Goal: Task Accomplishment & Management: Use online tool/utility

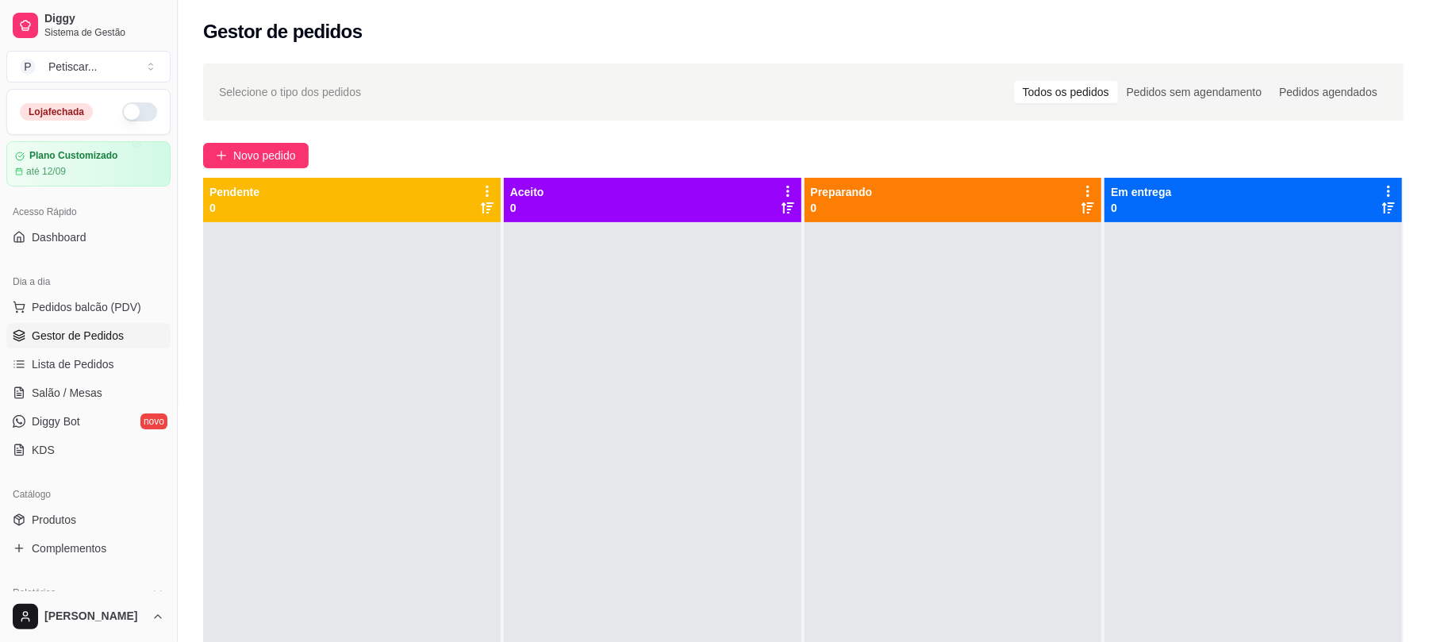
click at [122, 111] on button "button" at bounding box center [139, 111] width 35 height 19
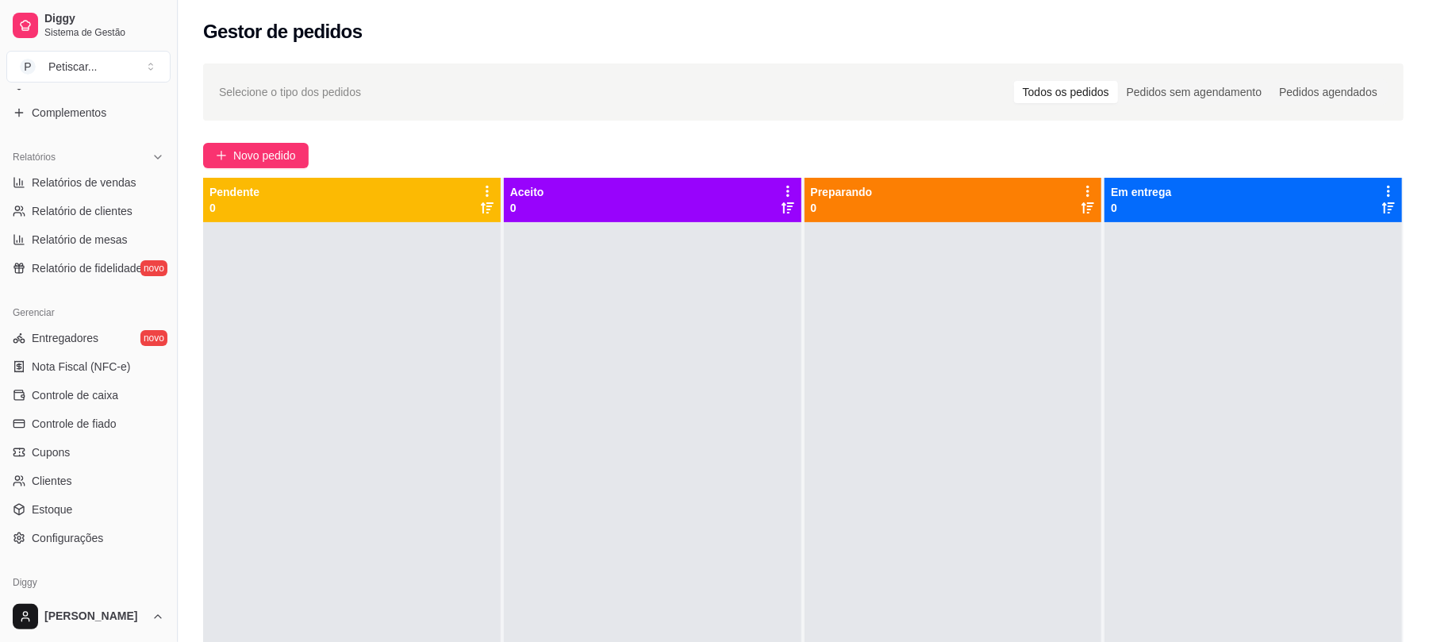
scroll to position [442, 0]
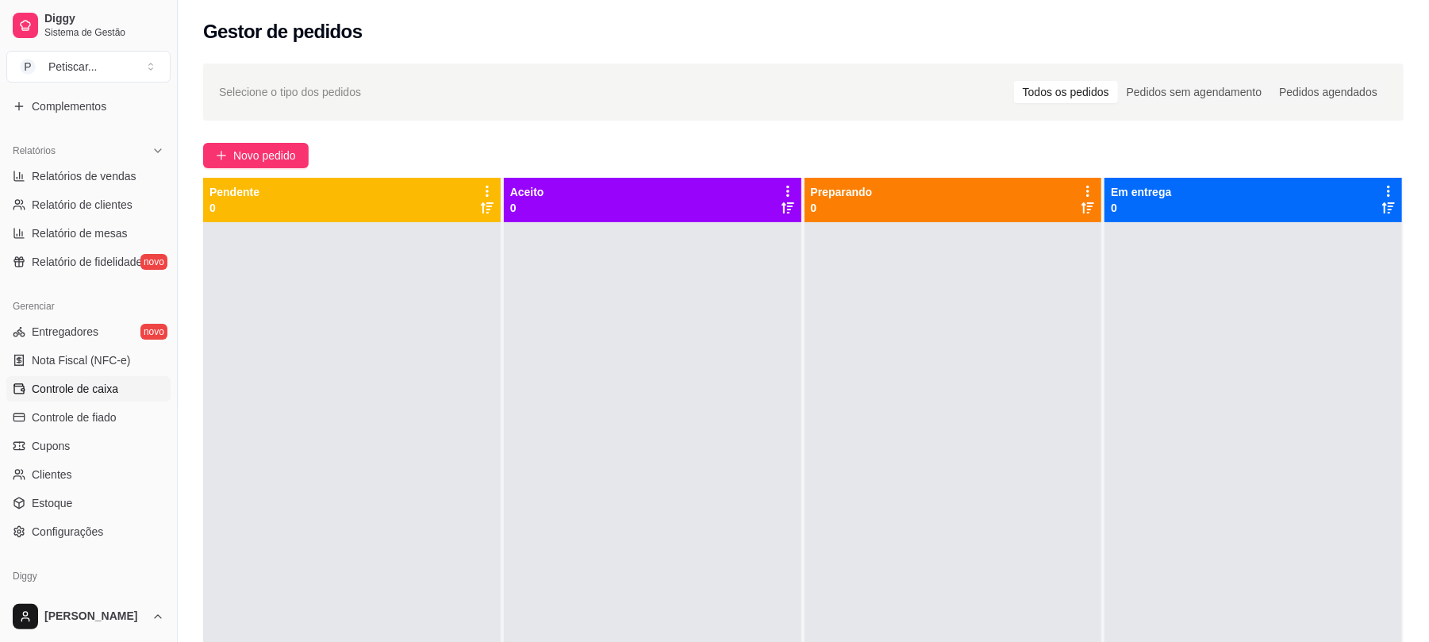
click at [84, 392] on span "Controle de caixa" at bounding box center [75, 389] width 87 height 16
click at [90, 388] on span "Controle de caixa" at bounding box center [75, 389] width 87 height 16
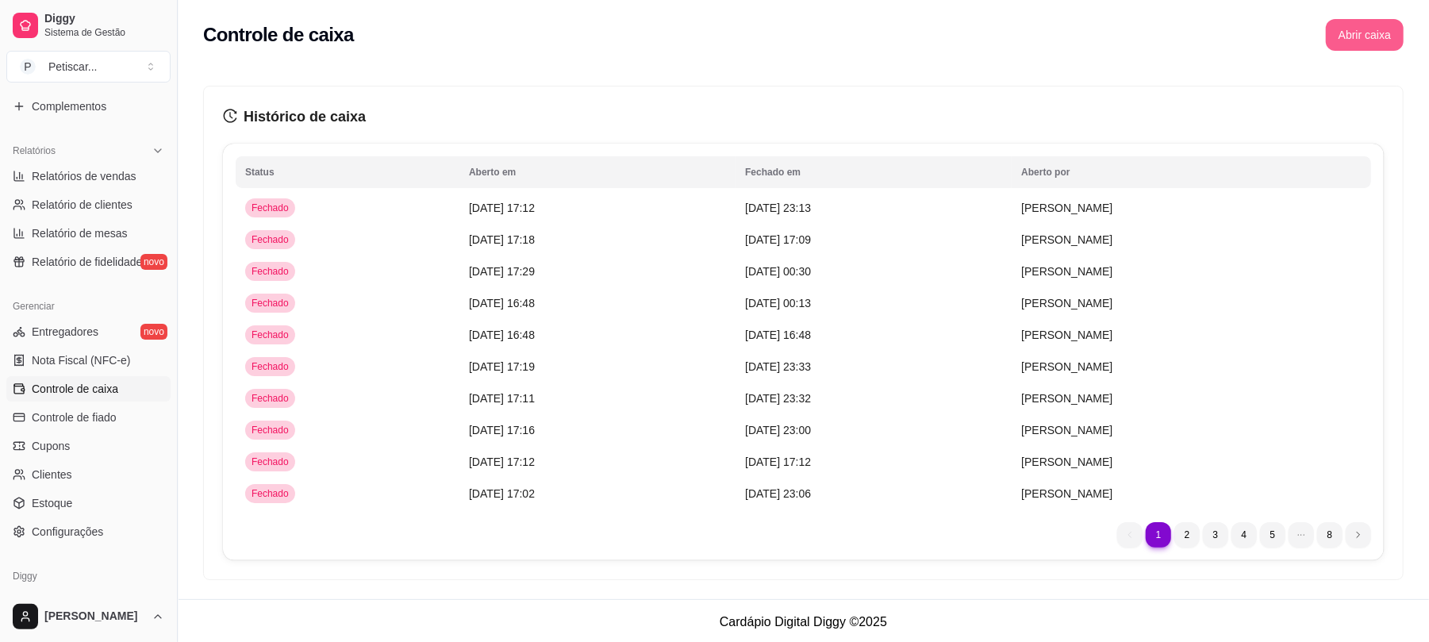
click at [1379, 33] on button "Abrir caixa" at bounding box center [1365, 35] width 78 height 32
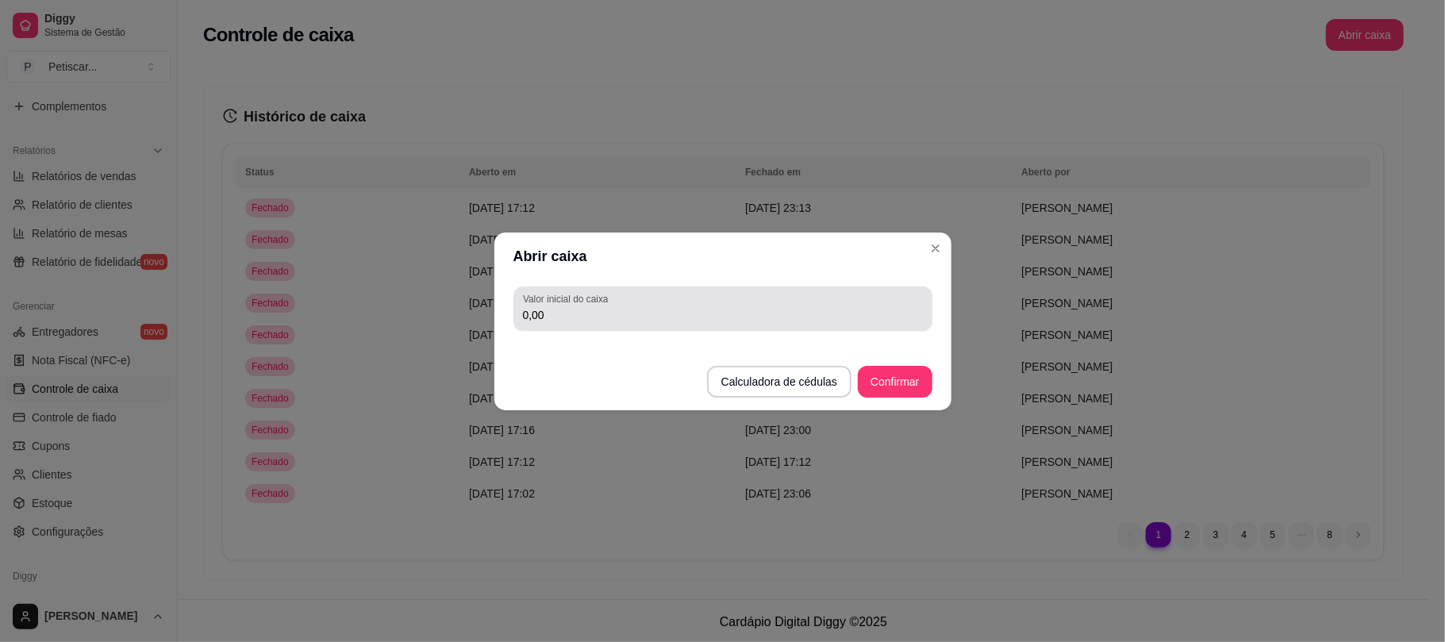
click at [665, 305] on div "0,00" at bounding box center [723, 309] width 400 height 32
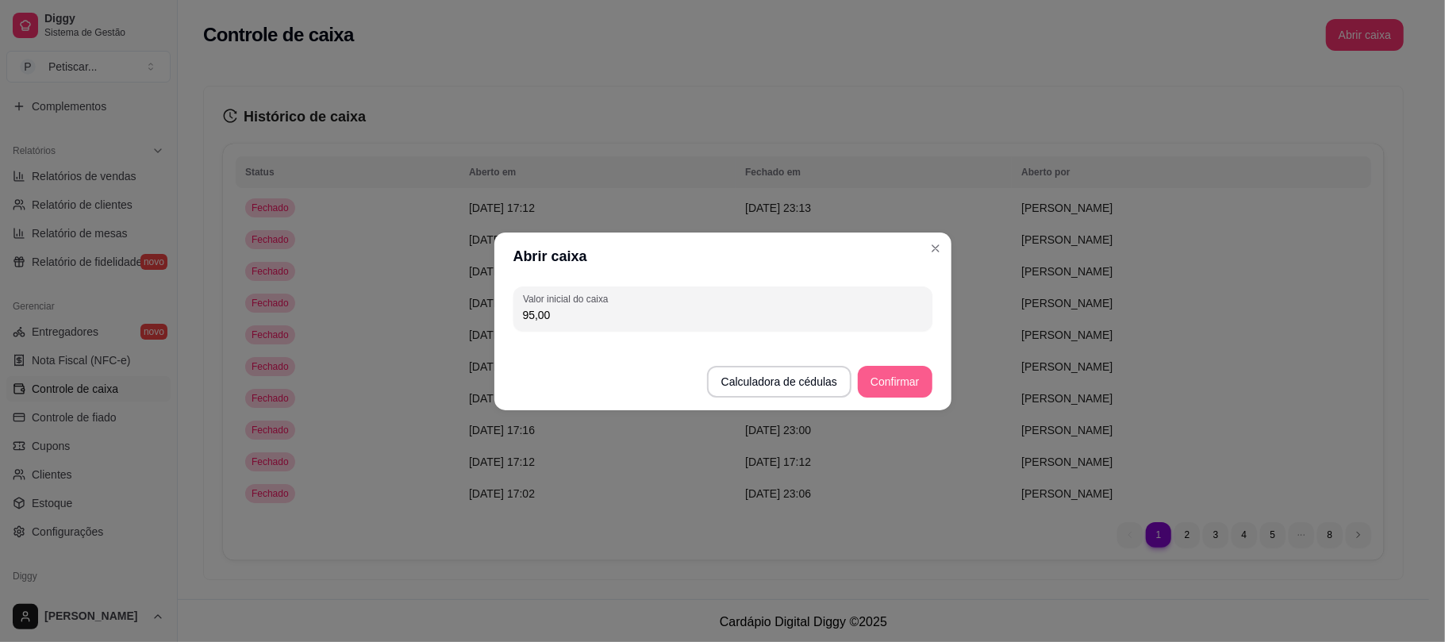
type input "95,00"
click at [877, 376] on button "Confirmar" at bounding box center [895, 381] width 72 height 31
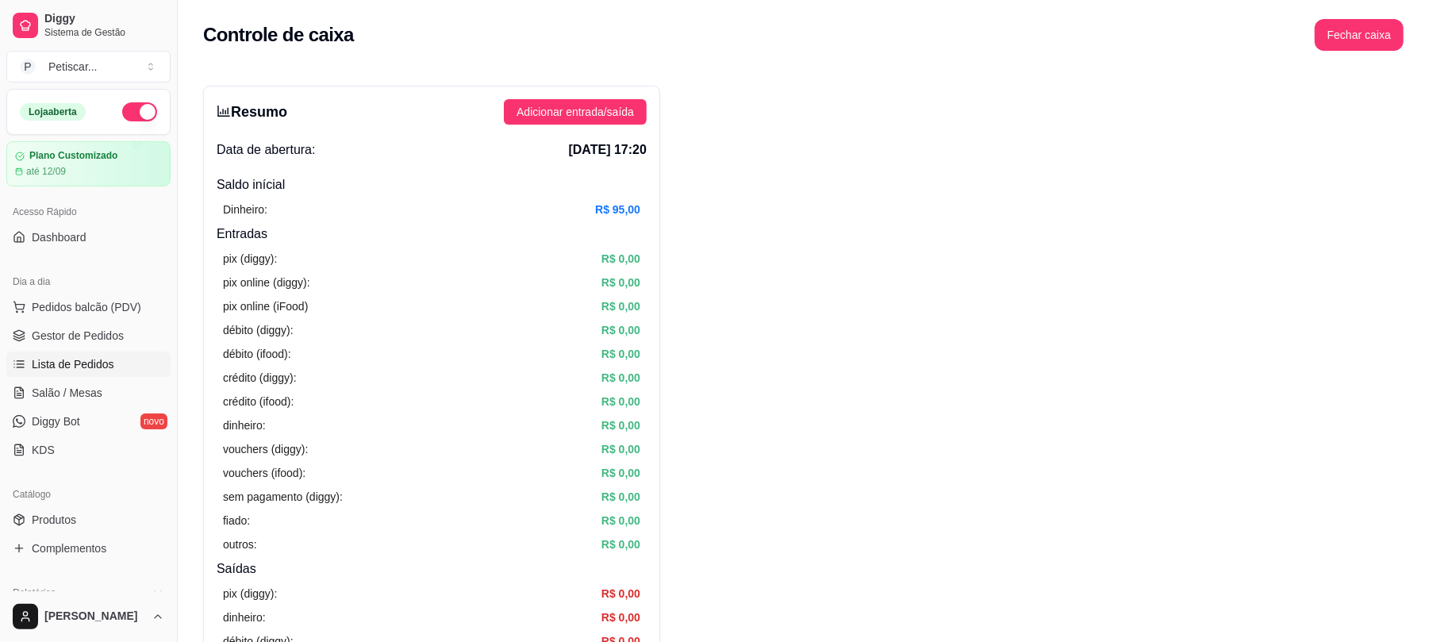
click at [51, 366] on span "Lista de Pedidos" at bounding box center [73, 364] width 83 height 16
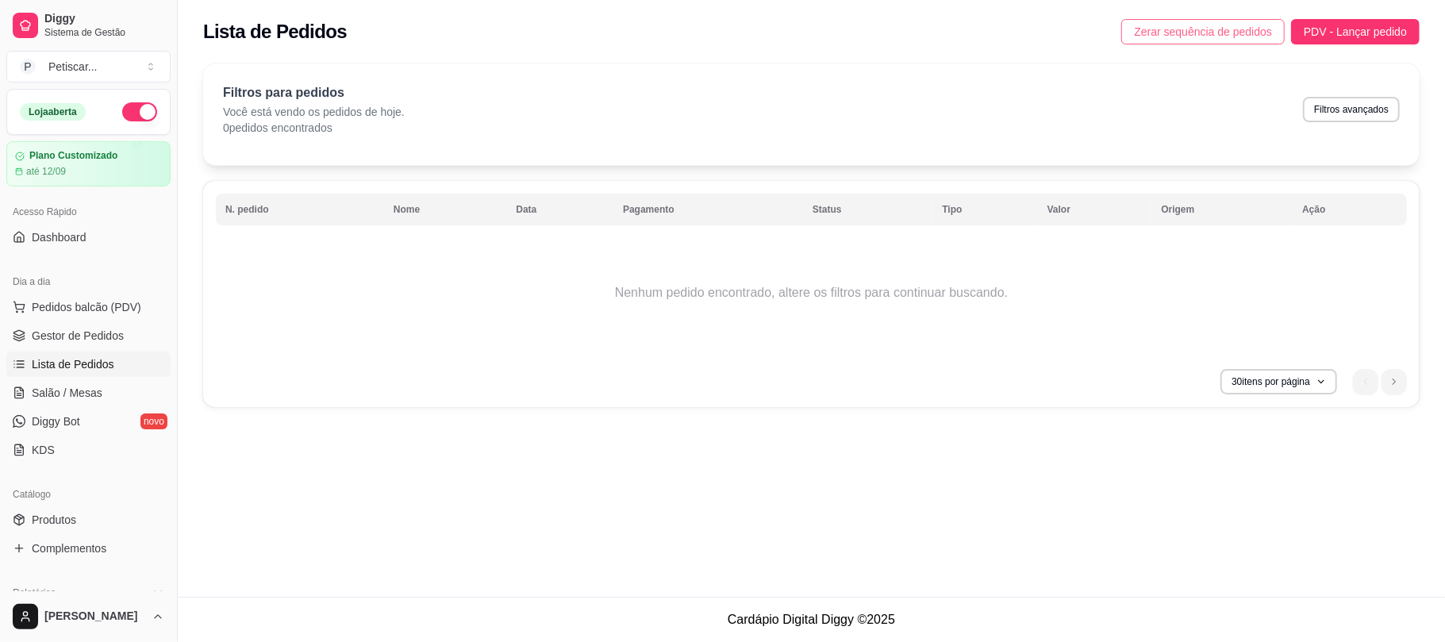
click at [1259, 29] on span "Zerar sequência de pedidos" at bounding box center [1203, 31] width 138 height 17
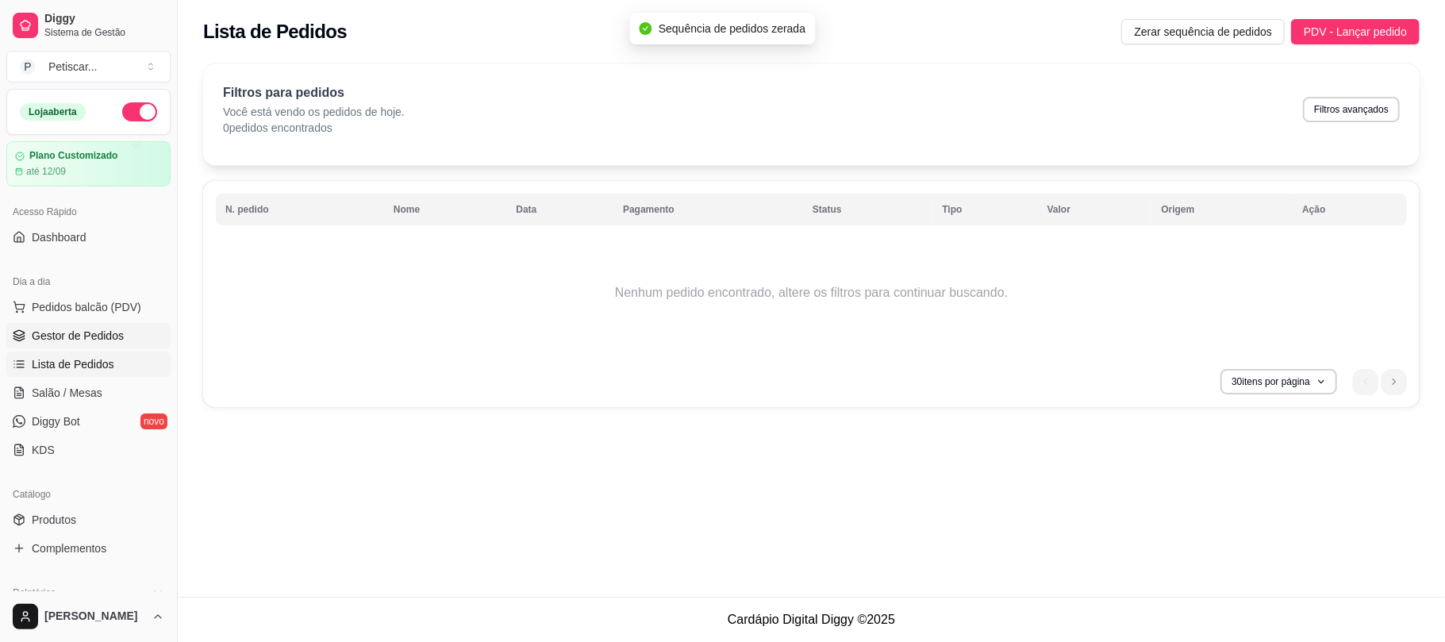
click at [115, 334] on span "Gestor de Pedidos" at bounding box center [78, 336] width 92 height 16
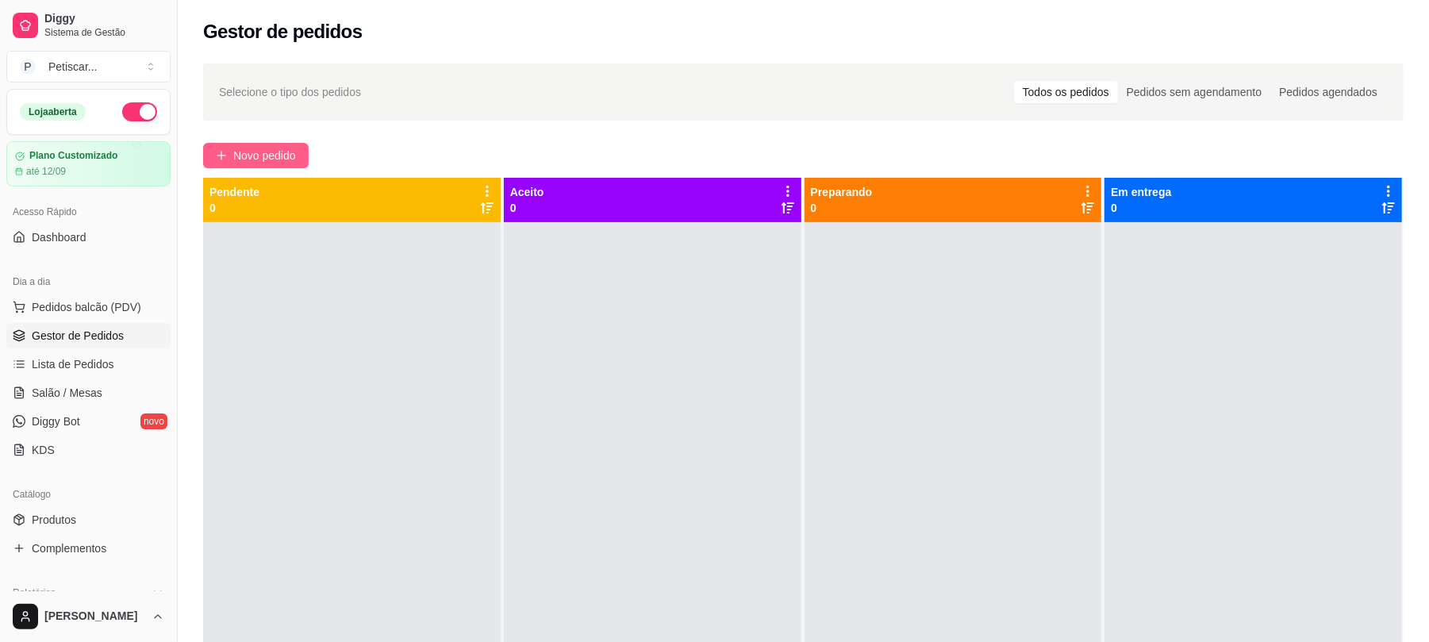
click at [245, 152] on span "Novo pedido" at bounding box center [264, 155] width 63 height 17
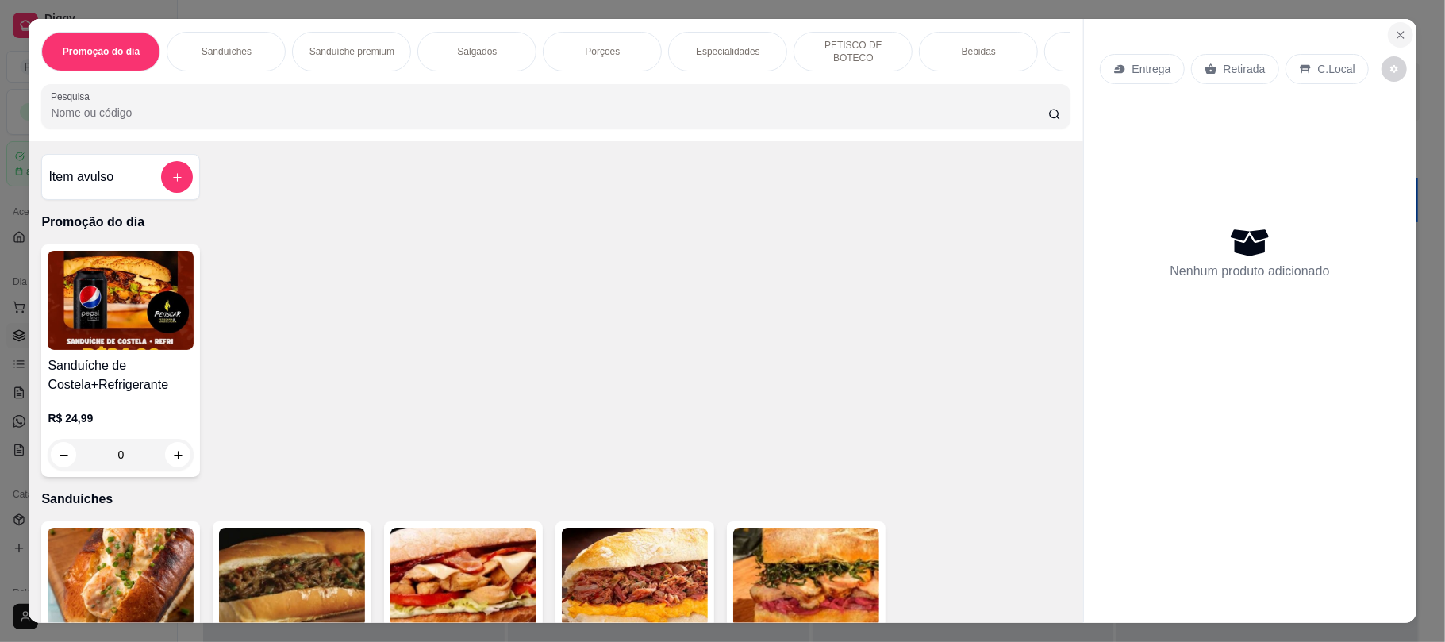
click at [1394, 38] on icon "Close" at bounding box center [1400, 35] width 13 height 13
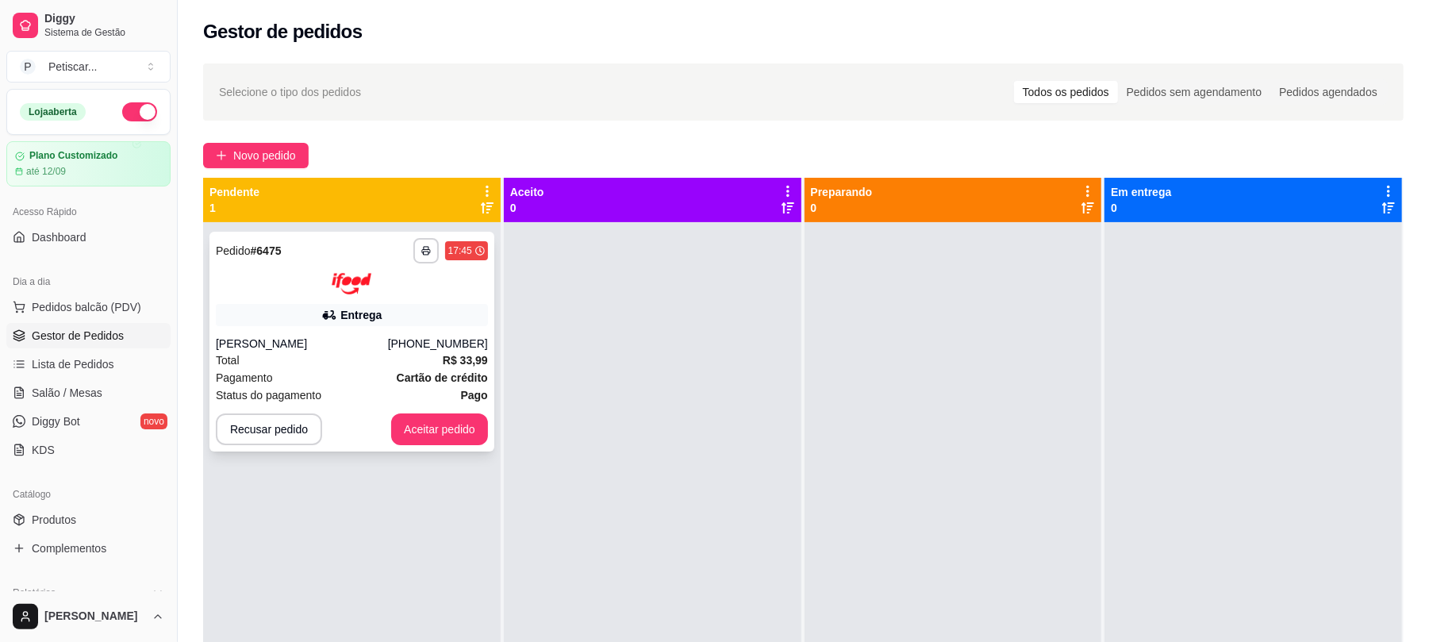
click at [385, 297] on div "**********" at bounding box center [352, 342] width 285 height 220
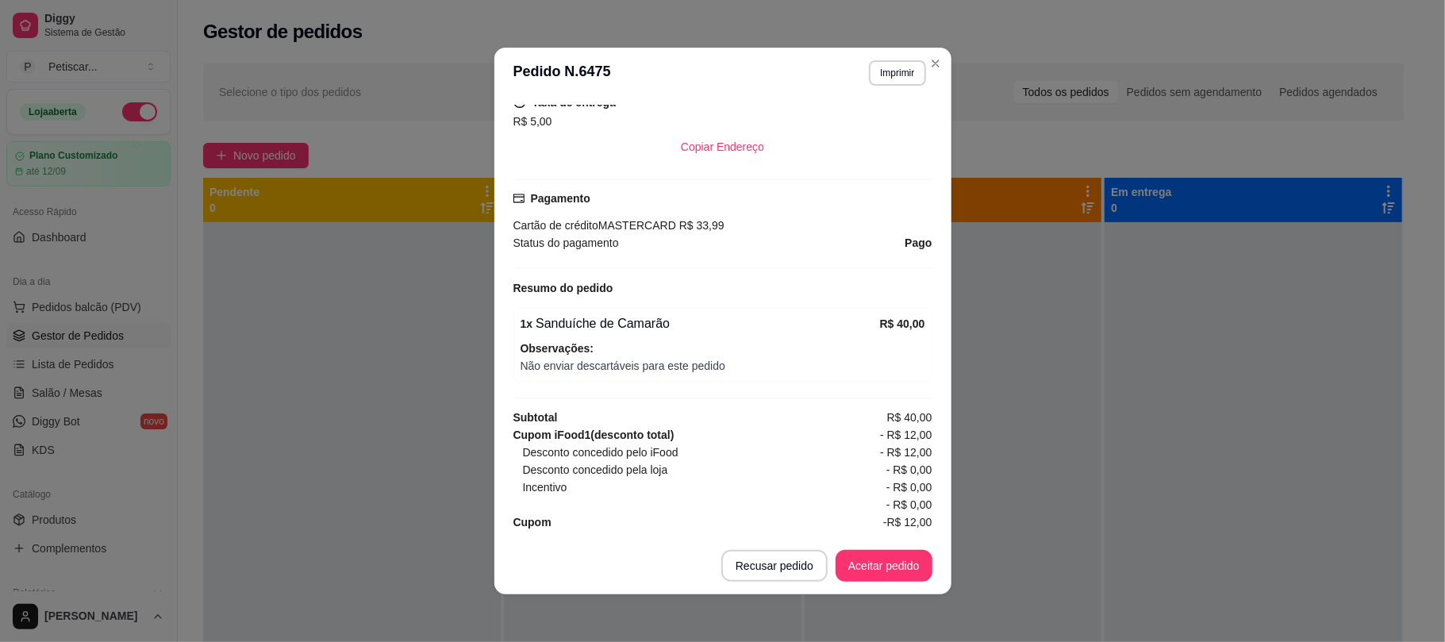
scroll to position [394, 0]
click at [900, 562] on button "Aceitar pedido" at bounding box center [884, 566] width 94 height 31
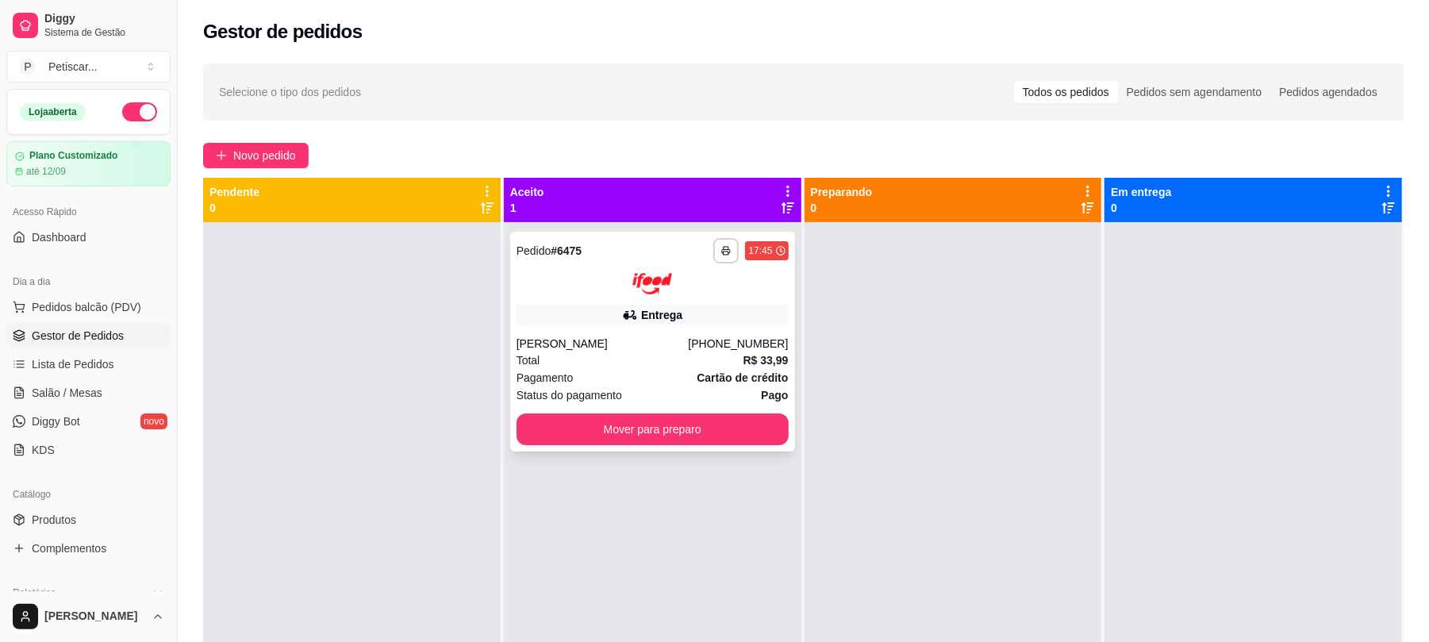
click at [700, 341] on div "[PHONE_NUMBER]" at bounding box center [738, 344] width 100 height 16
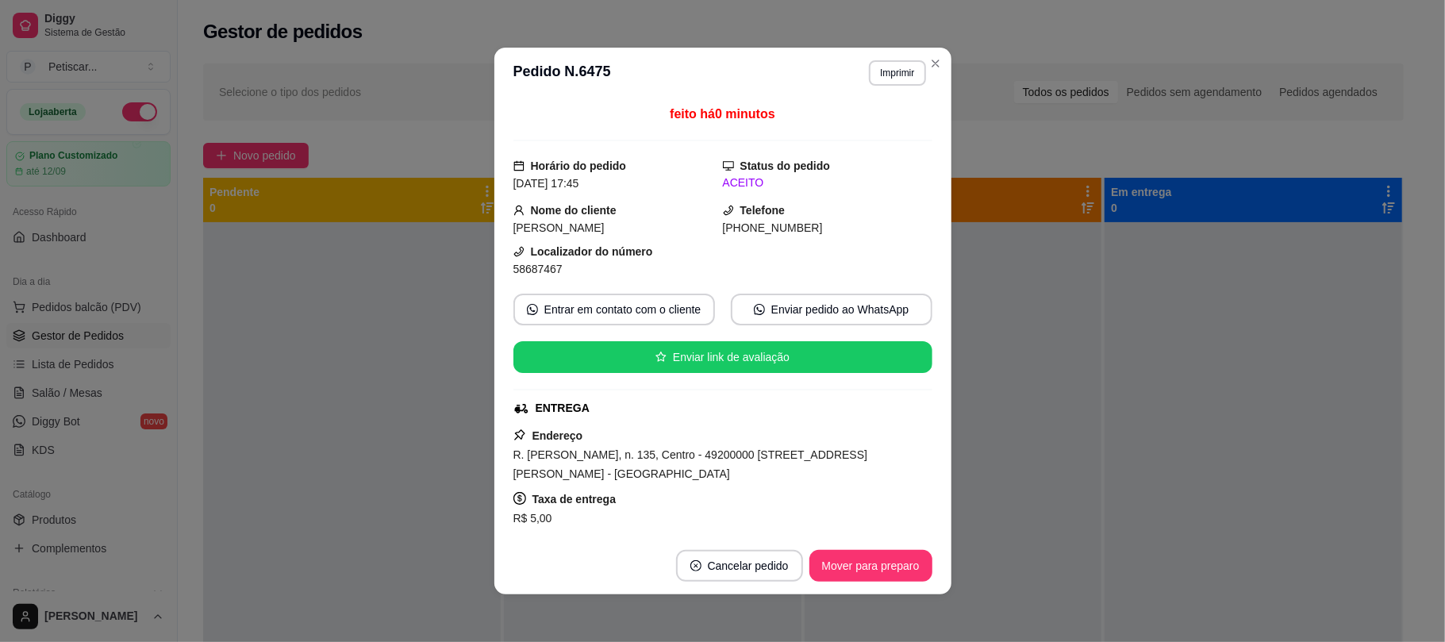
drag, startPoint x: 887, startPoint y: 87, endPoint x: 886, endPoint y: 71, distance: 15.1
click at [886, 71] on header "**********" at bounding box center [722, 73] width 457 height 51
click at [886, 71] on button "Imprimir" at bounding box center [897, 72] width 55 height 25
click at [863, 137] on button "IMPRESSORA" at bounding box center [861, 128] width 111 height 25
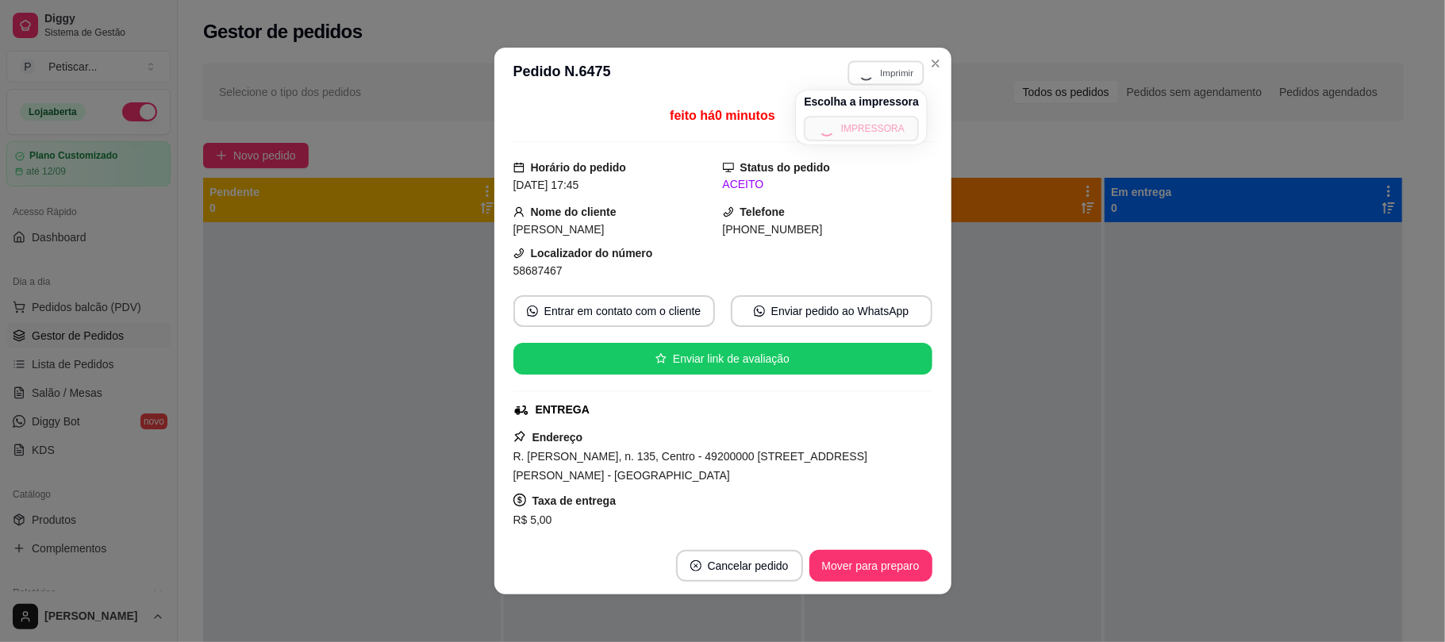
click at [863, 137] on div "Escolha a impressora IMPRESSORA" at bounding box center [861, 117] width 131 height 54
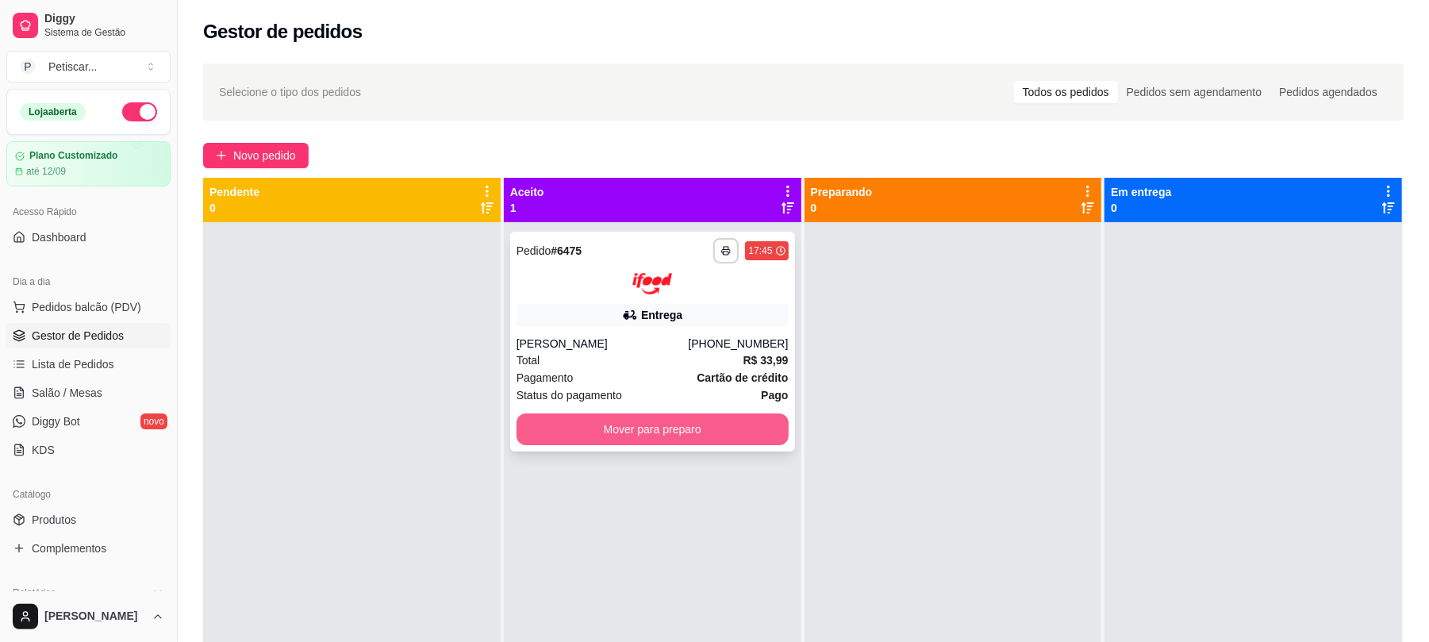
click at [617, 436] on button "Mover para preparo" at bounding box center [653, 429] width 272 height 32
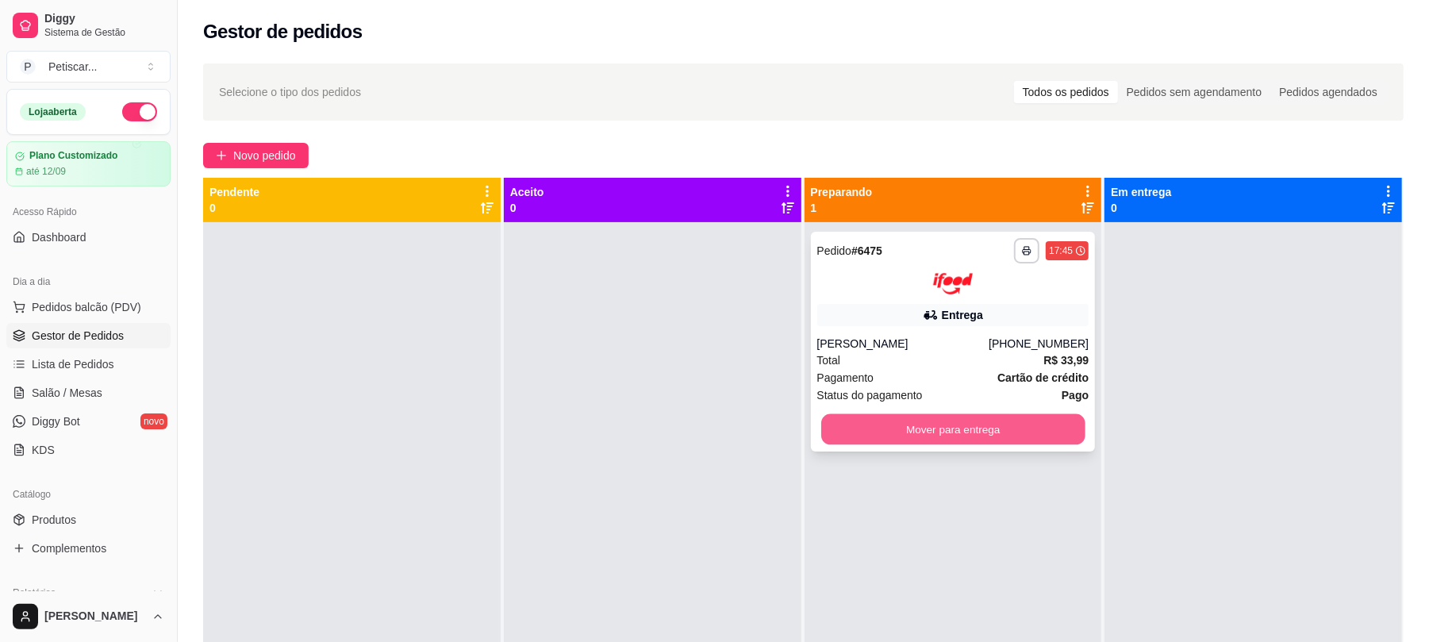
click at [845, 439] on button "Mover para entrega" at bounding box center [952, 428] width 263 height 31
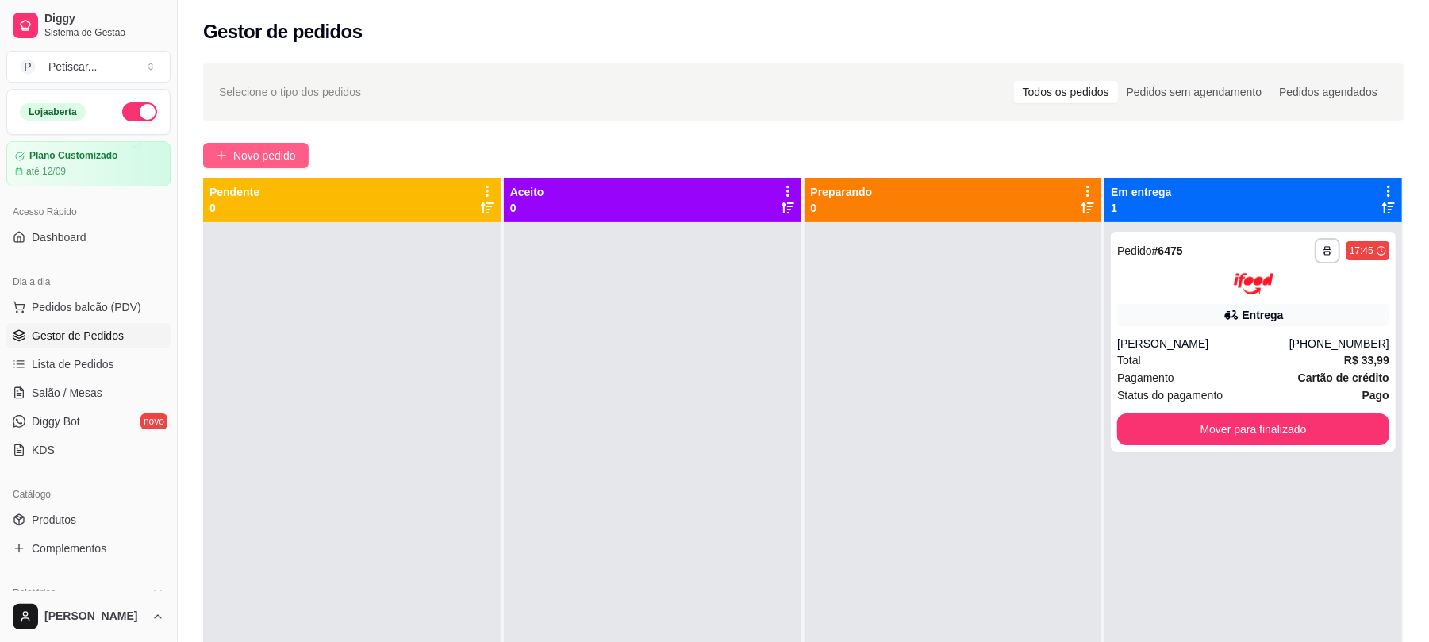
click at [246, 156] on span "Novo pedido" at bounding box center [264, 155] width 63 height 17
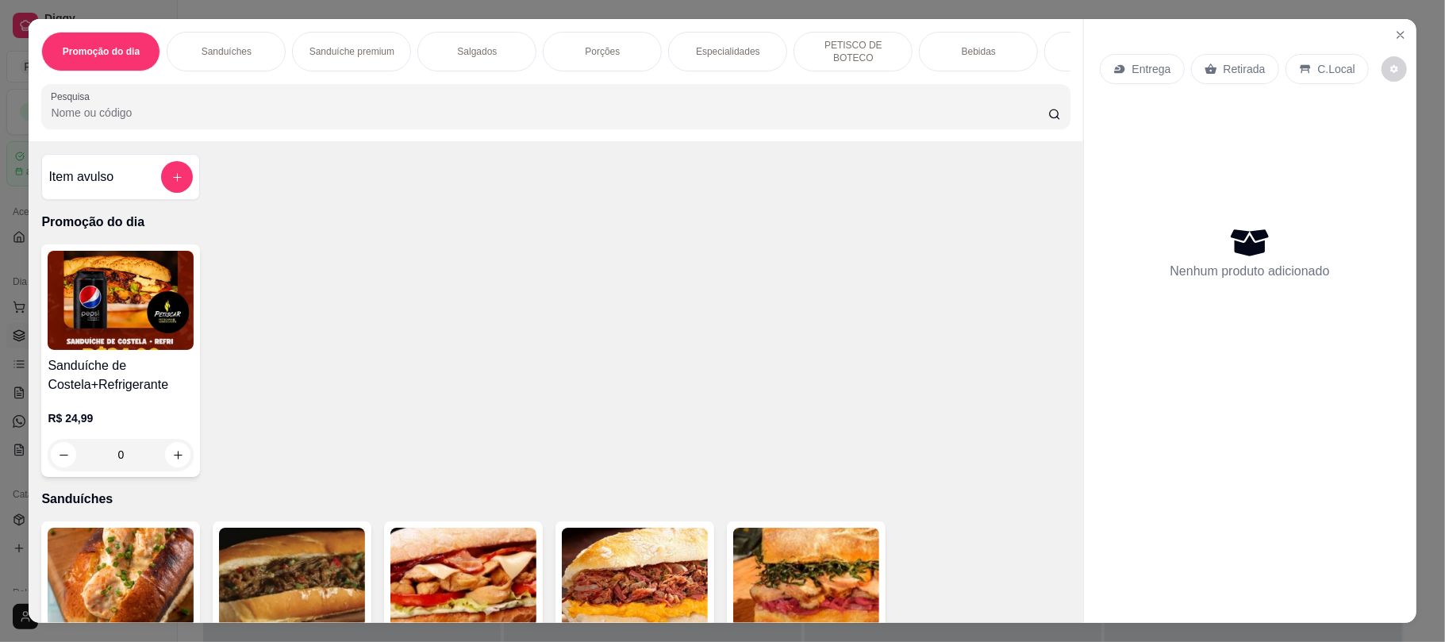
scroll to position [197, 0]
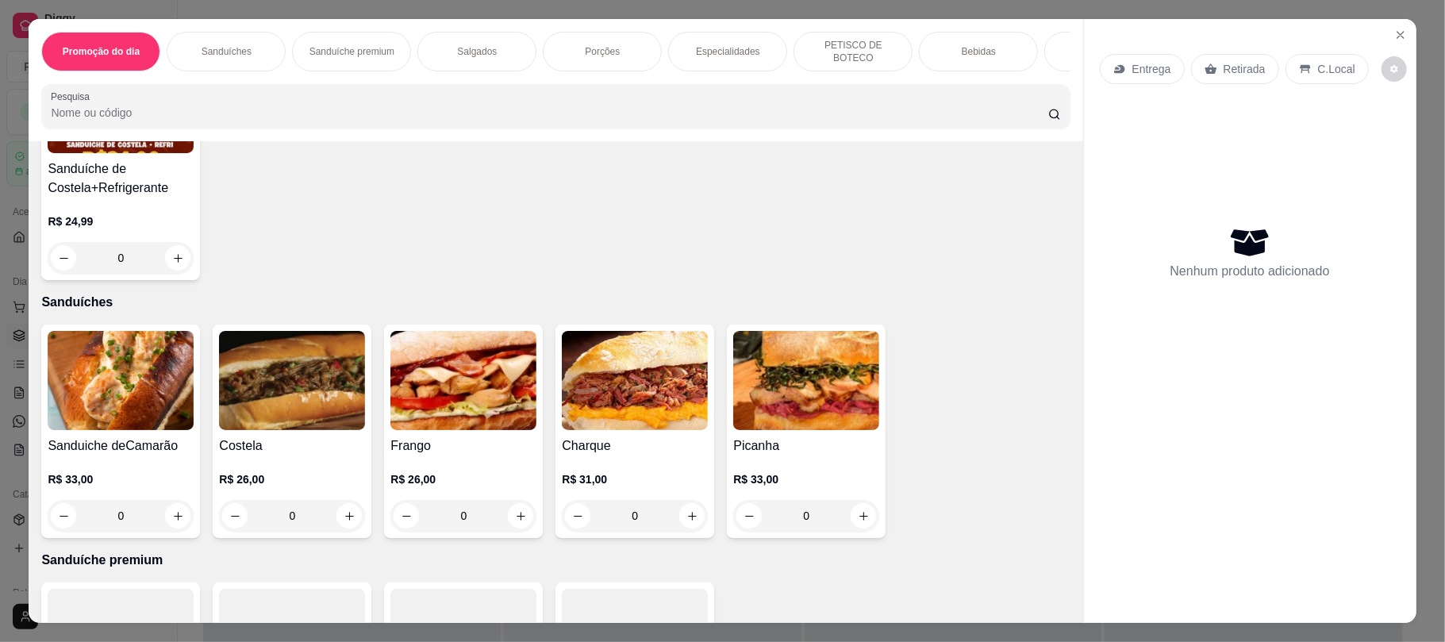
click at [340, 527] on div "0" at bounding box center [292, 516] width 146 height 32
click at [167, 252] on button "increase-product-quantity" at bounding box center [178, 258] width 25 height 25
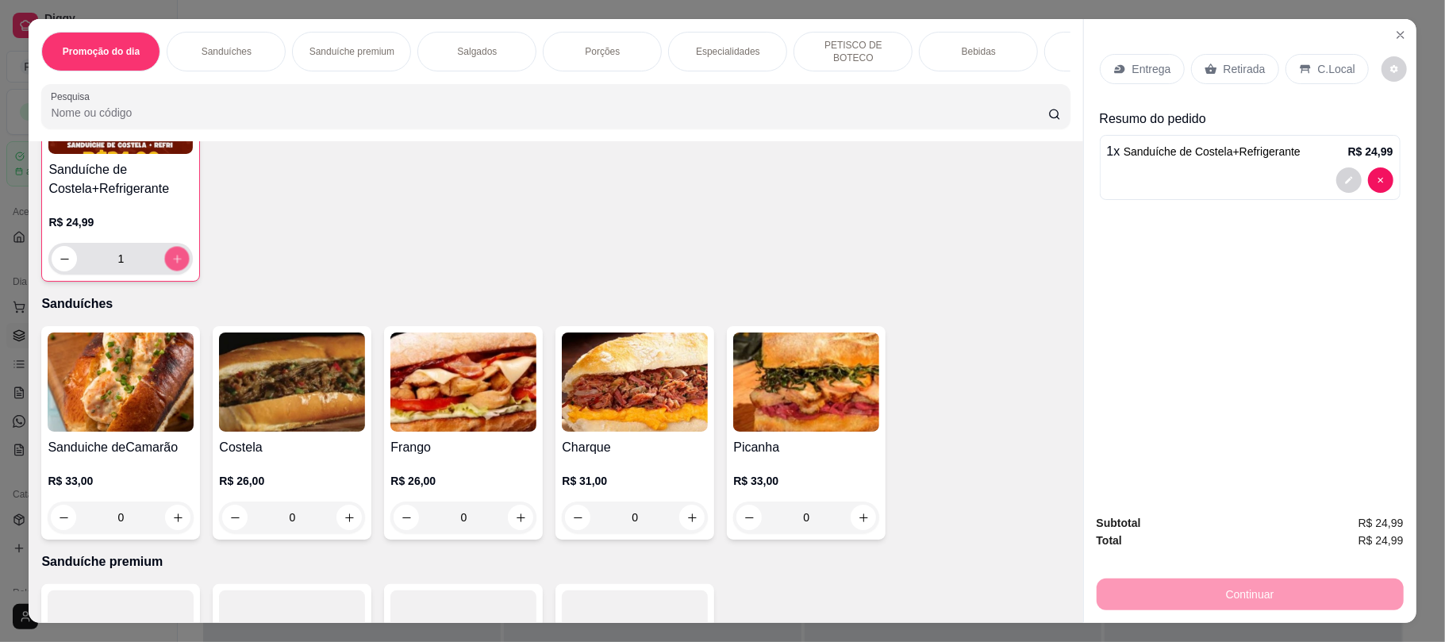
click at [167, 252] on button "increase-product-quantity" at bounding box center [177, 259] width 25 height 25
type input "3"
click at [1210, 65] on div "Retirada" at bounding box center [1235, 69] width 88 height 30
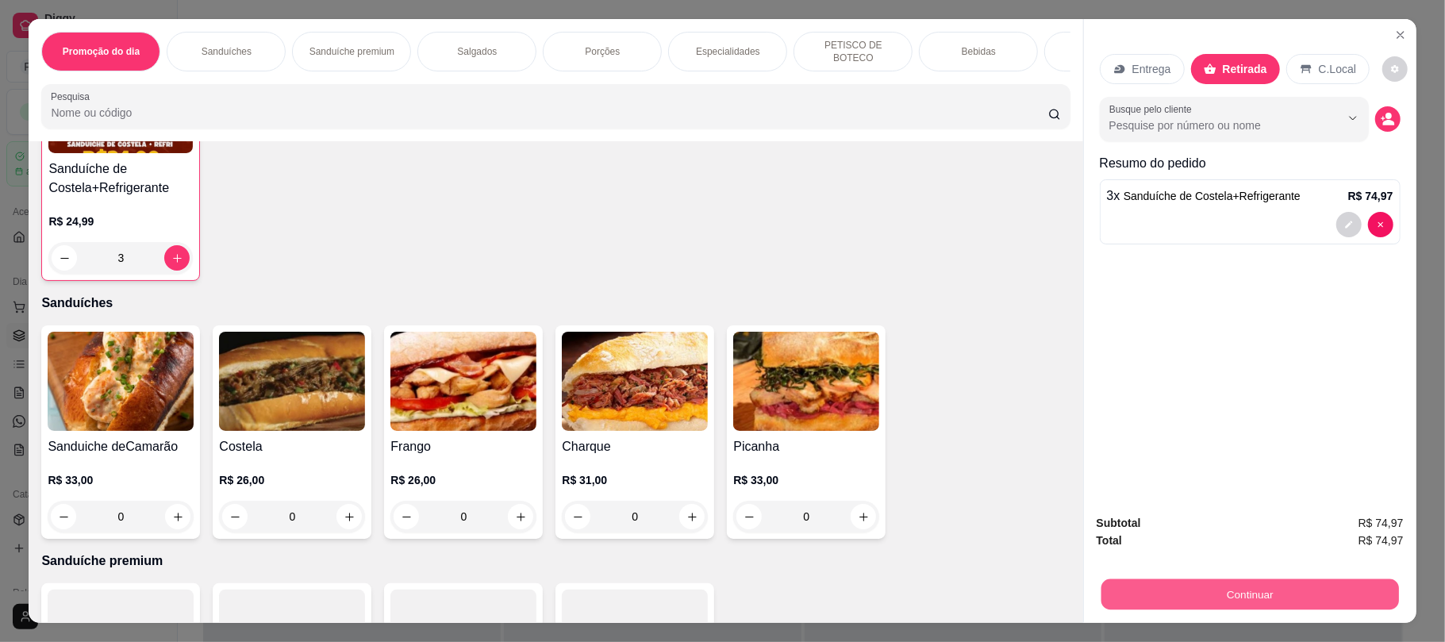
click at [1244, 600] on button "Continuar" at bounding box center [1250, 594] width 298 height 31
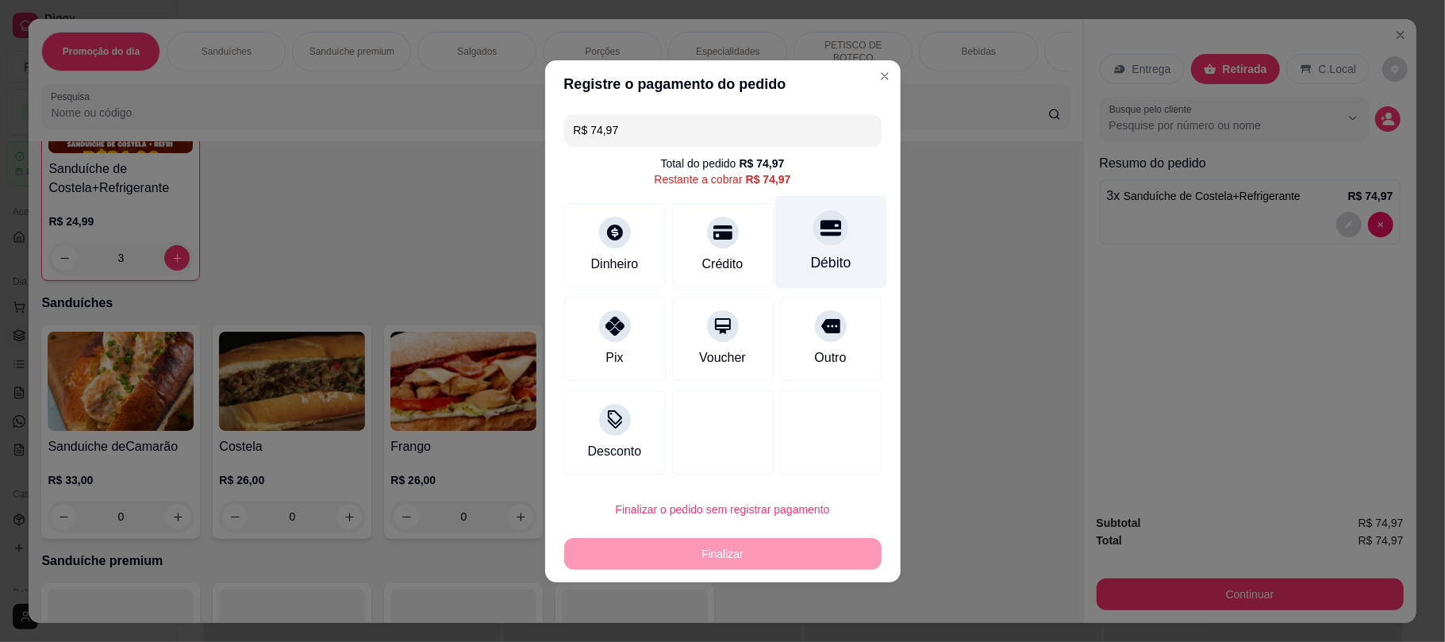
click at [820, 243] on div at bounding box center [830, 227] width 35 height 35
type input "R$ 0,00"
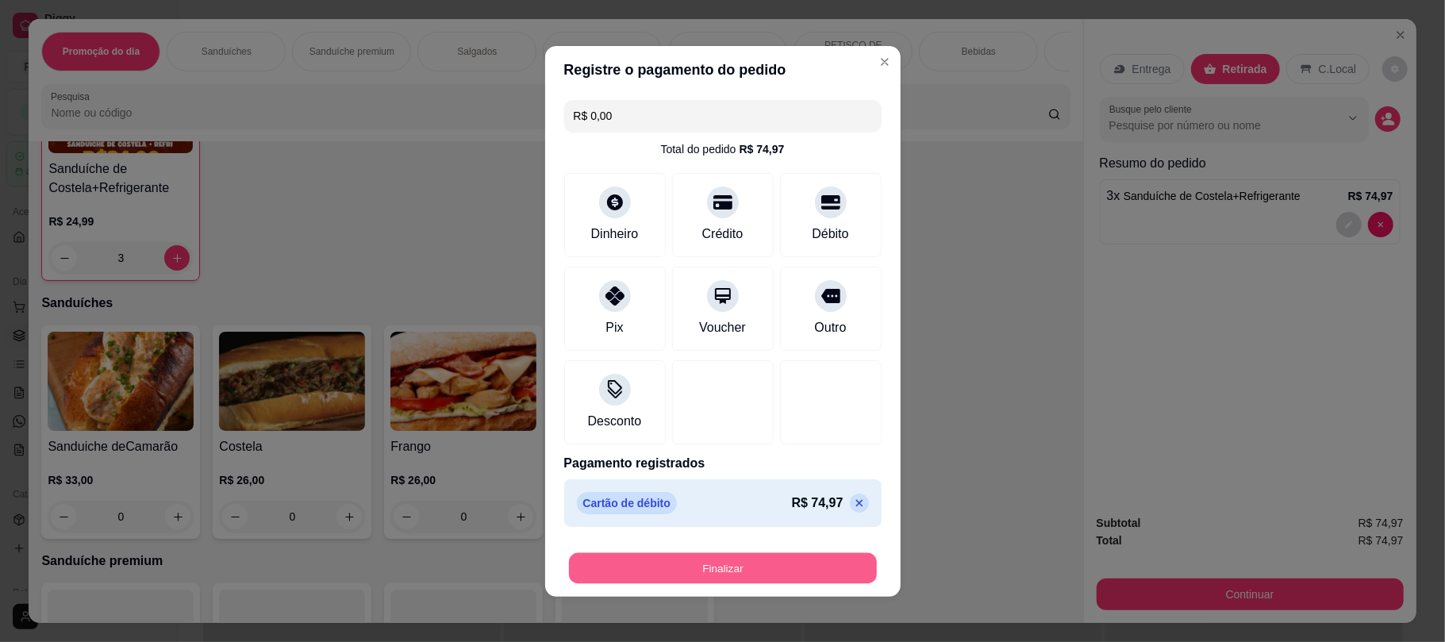
click at [788, 554] on button "Finalizar" at bounding box center [723, 567] width 308 height 31
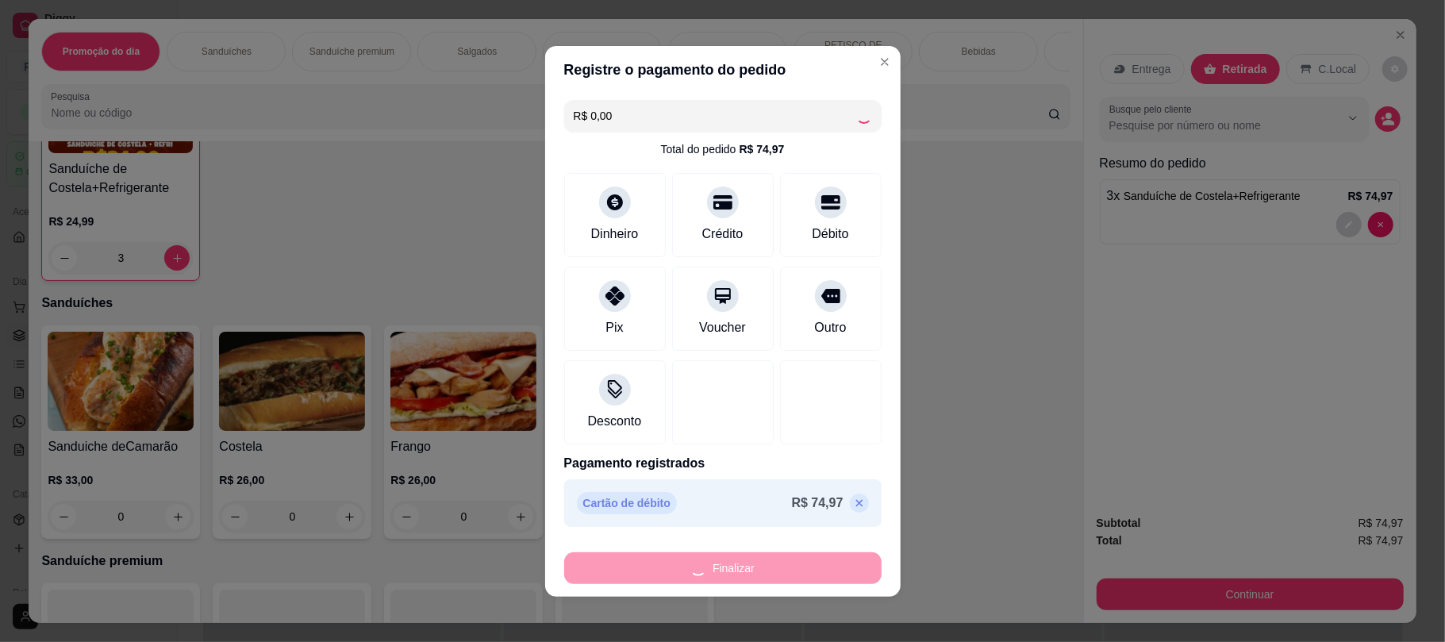
type input "0"
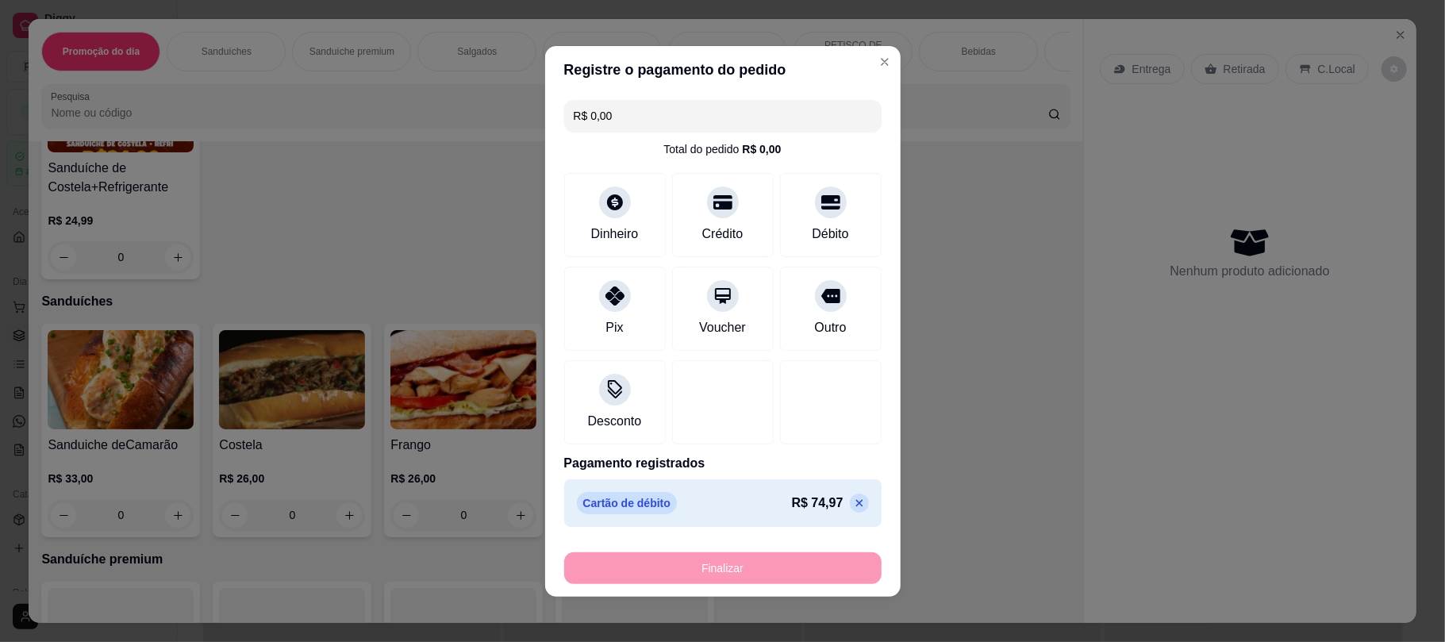
type input "-R$ 74,97"
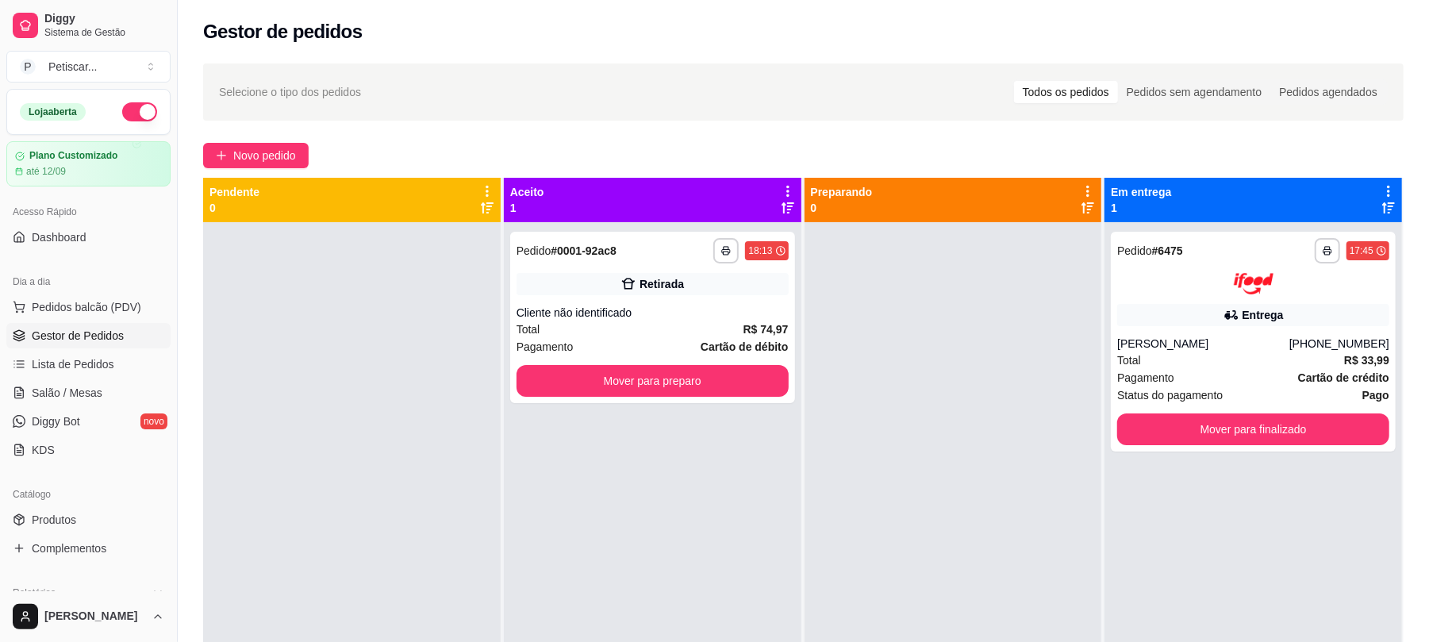
click at [940, 410] on div at bounding box center [954, 543] width 298 height 642
click at [756, 383] on button "Mover para preparo" at bounding box center [652, 381] width 263 height 31
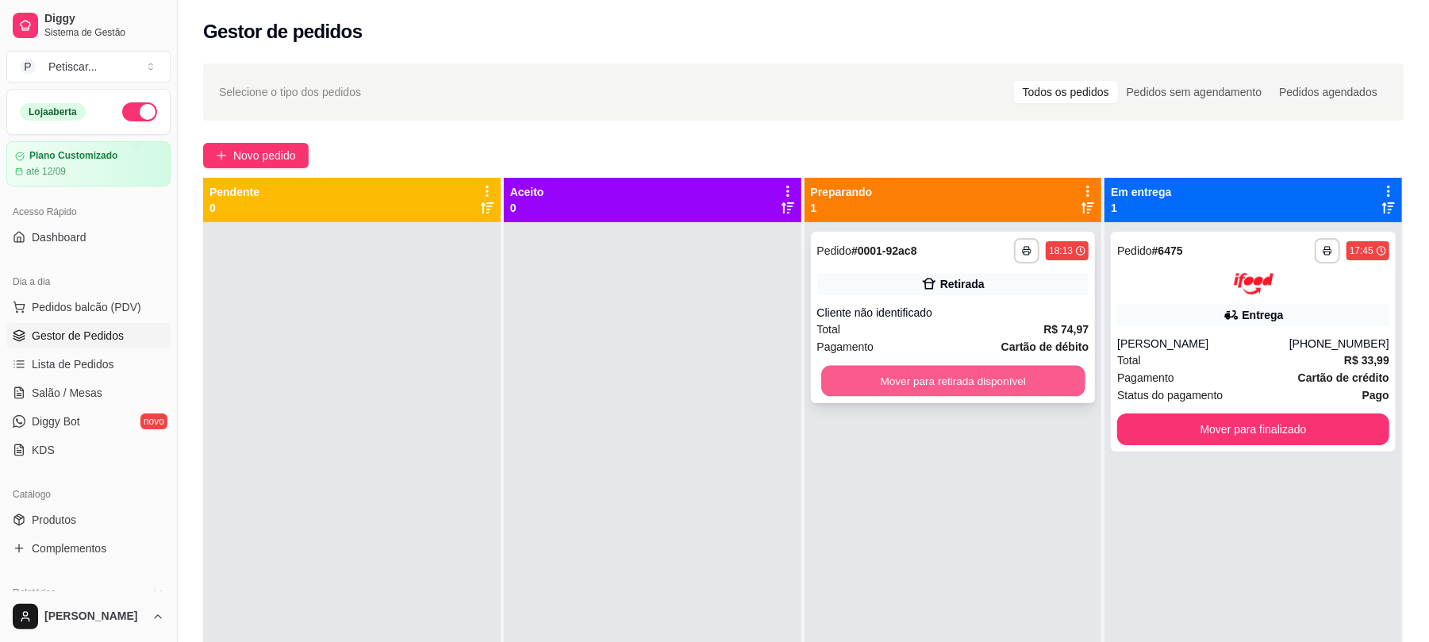
click at [902, 376] on button "Mover para retirada disponível" at bounding box center [952, 381] width 263 height 31
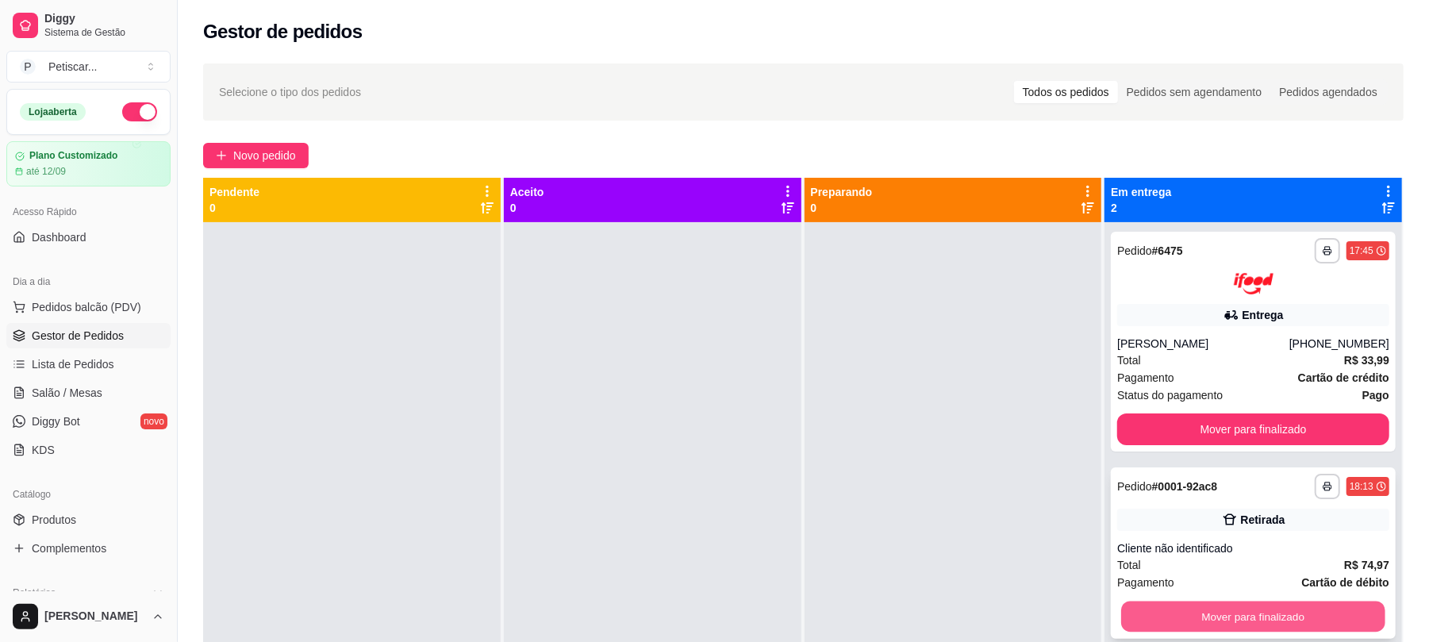
click at [1206, 610] on button "Mover para finalizado" at bounding box center [1252, 616] width 263 height 31
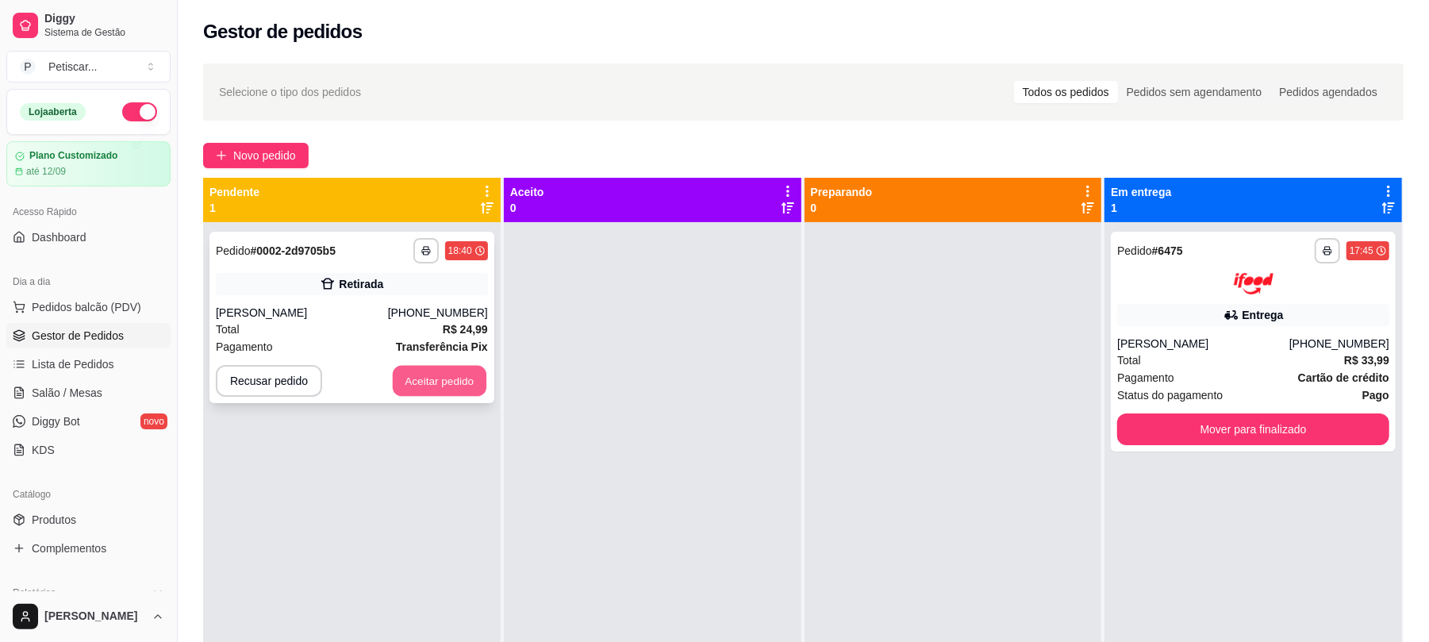
click at [410, 369] on button "Aceitar pedido" at bounding box center [440, 381] width 94 height 31
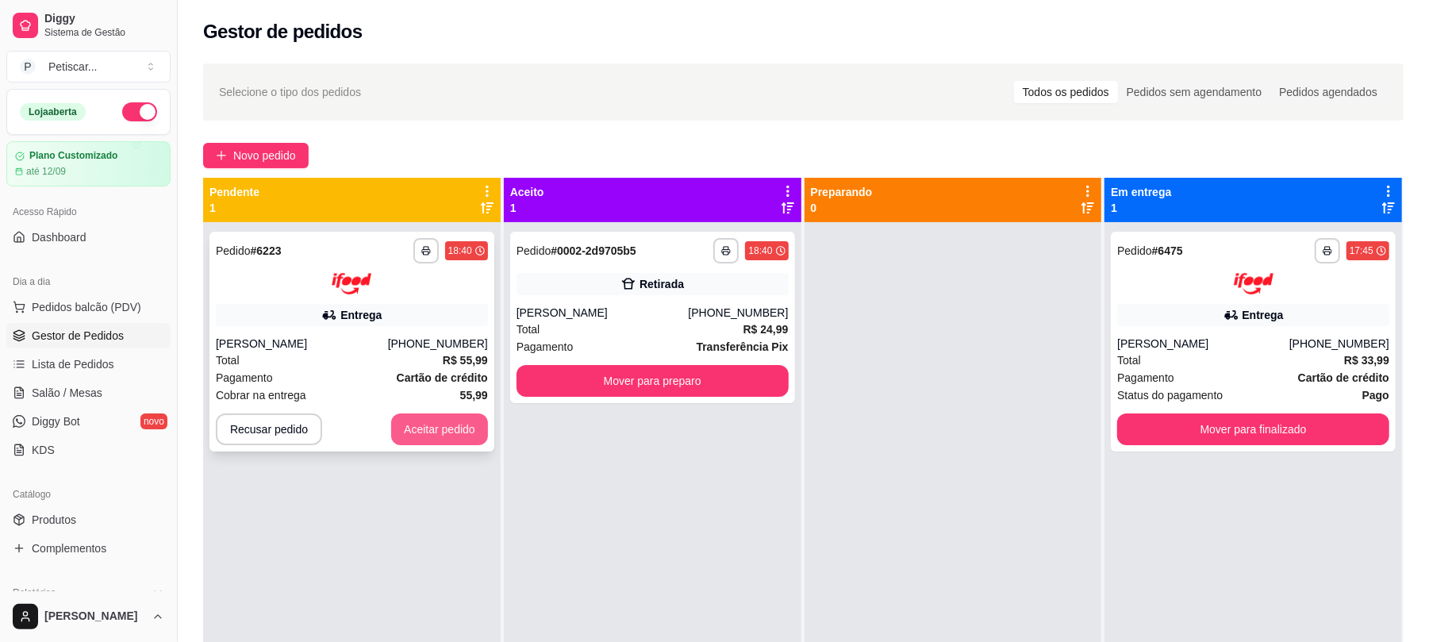
click at [438, 439] on button "Aceitar pedido" at bounding box center [439, 429] width 97 height 32
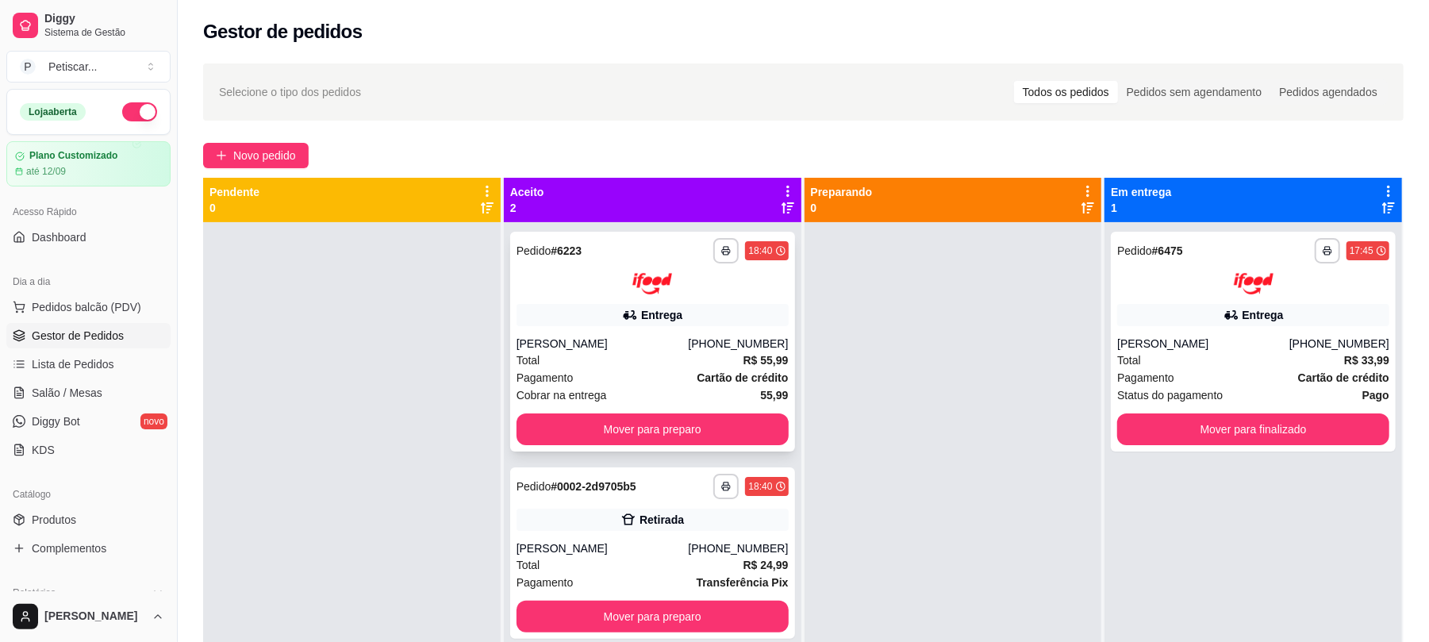
click at [646, 259] on div "**********" at bounding box center [653, 250] width 272 height 25
click at [645, 419] on button "Mover para preparo" at bounding box center [652, 428] width 263 height 31
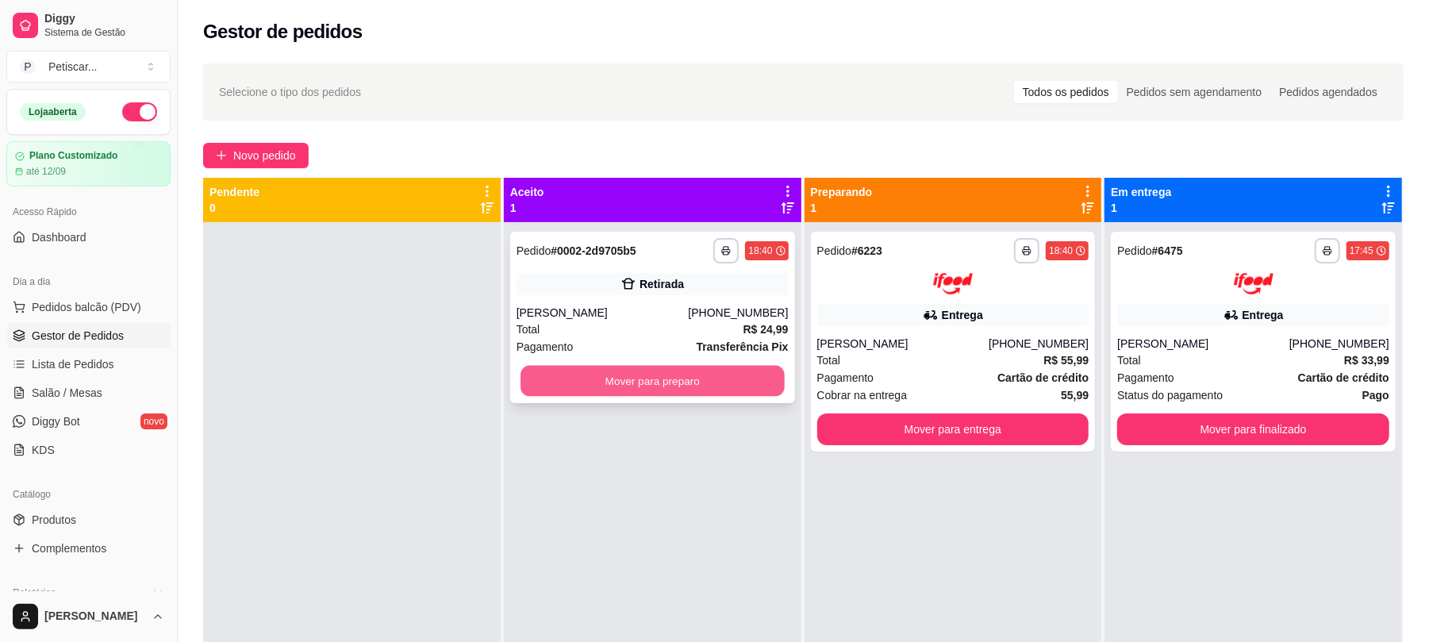
click at [690, 383] on button "Mover para preparo" at bounding box center [652, 381] width 263 height 31
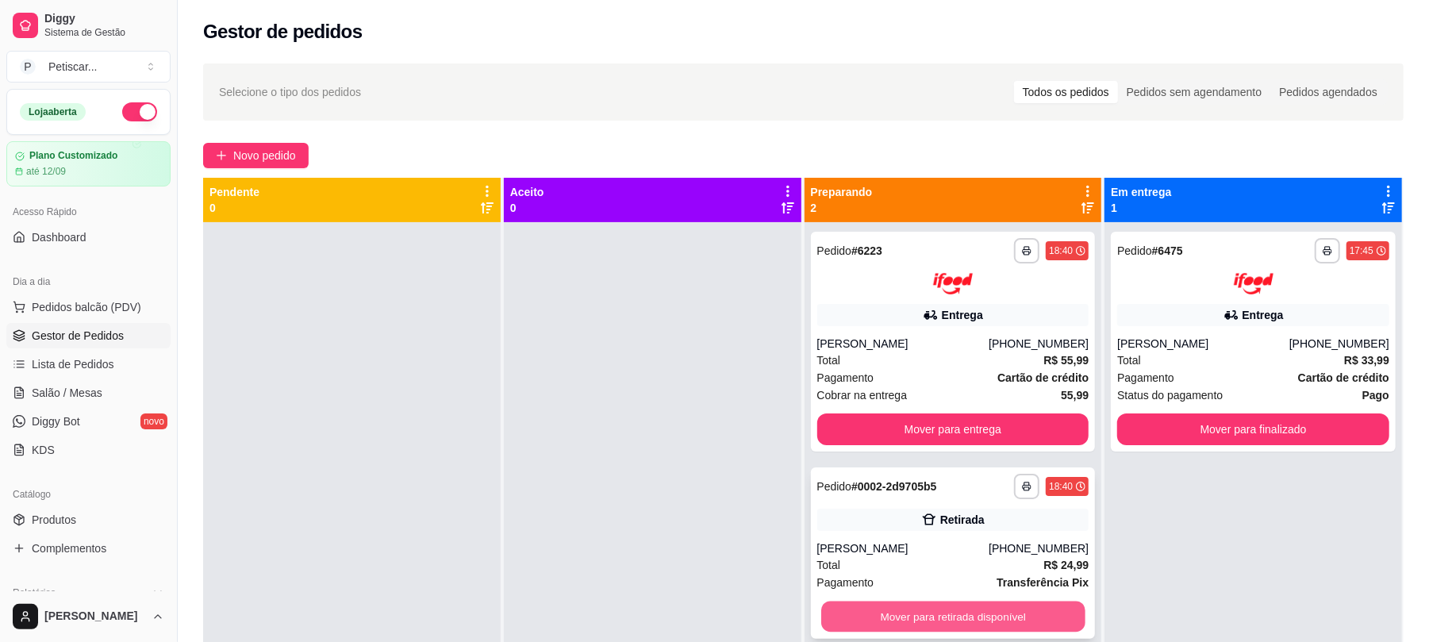
click at [949, 606] on button "Mover para retirada disponível" at bounding box center [952, 616] width 263 height 31
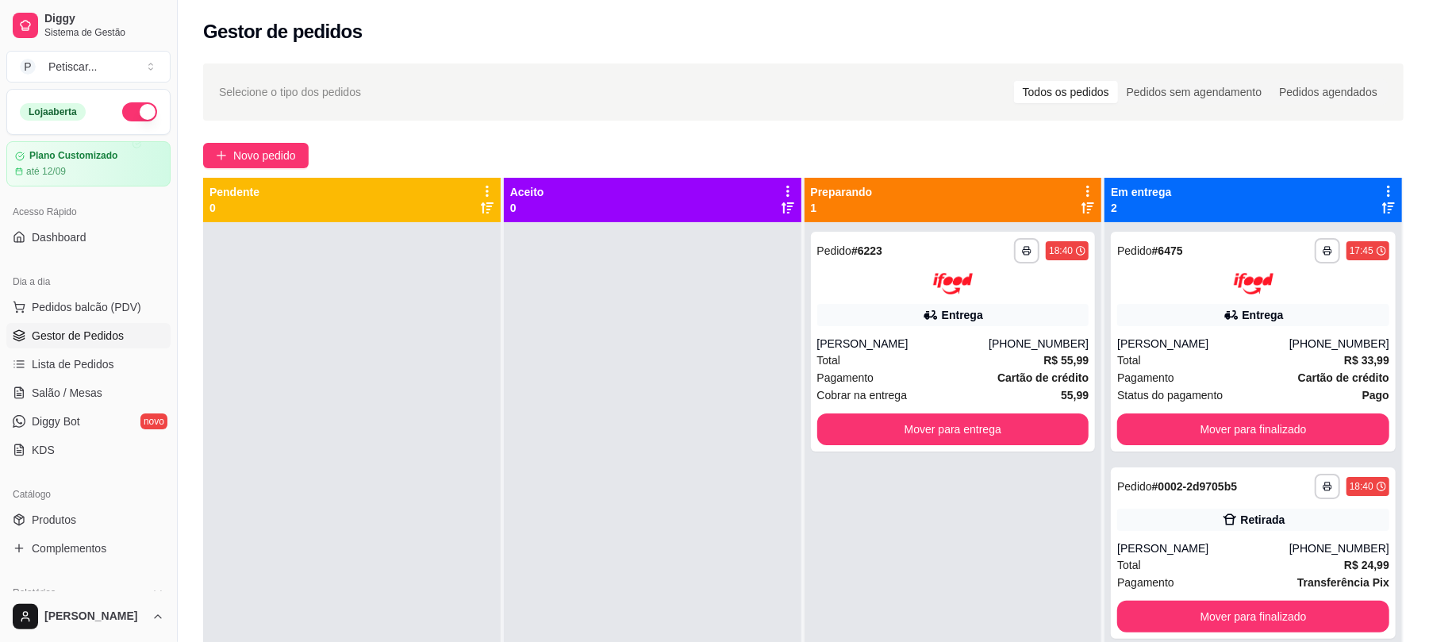
click at [554, 321] on div at bounding box center [653, 543] width 298 height 642
click at [863, 289] on div at bounding box center [953, 283] width 272 height 21
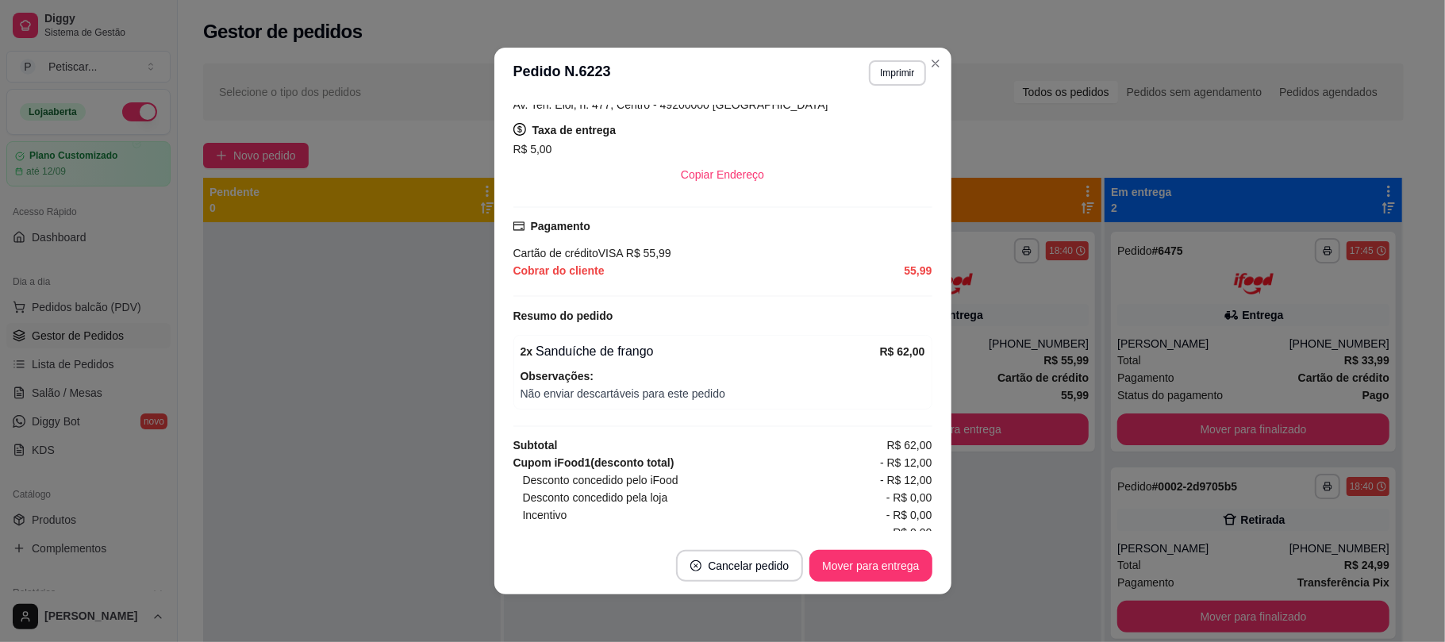
scroll to position [349, 0]
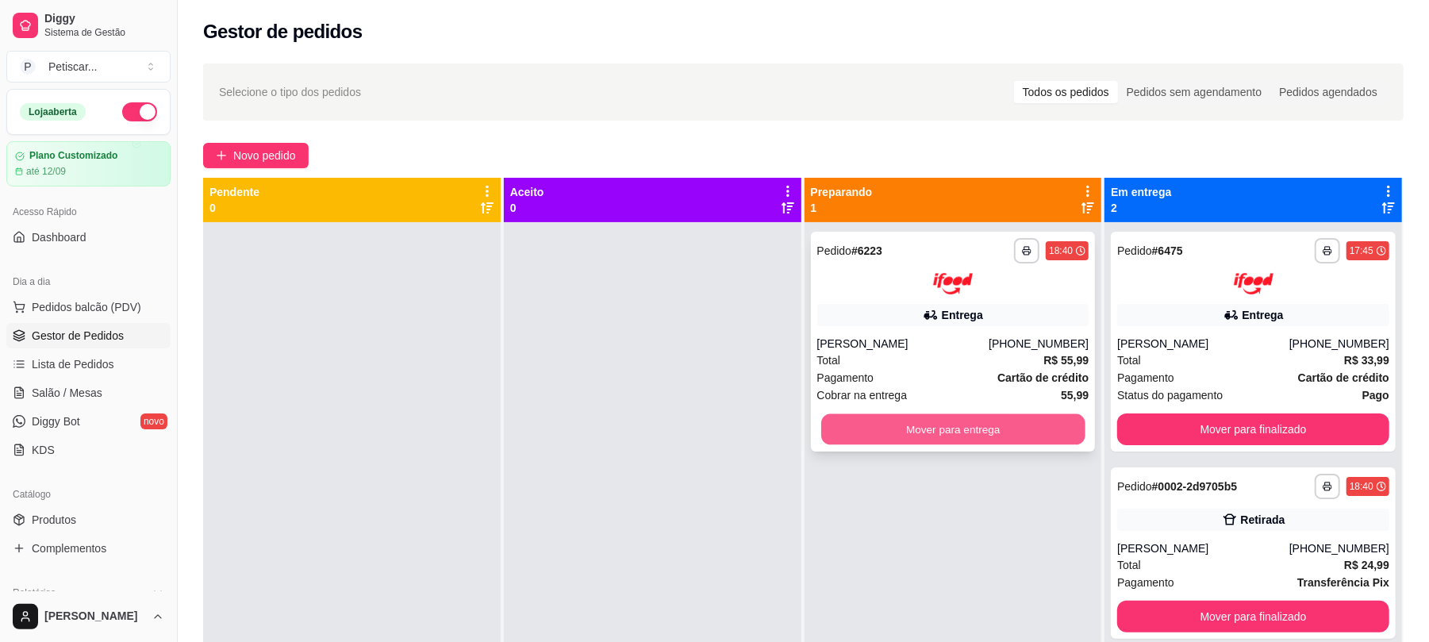
click at [936, 424] on button "Mover para entrega" at bounding box center [952, 428] width 263 height 31
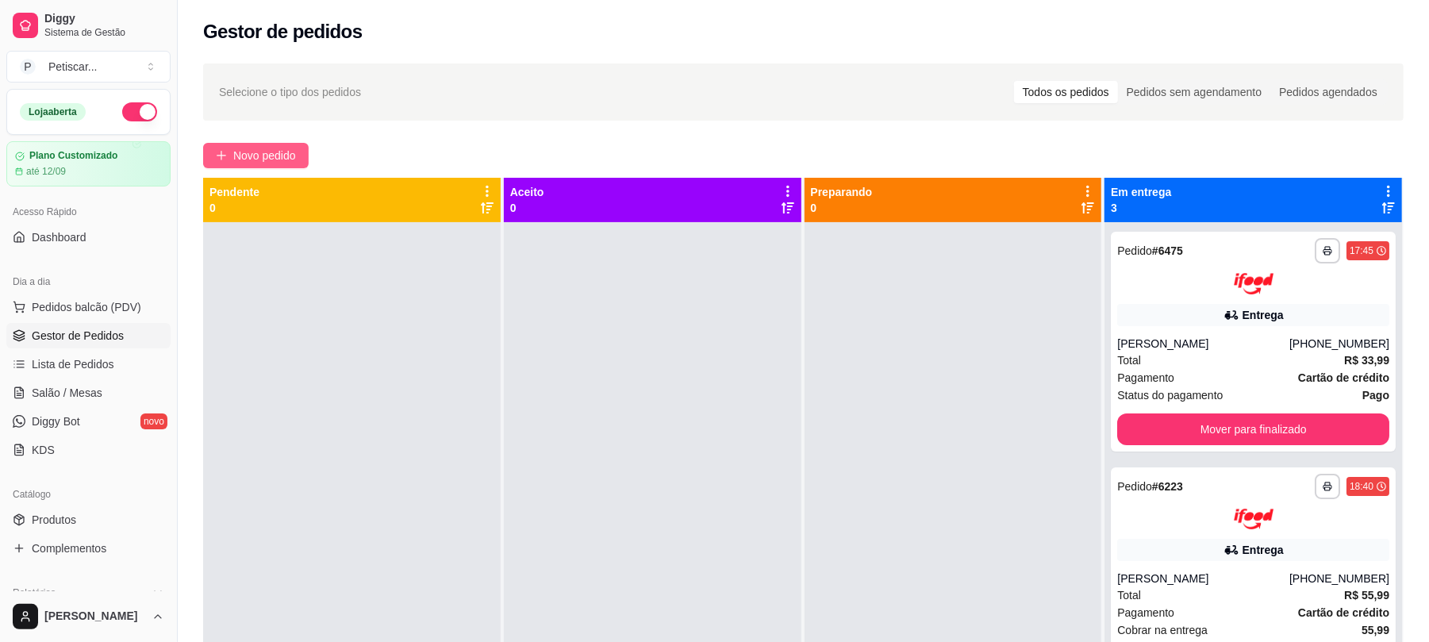
click at [295, 149] on span "Novo pedido" at bounding box center [264, 155] width 63 height 17
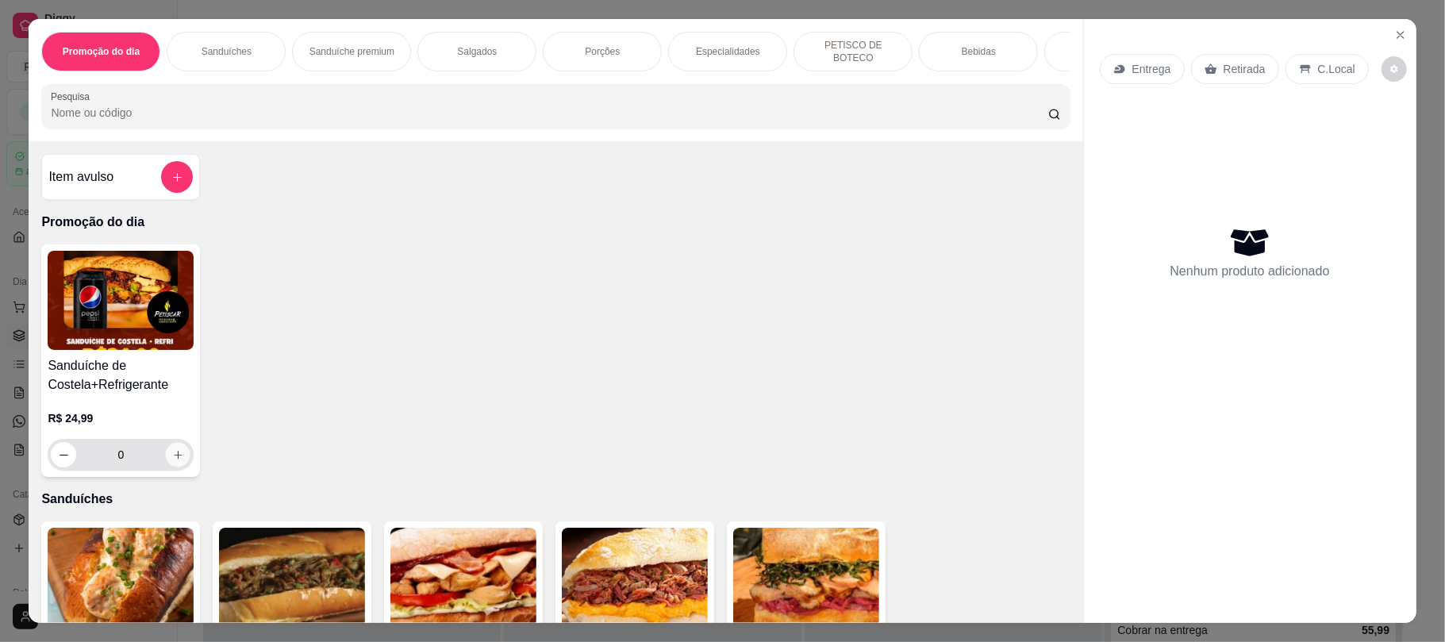
click at [176, 467] on button "increase-product-quantity" at bounding box center [178, 455] width 25 height 25
type input "2"
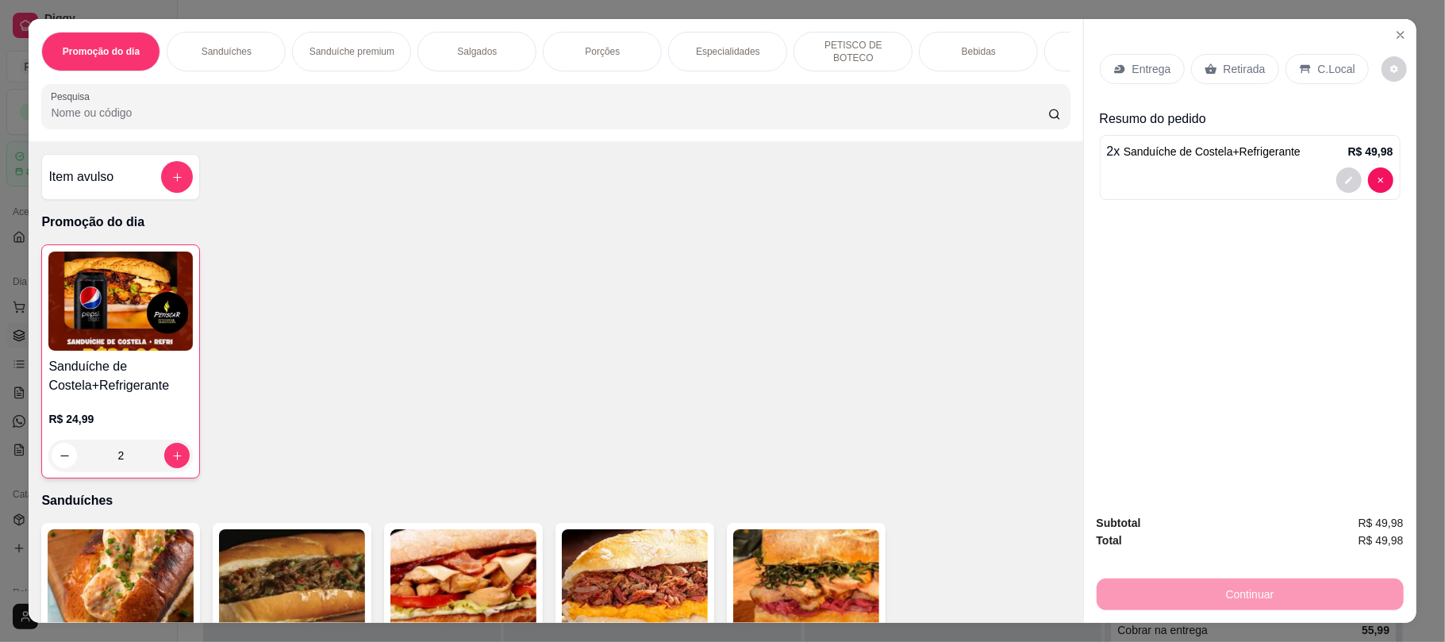
click at [1225, 57] on div "Retirada" at bounding box center [1235, 69] width 88 height 30
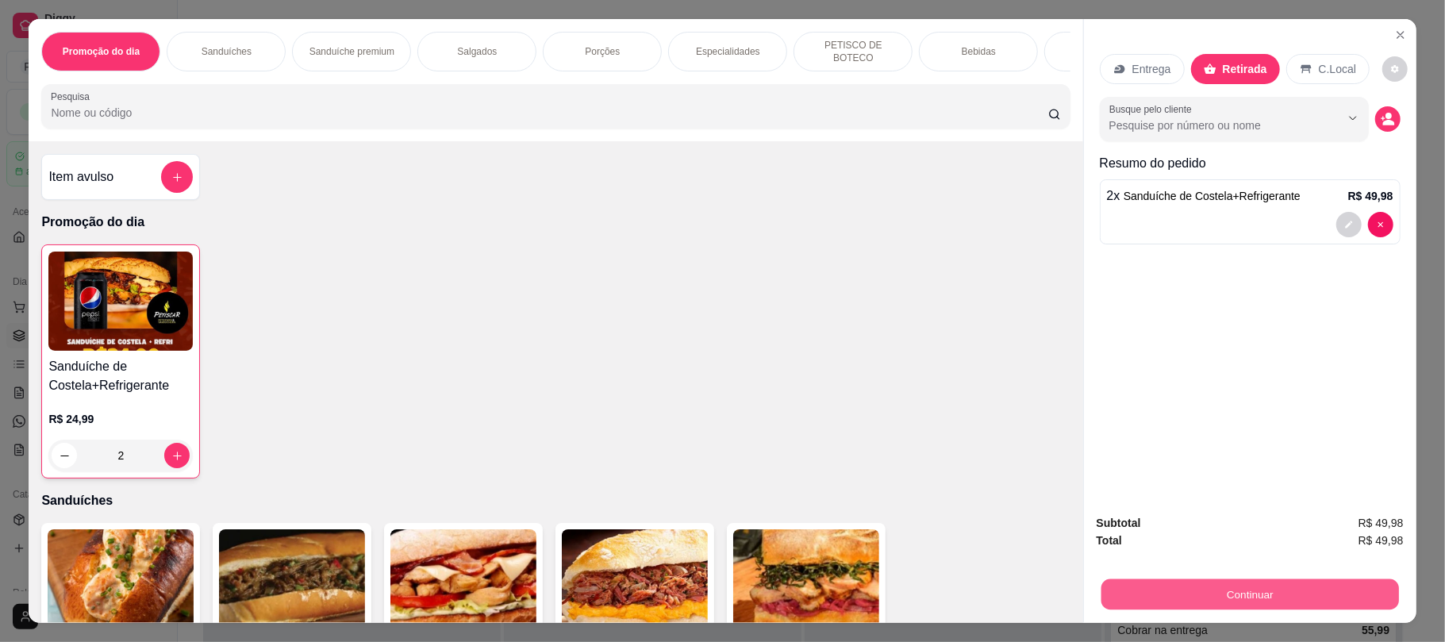
click at [1190, 601] on button "Continuar" at bounding box center [1250, 594] width 298 height 31
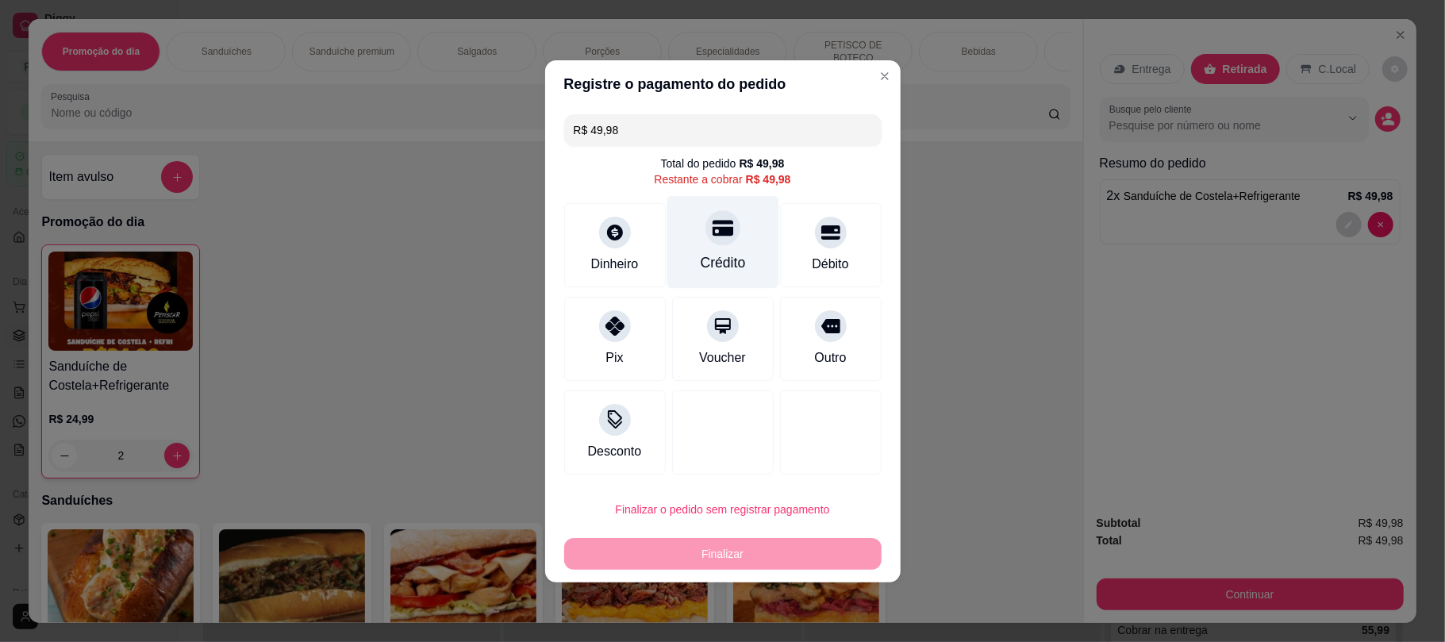
click at [700, 270] on div "Crédito" at bounding box center [722, 262] width 45 height 21
type input "R$ 0,00"
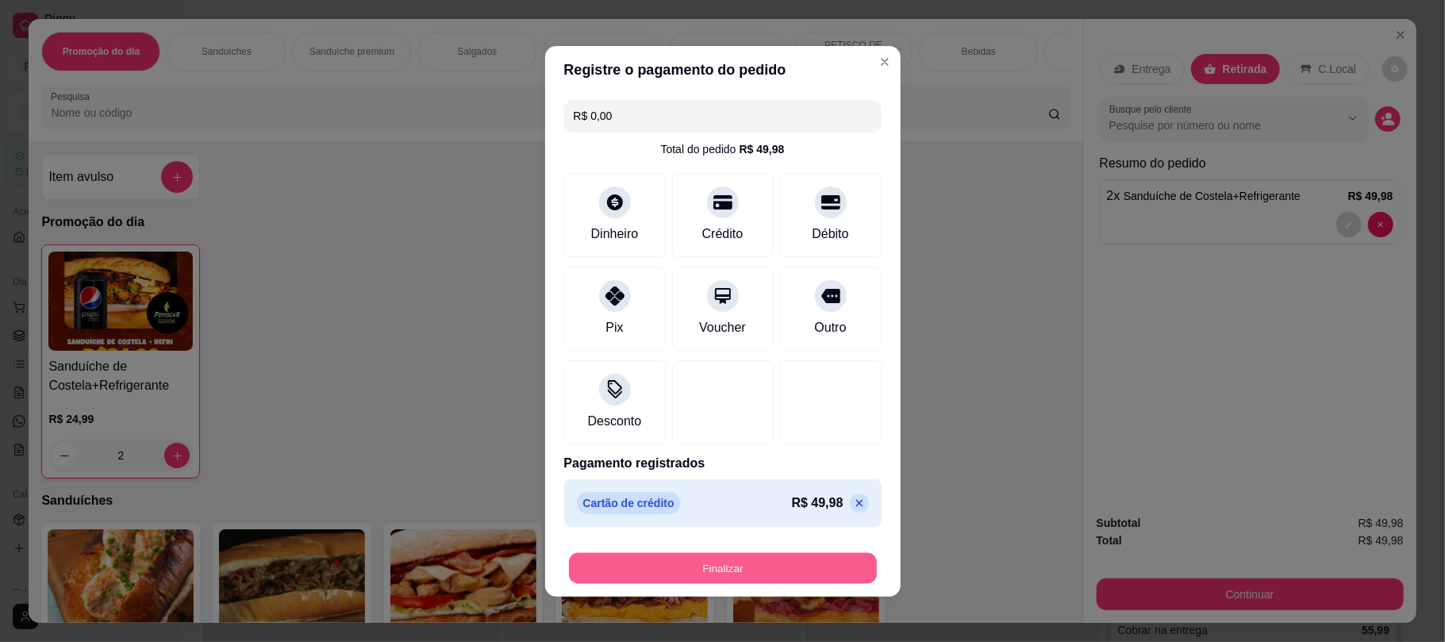
click at [732, 571] on button "Finalizar" at bounding box center [723, 567] width 308 height 31
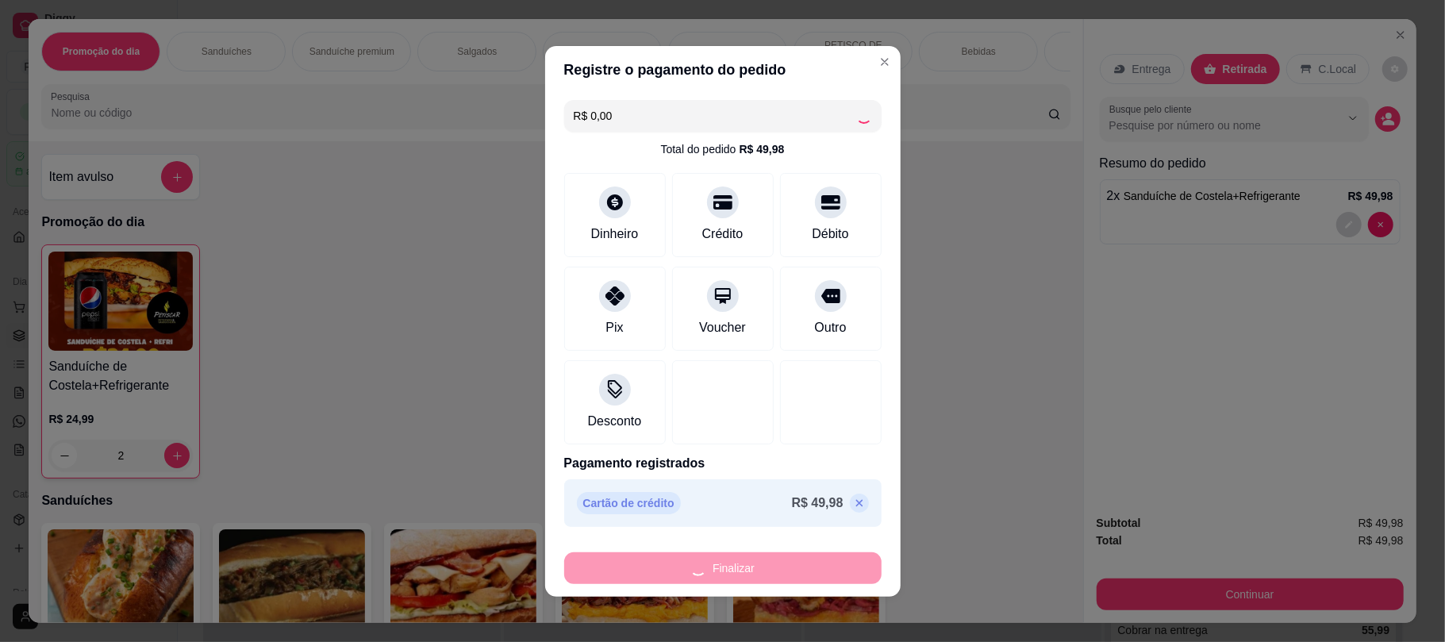
type input "0"
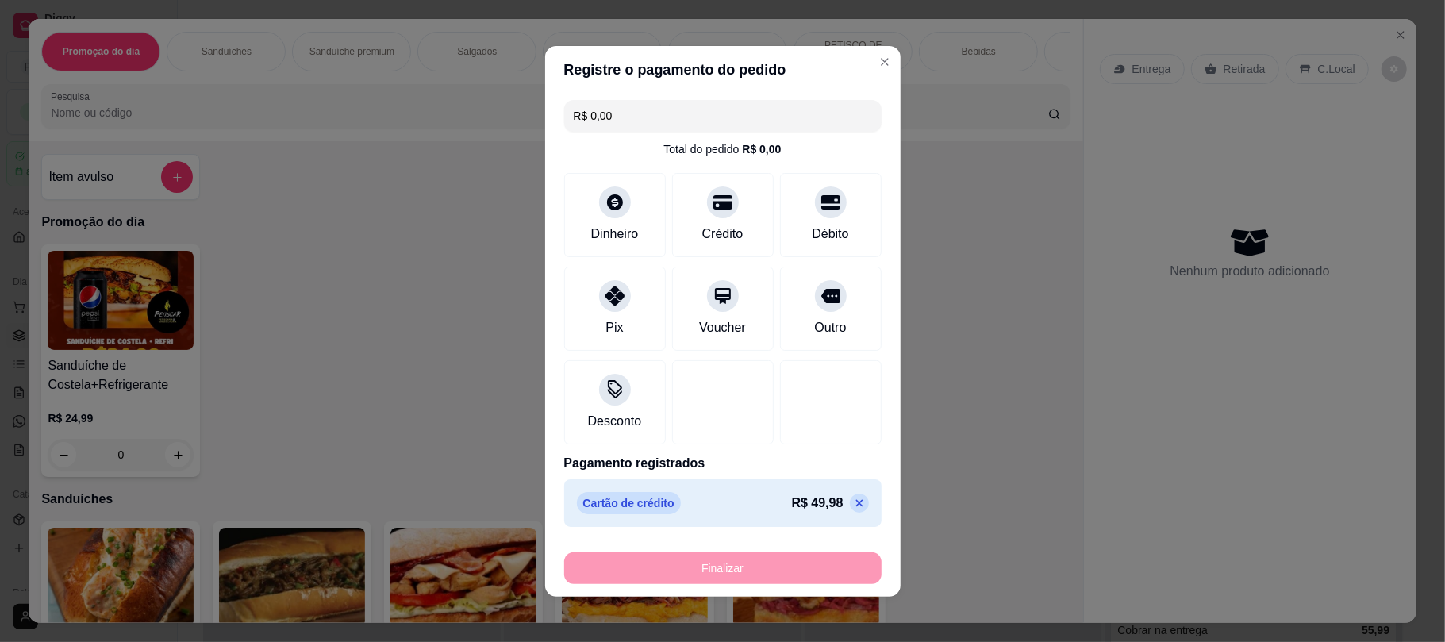
type input "-R$ 49,98"
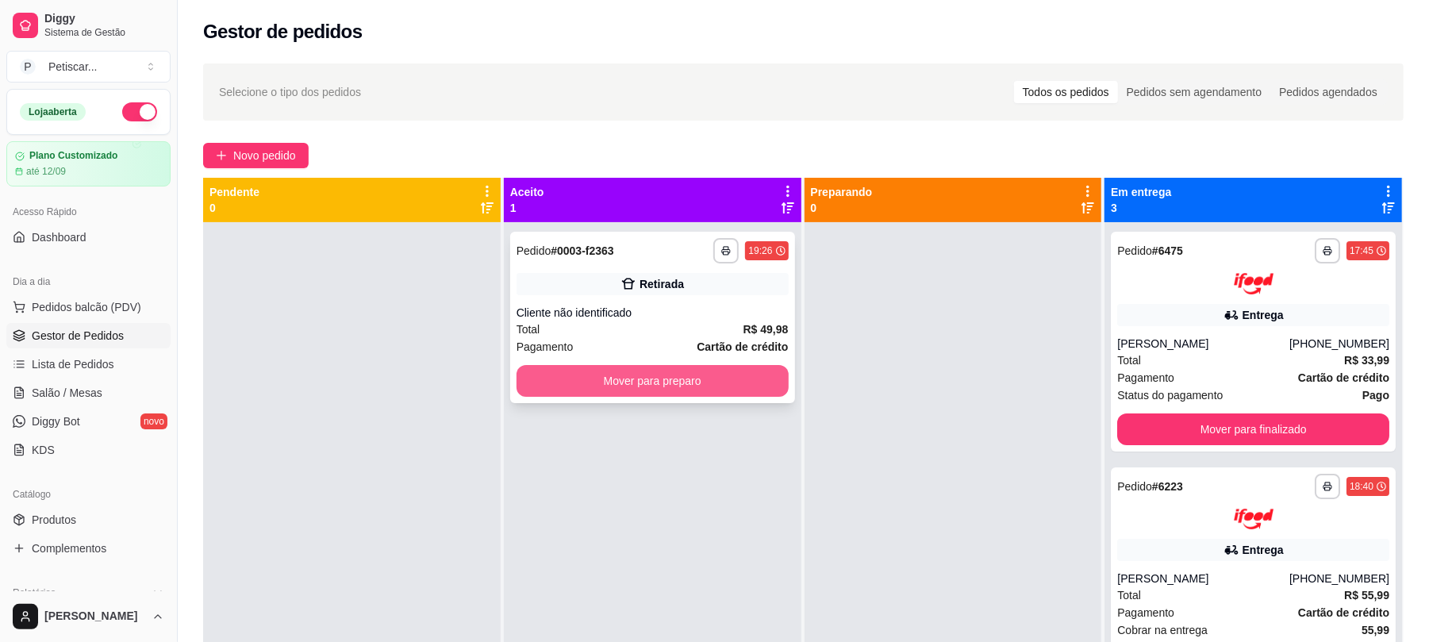
click at [621, 394] on button "Mover para preparo" at bounding box center [653, 381] width 272 height 32
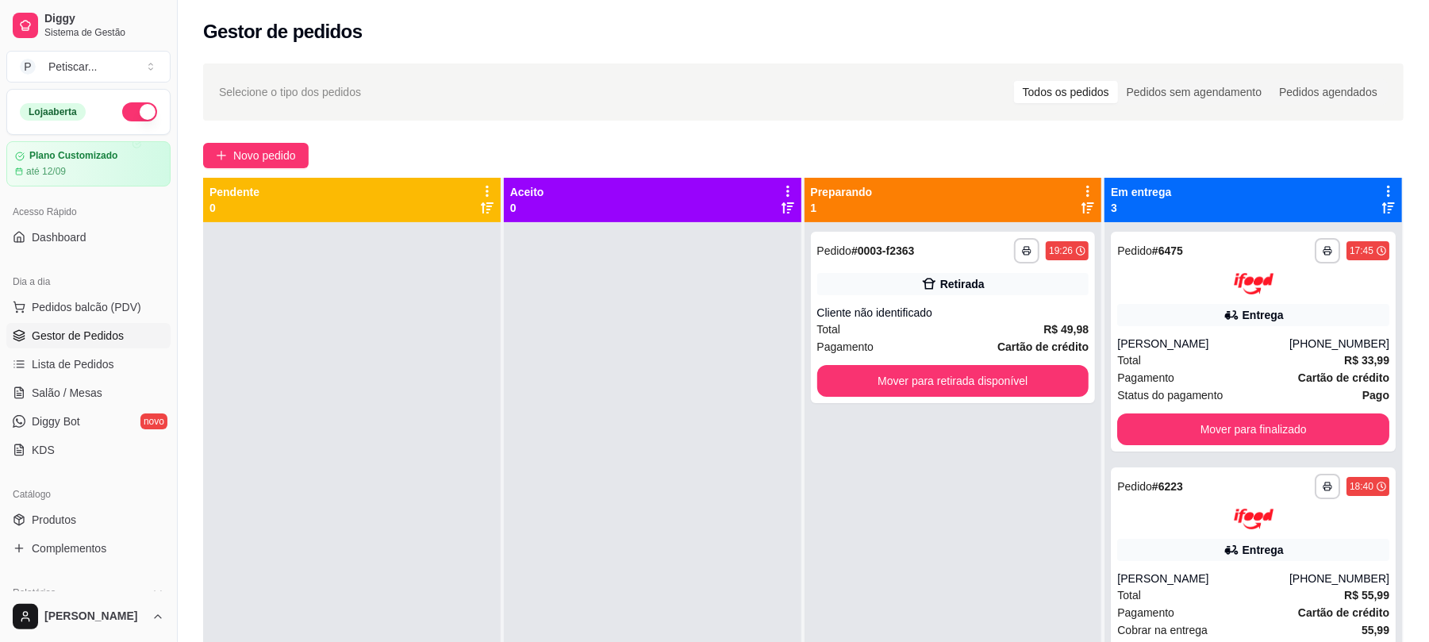
click at [930, 416] on div "**********" at bounding box center [954, 543] width 298 height 642
click at [248, 163] on span "Novo pedido" at bounding box center [264, 155] width 63 height 17
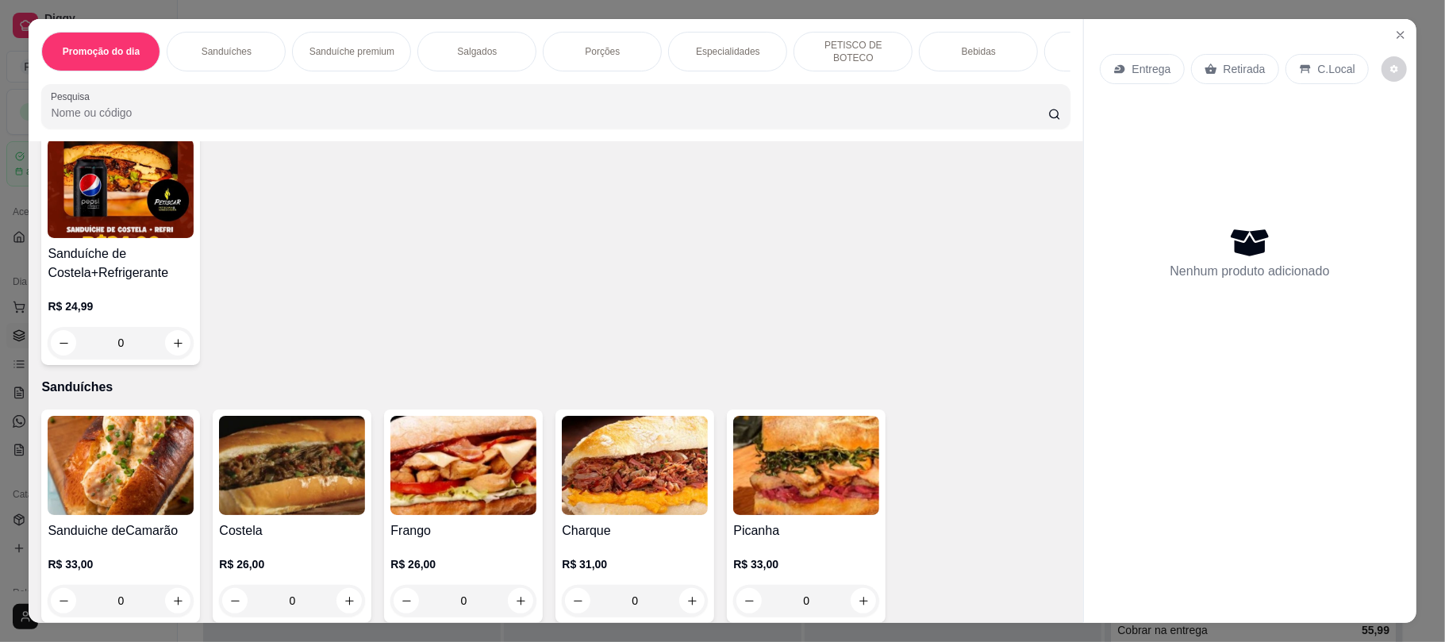
scroll to position [148, 0]
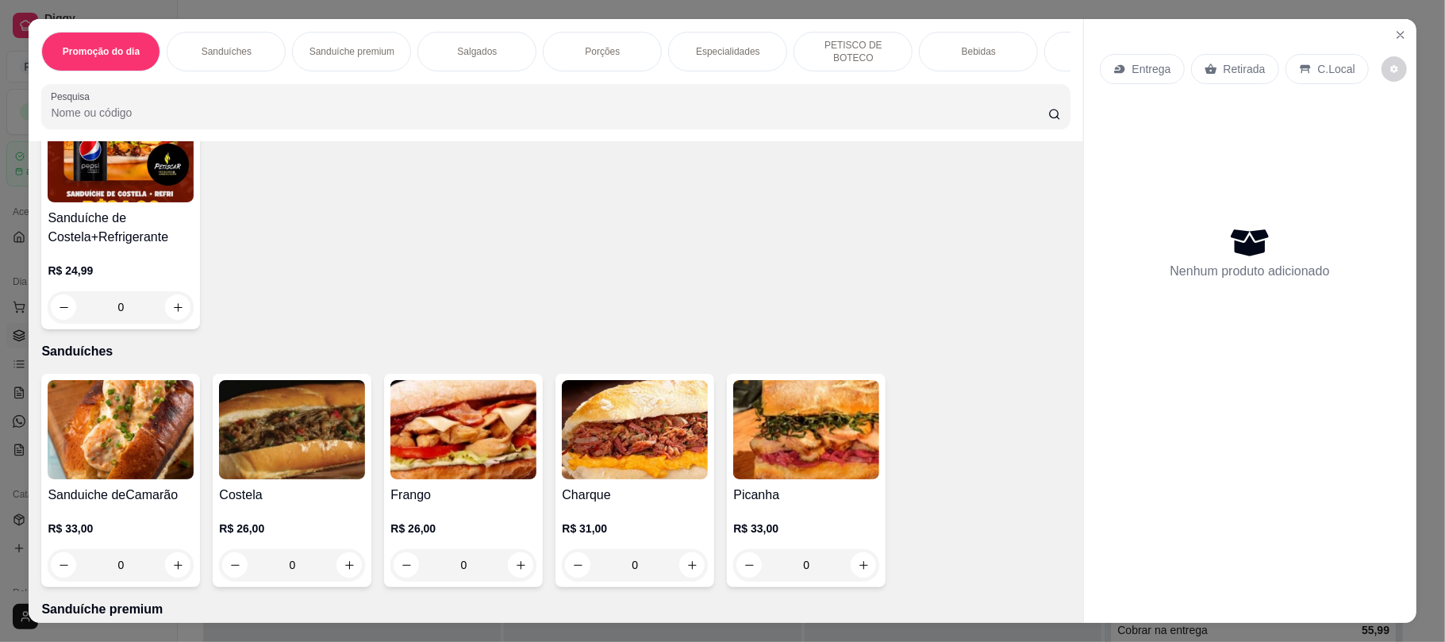
click at [170, 566] on div "0" at bounding box center [121, 565] width 146 height 32
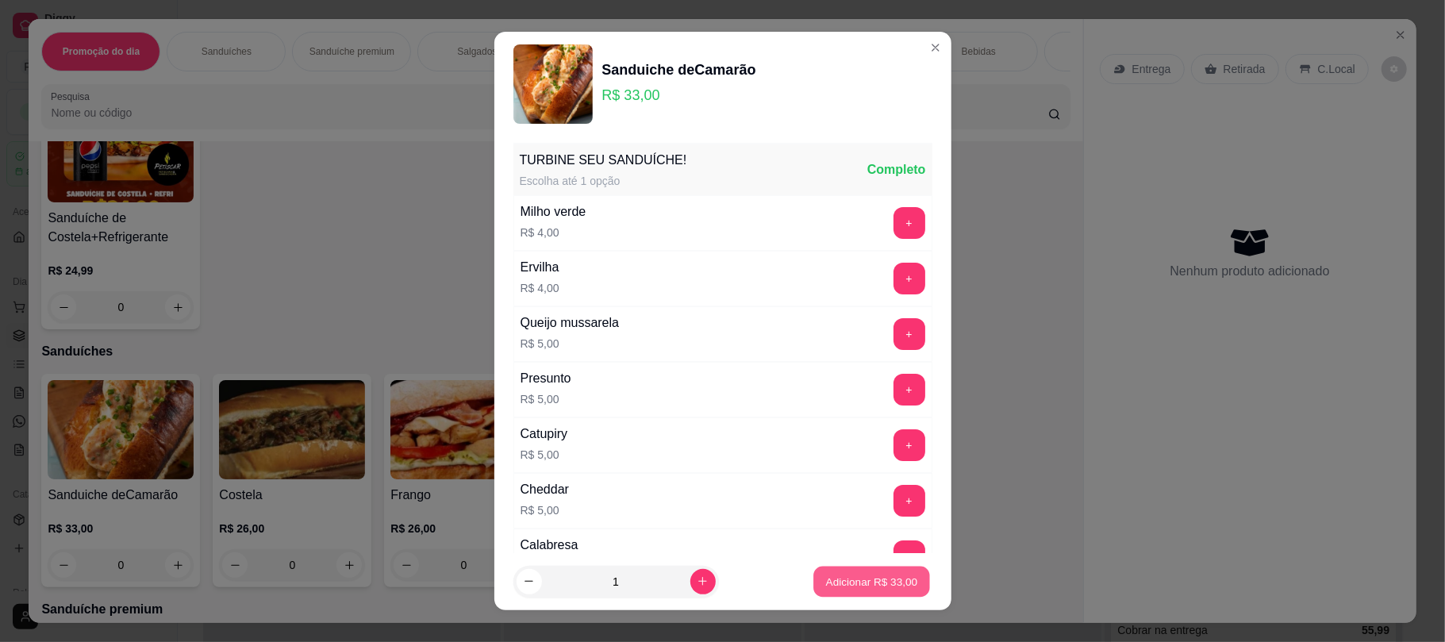
click at [826, 588] on p "Adicionar R$ 33,00" at bounding box center [872, 581] width 92 height 15
type input "1"
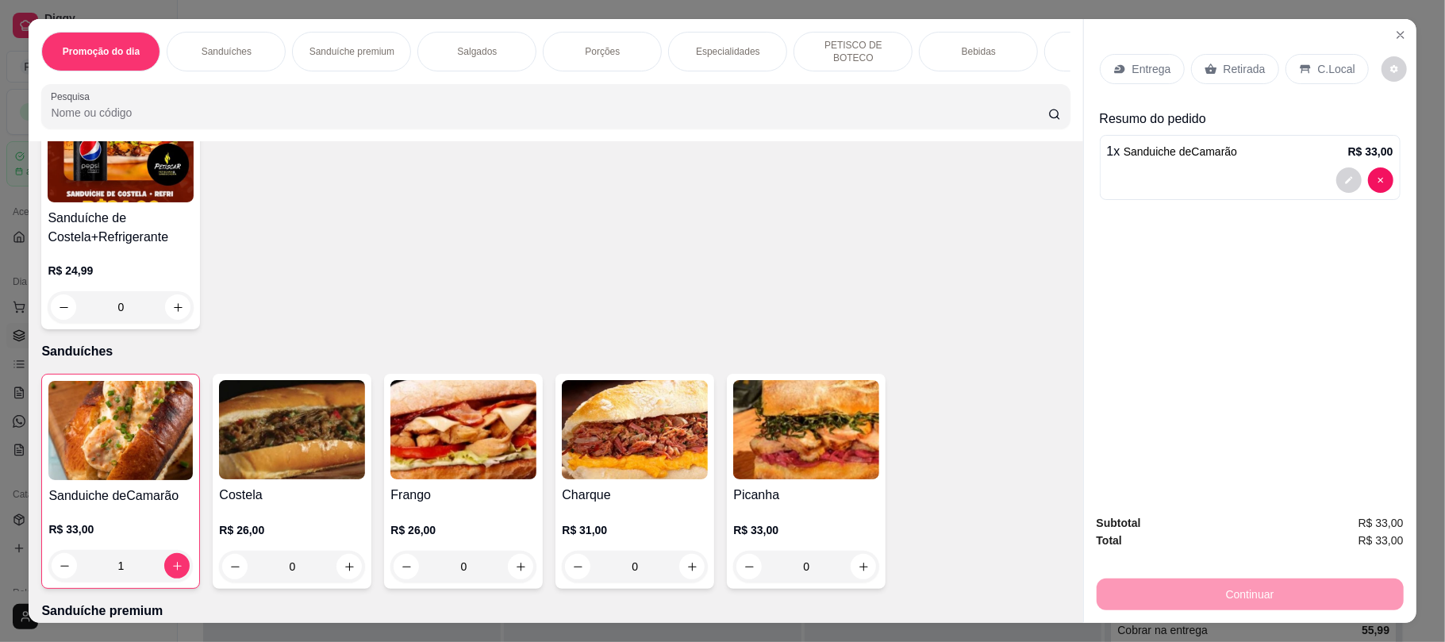
click at [340, 573] on div "0" at bounding box center [292, 567] width 146 height 32
click at [172, 313] on icon "increase-product-quantity" at bounding box center [178, 308] width 12 height 12
type input "1"
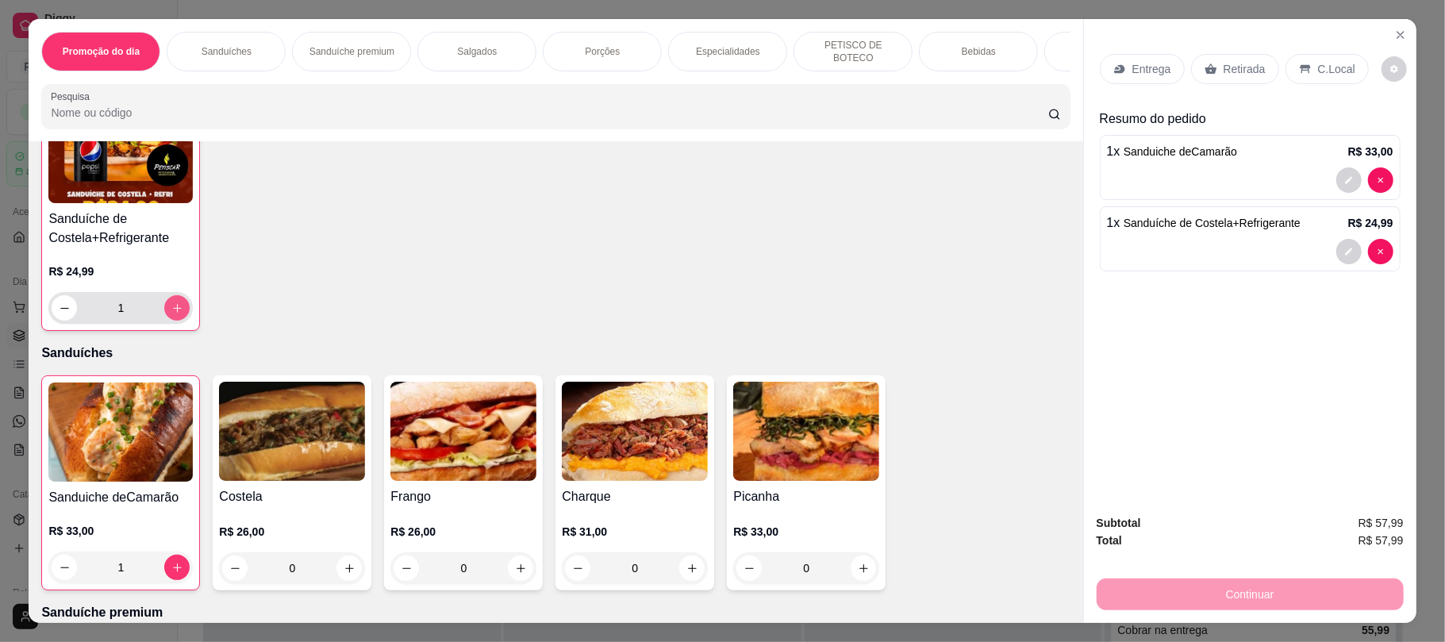
scroll to position [149, 0]
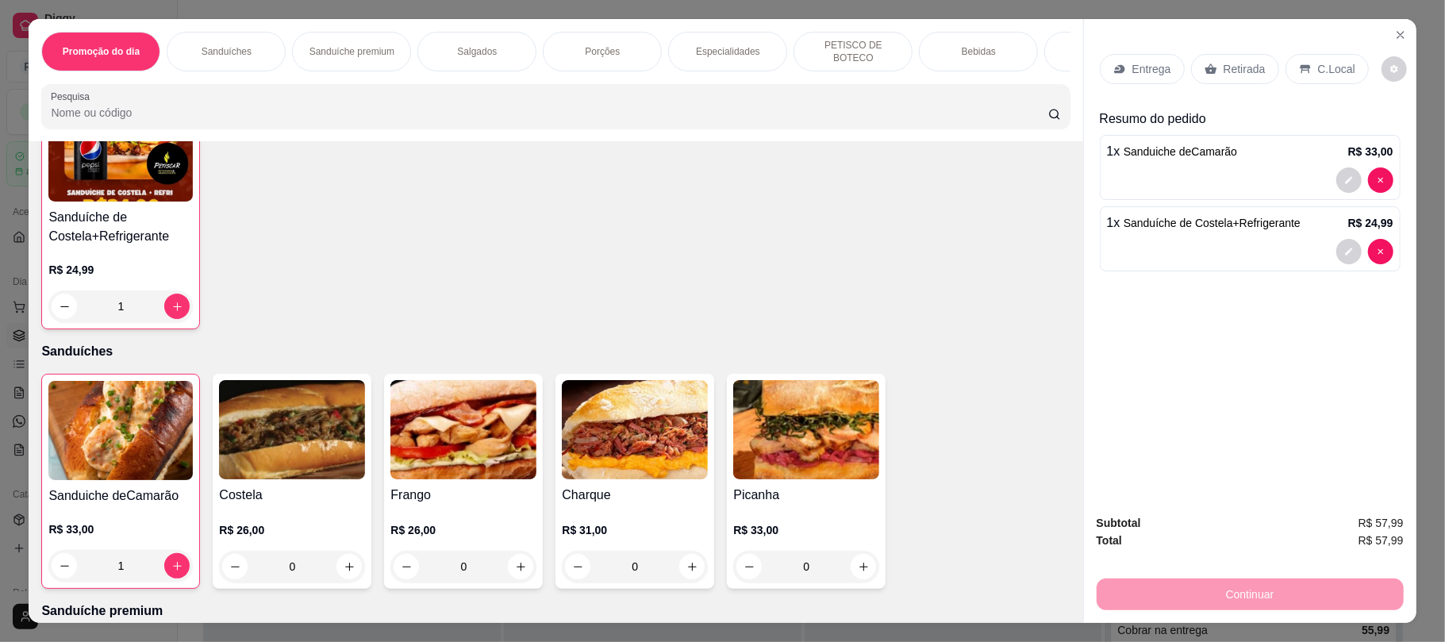
click at [947, 48] on div "Bebidas" at bounding box center [978, 52] width 119 height 40
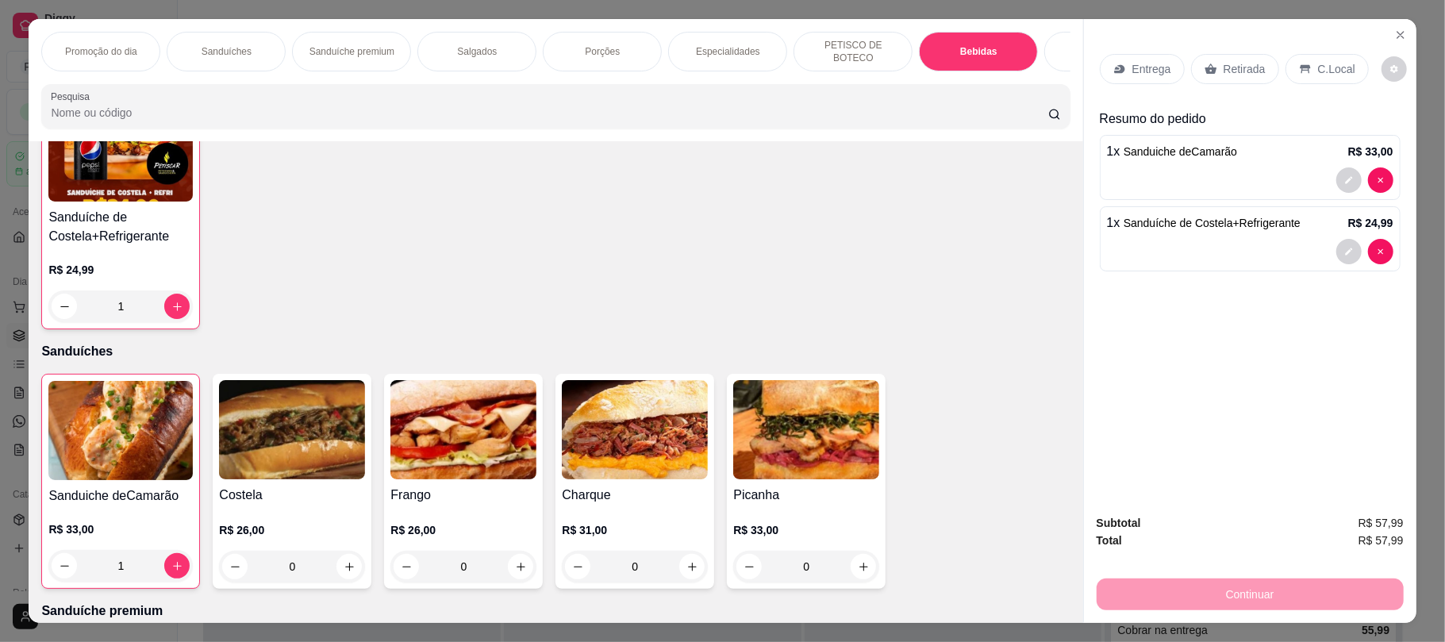
scroll to position [32, 0]
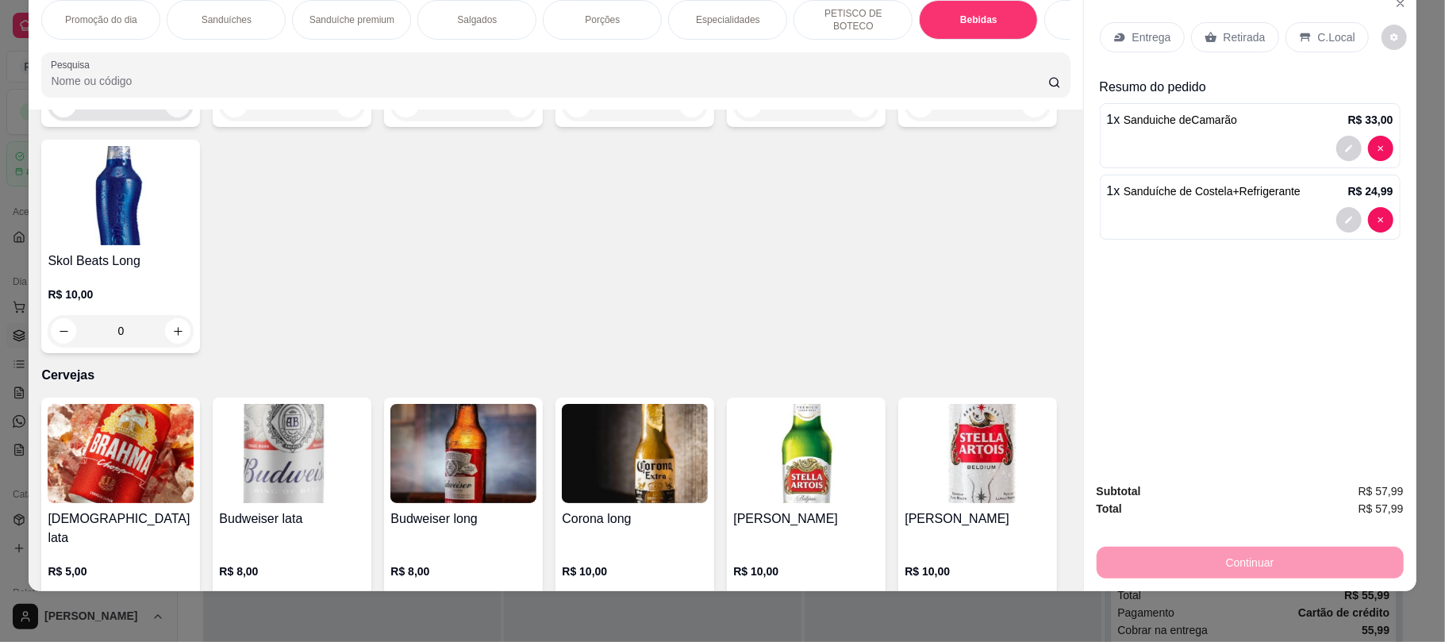
click at [175, 111] on icon "increase-product-quantity" at bounding box center [178, 105] width 12 height 12
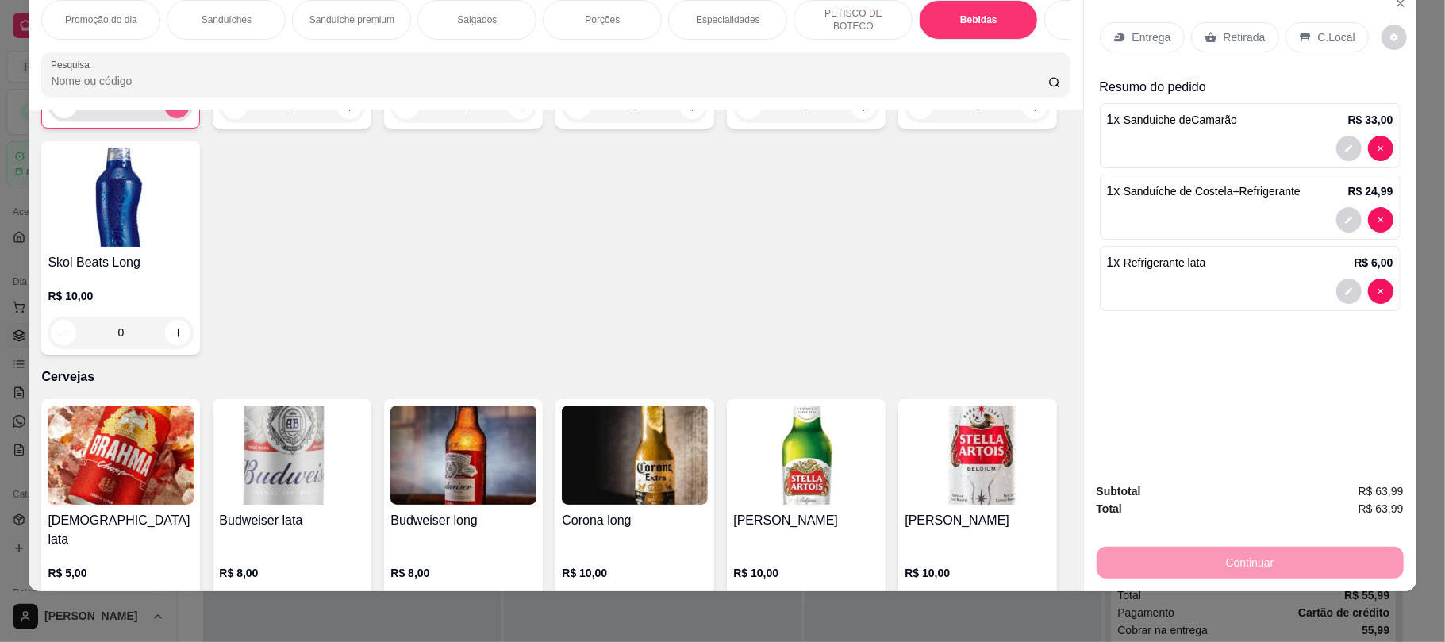
type input "1"
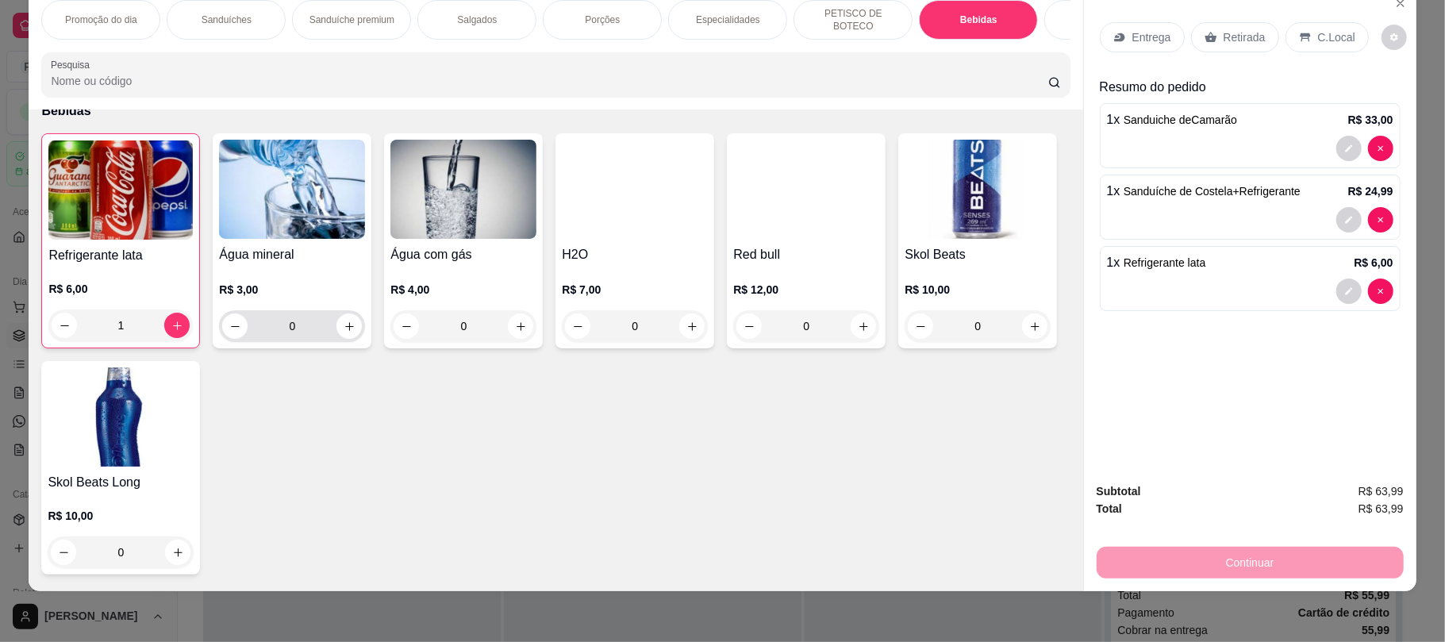
scroll to position [2398, 0]
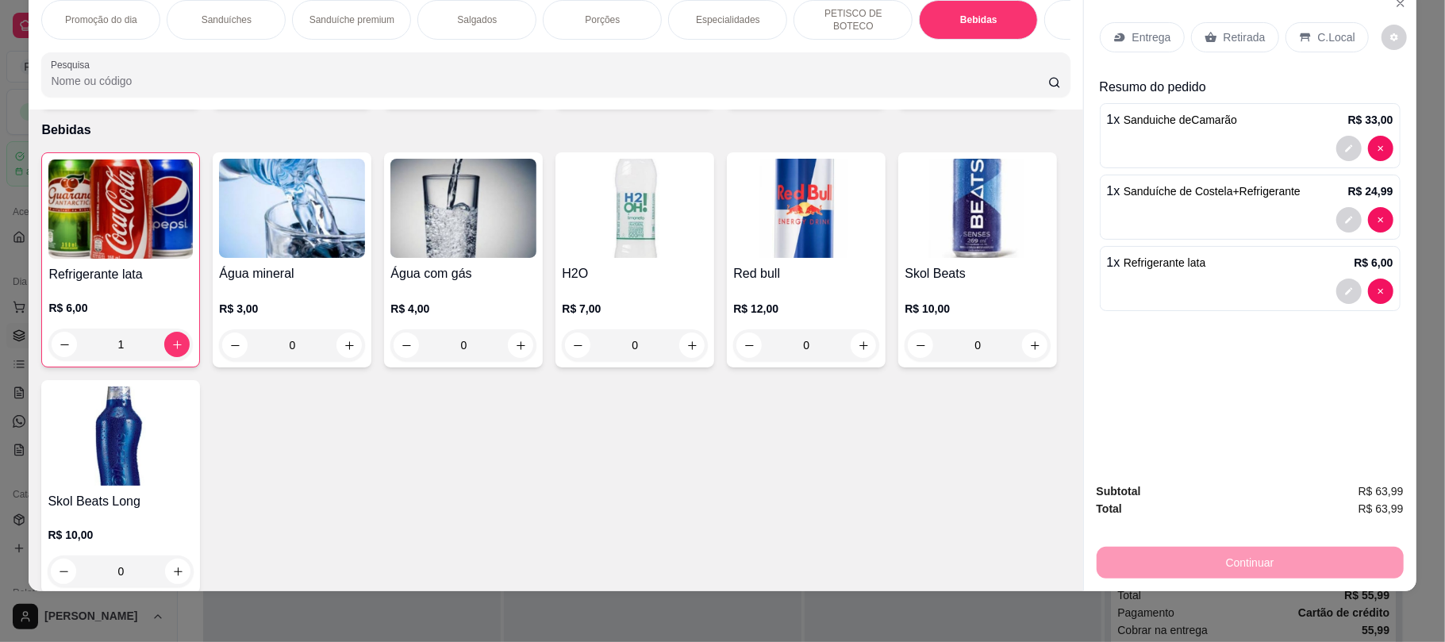
click at [594, 23] on div "Porções" at bounding box center [602, 20] width 119 height 40
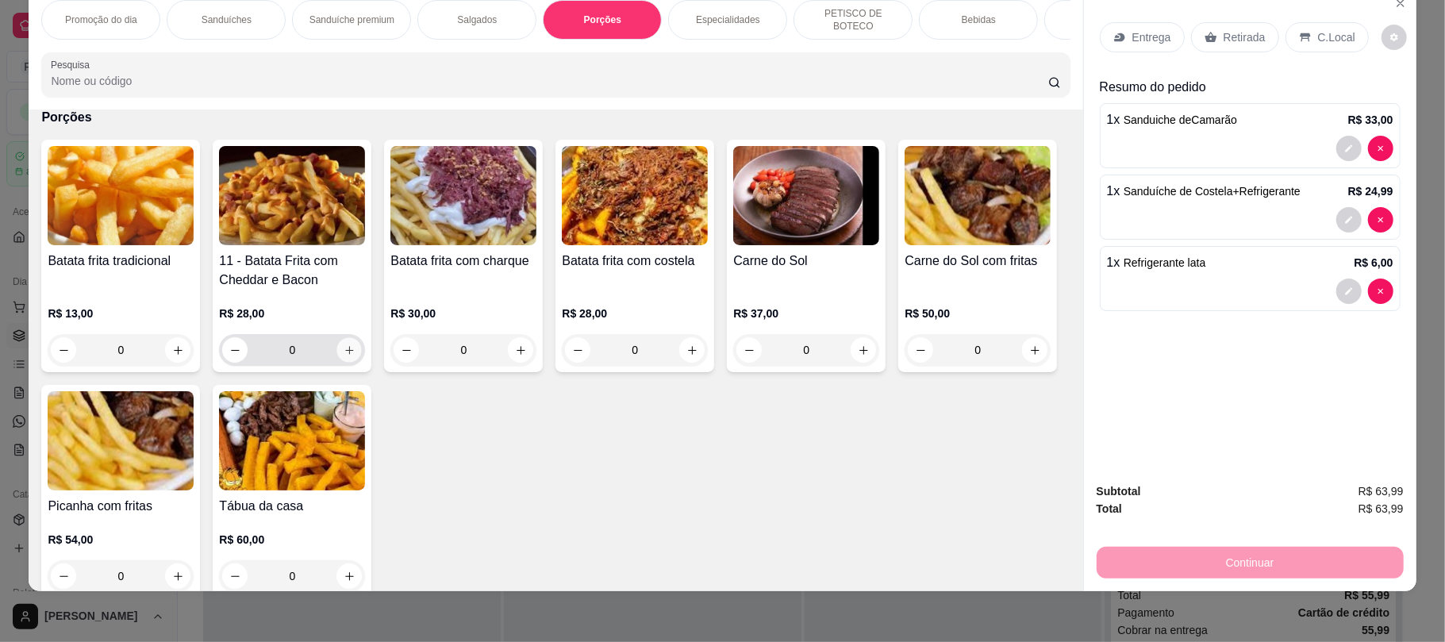
click at [344, 356] on icon "increase-product-quantity" at bounding box center [350, 350] width 12 height 12
type input "1"
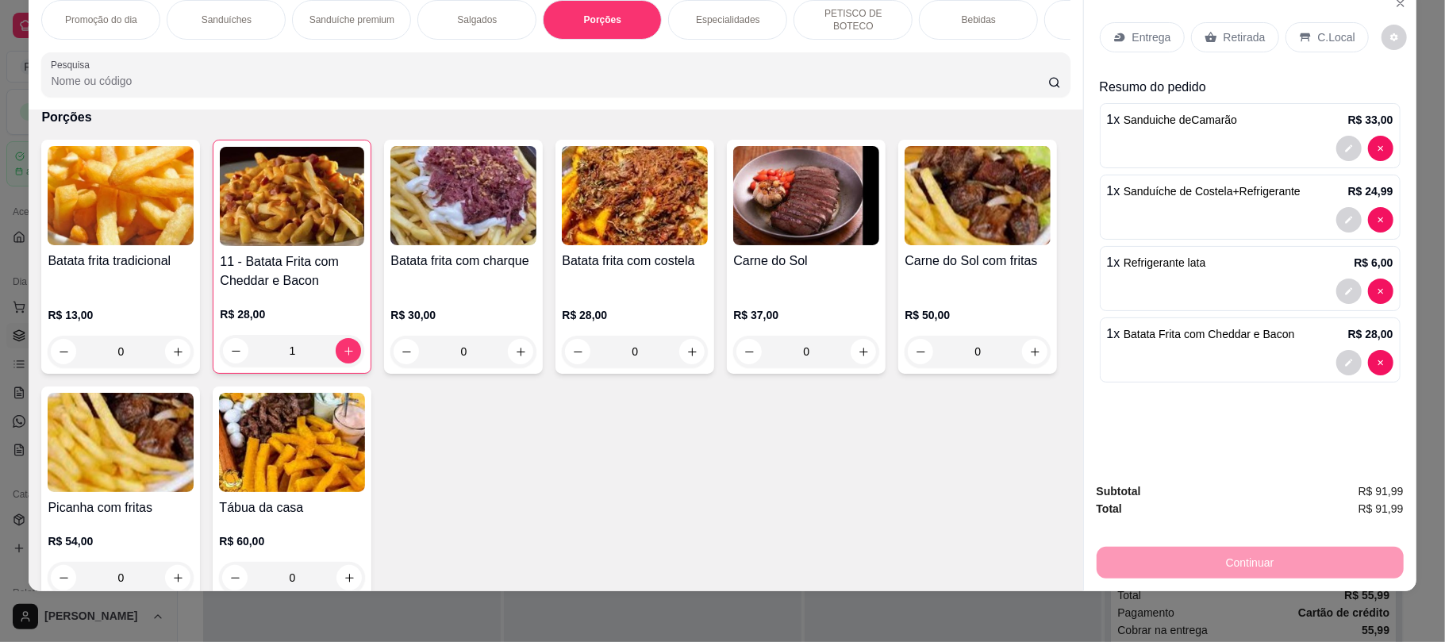
click at [1208, 33] on icon at bounding box center [1211, 37] width 13 height 13
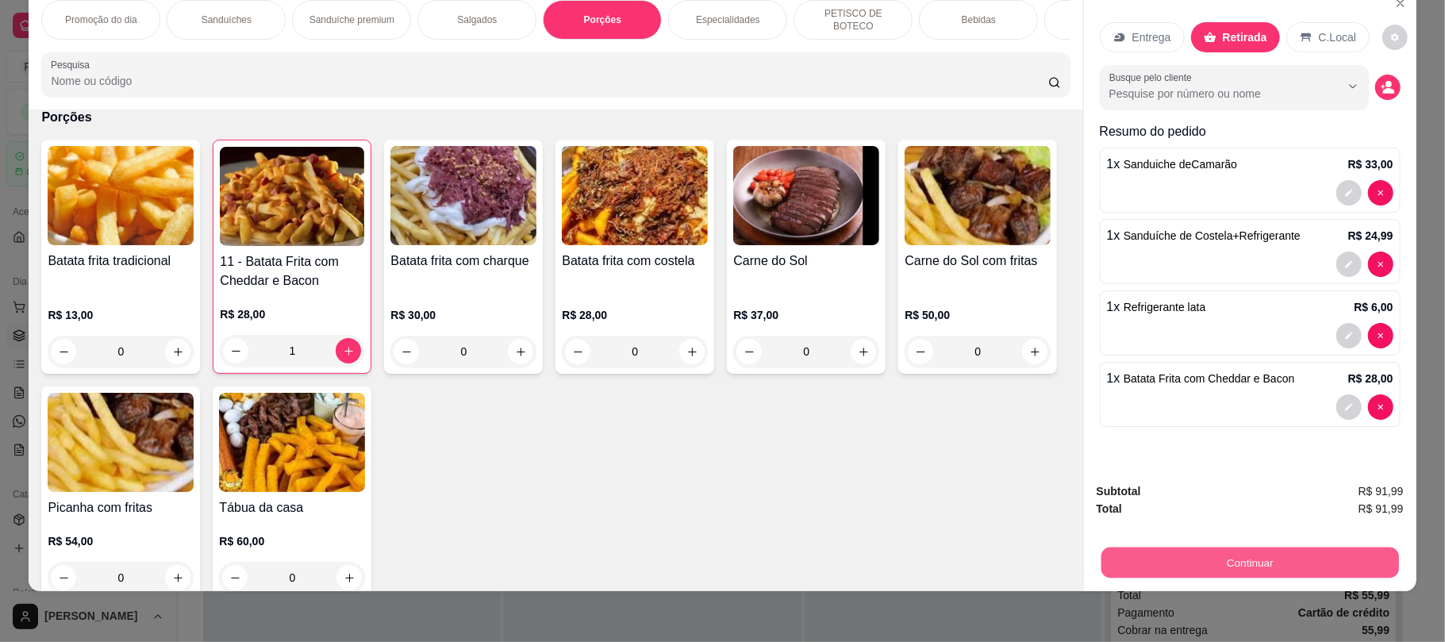
click at [1261, 560] on button "Continuar" at bounding box center [1250, 562] width 298 height 31
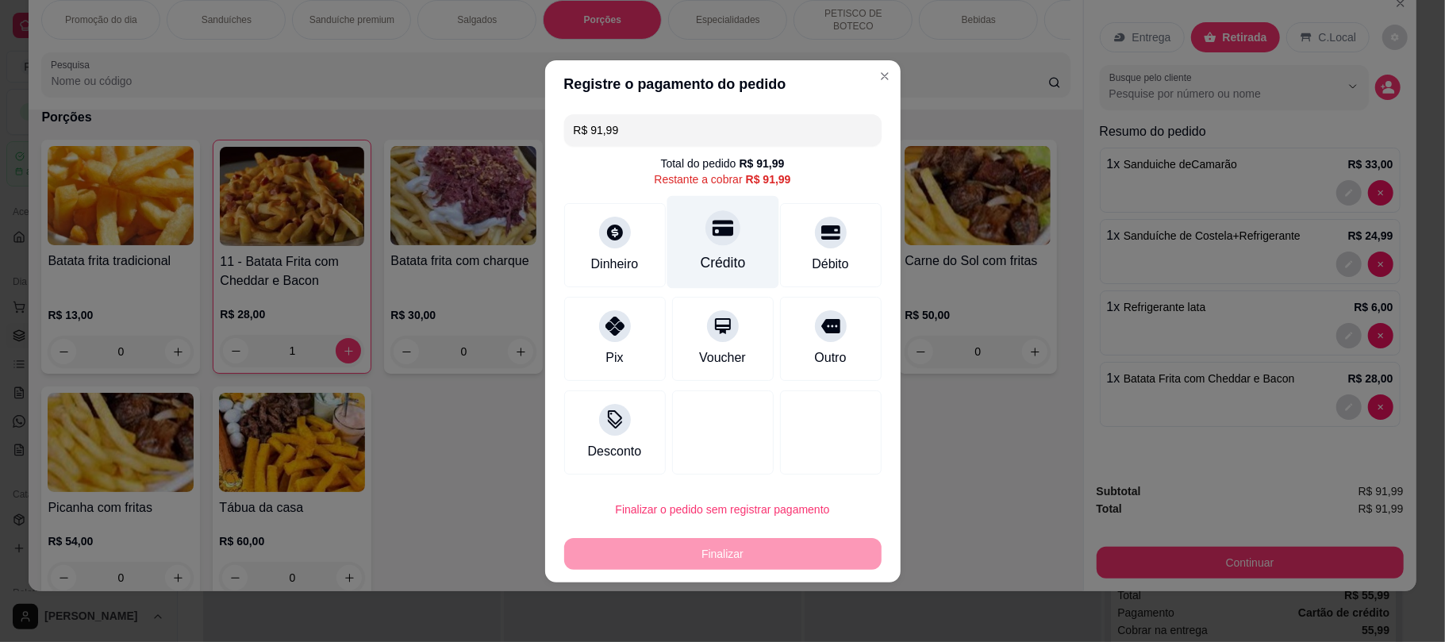
click at [696, 223] on div "Crédito" at bounding box center [723, 241] width 112 height 93
type input "R$ 0,00"
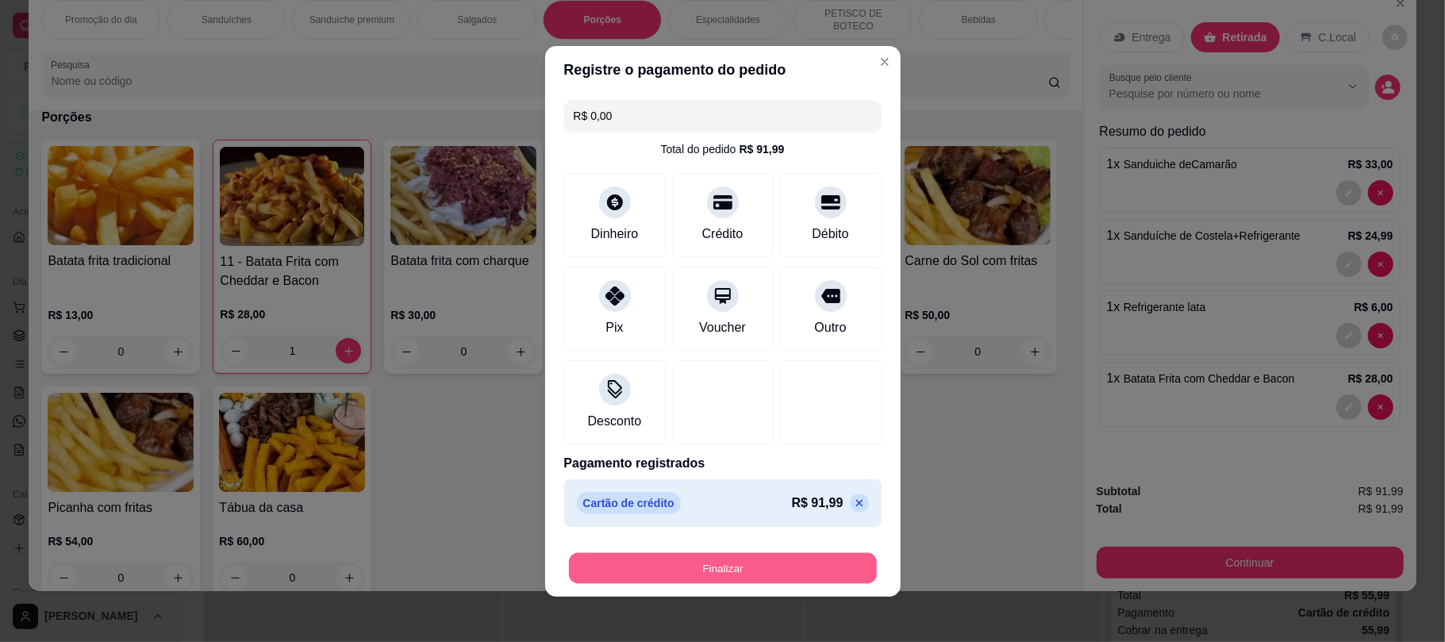
click at [659, 575] on button "Finalizar" at bounding box center [723, 567] width 308 height 31
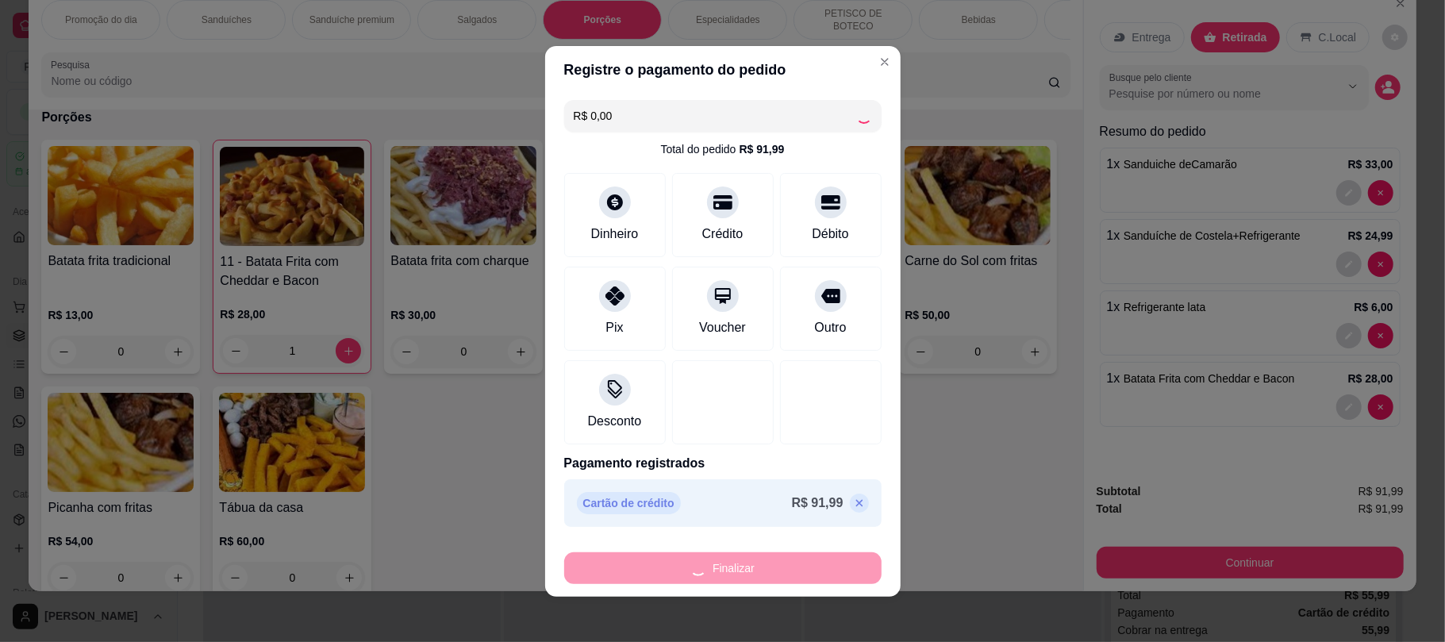
type input "0"
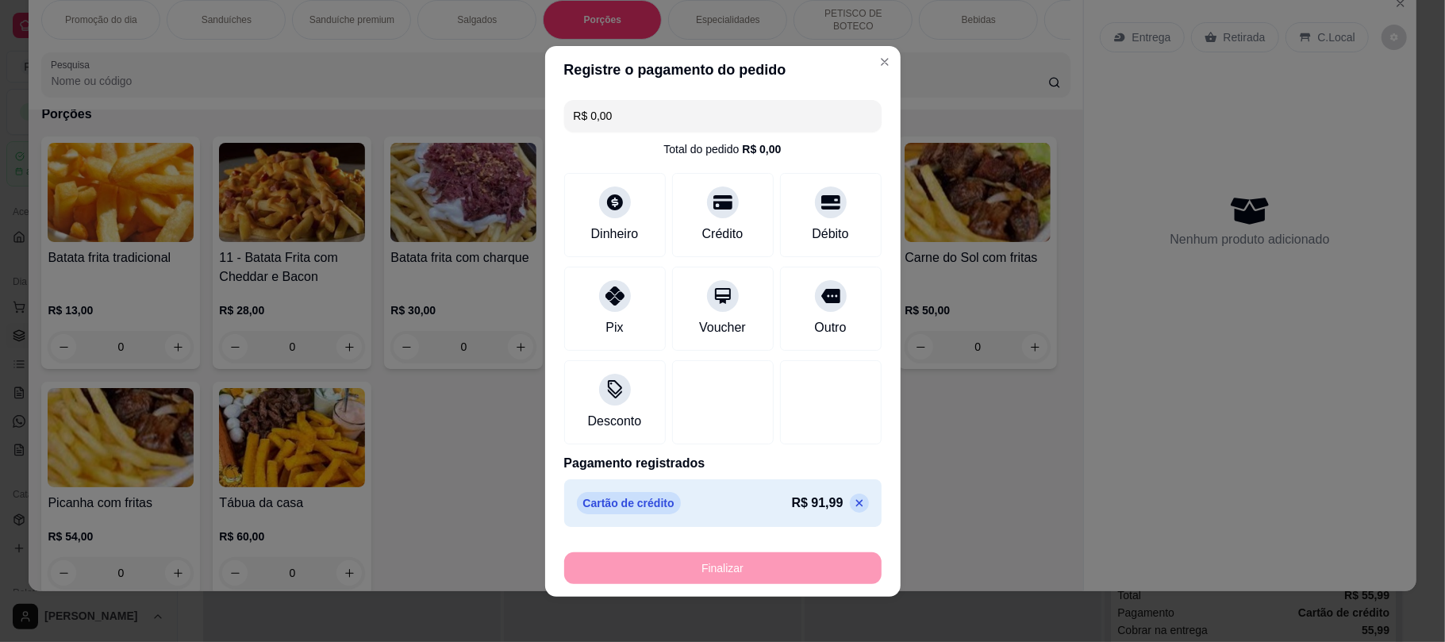
type input "-R$ 91,99"
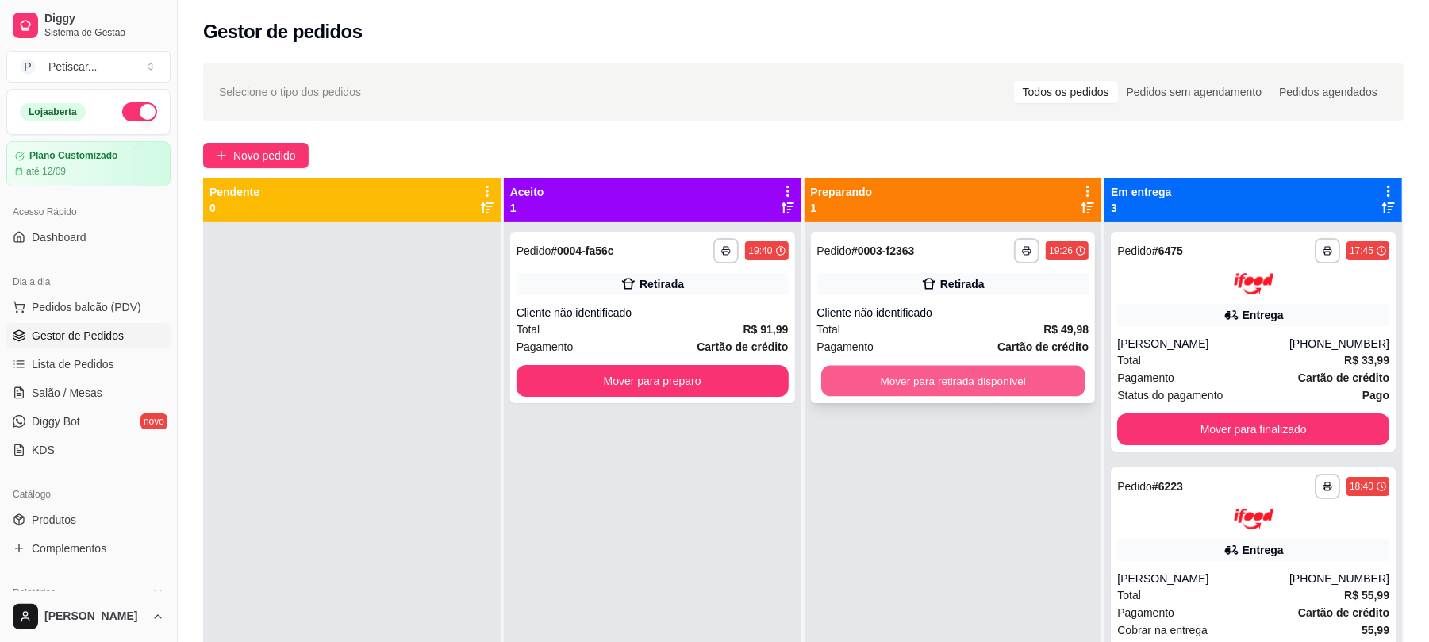
click at [918, 379] on button "Mover para retirada disponível" at bounding box center [952, 381] width 263 height 31
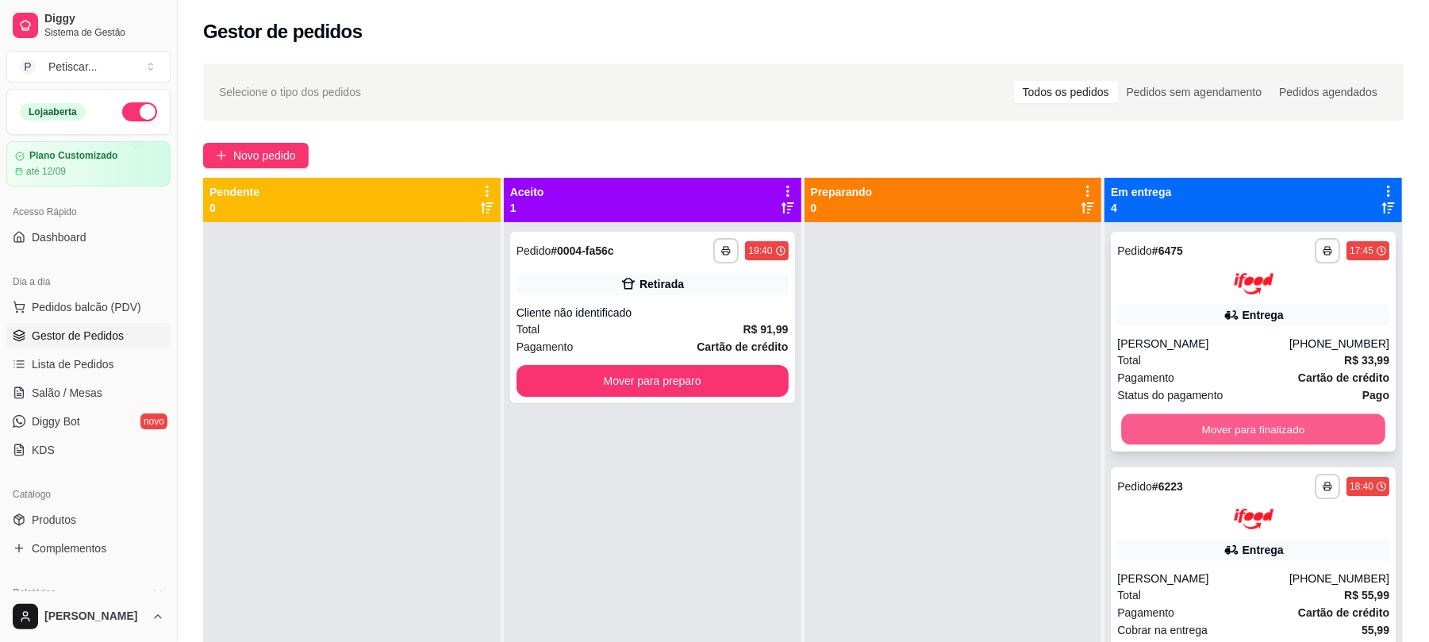
click at [1187, 413] on button "Mover para finalizado" at bounding box center [1252, 428] width 263 height 31
click at [1208, 435] on button "Mover para finalizado" at bounding box center [1252, 428] width 263 height 31
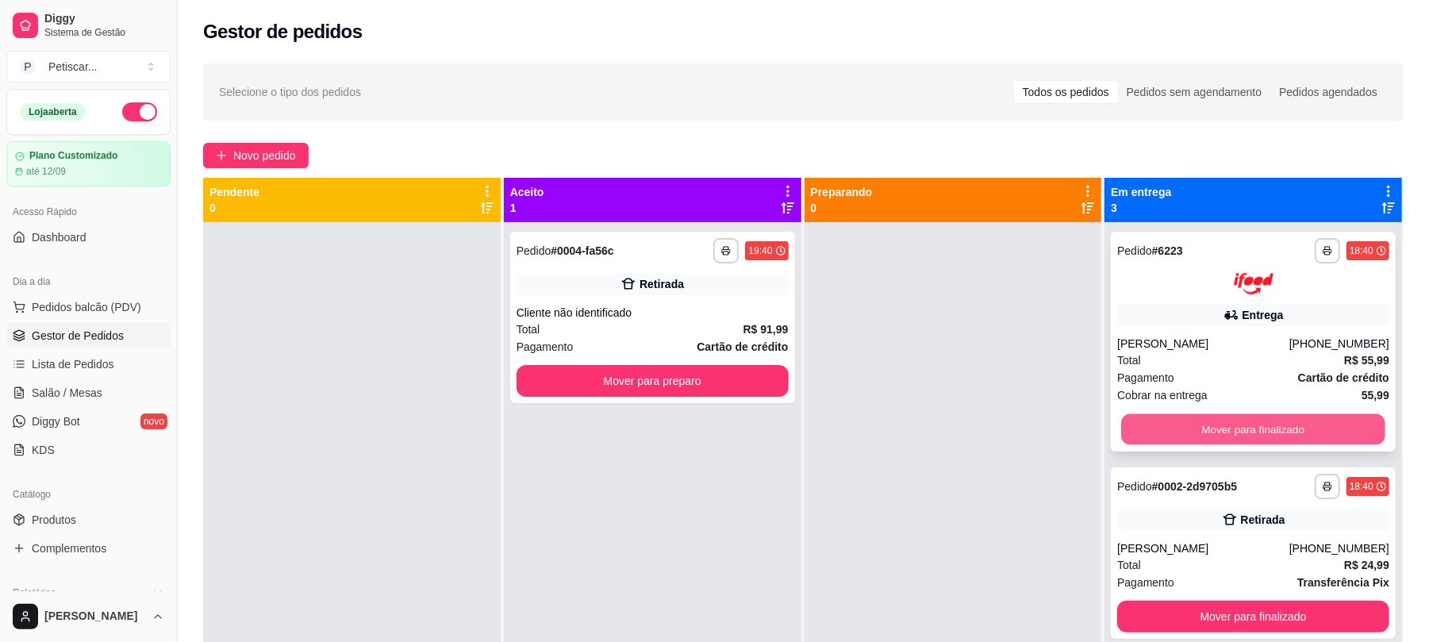
click at [1184, 419] on button "Mover para finalizado" at bounding box center [1252, 428] width 263 height 31
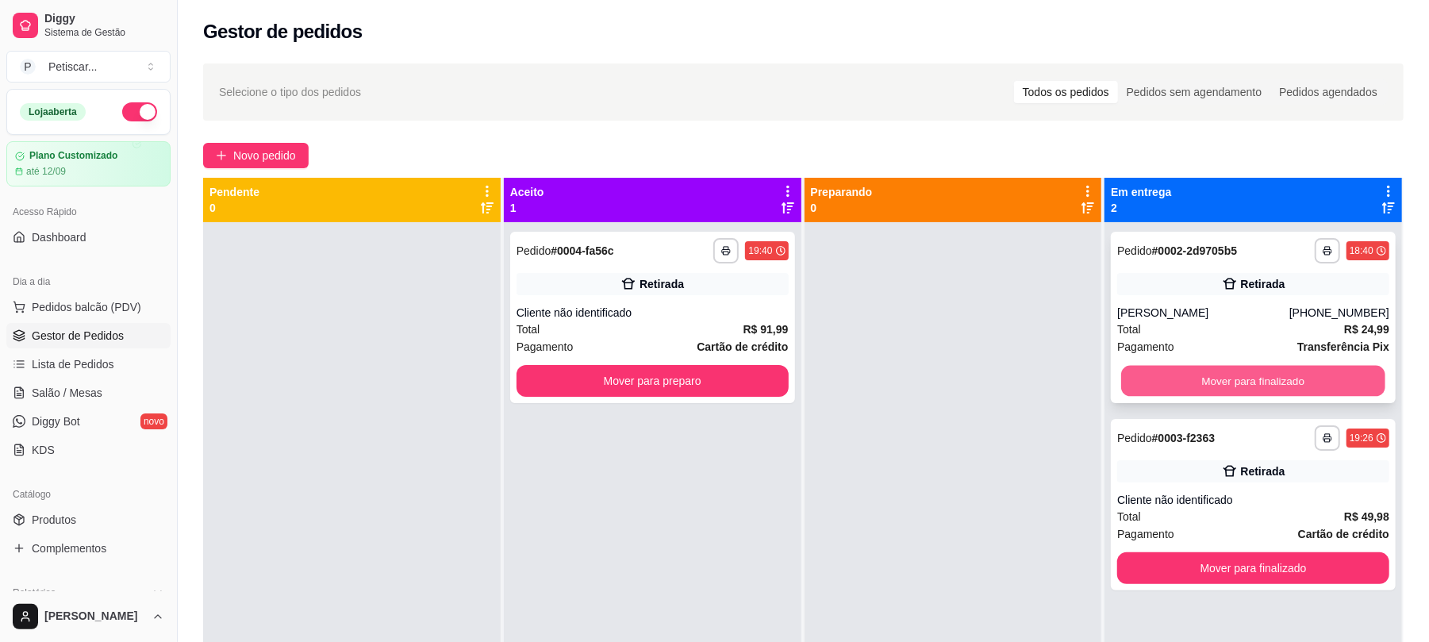
click at [1144, 379] on button "Mover para finalizado" at bounding box center [1252, 381] width 263 height 31
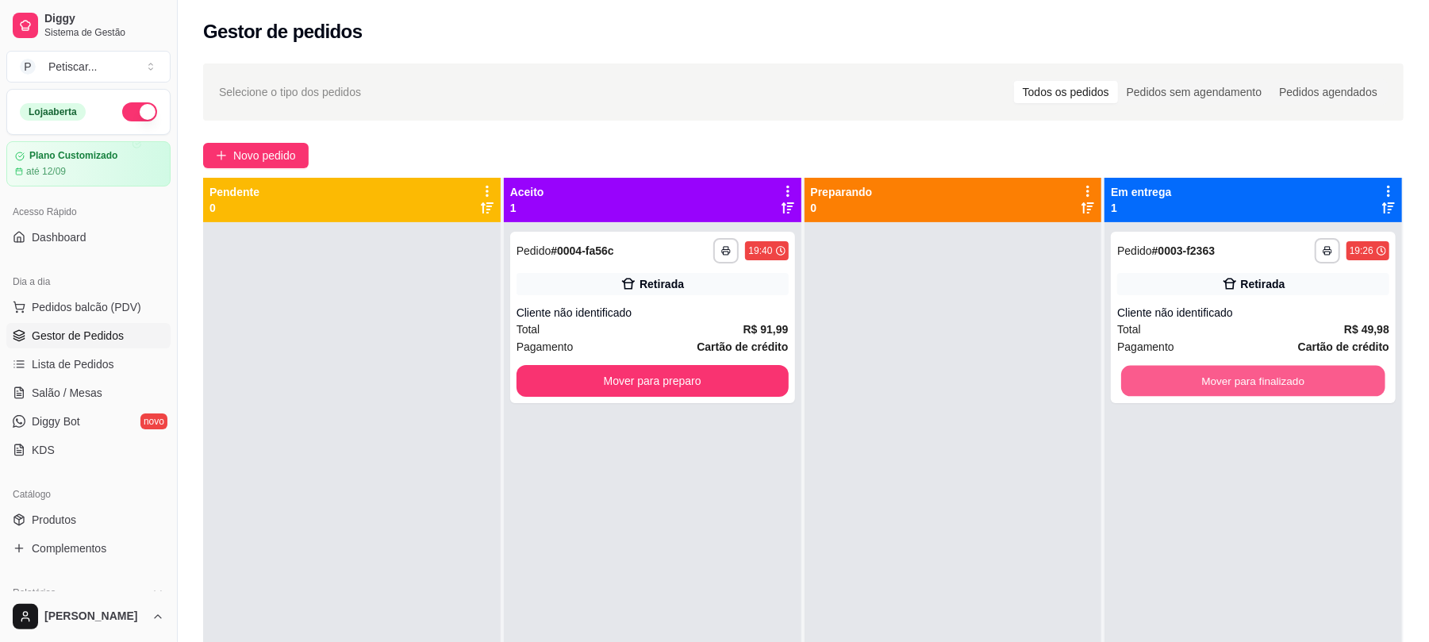
click at [1144, 379] on button "Mover para finalizado" at bounding box center [1252, 381] width 263 height 31
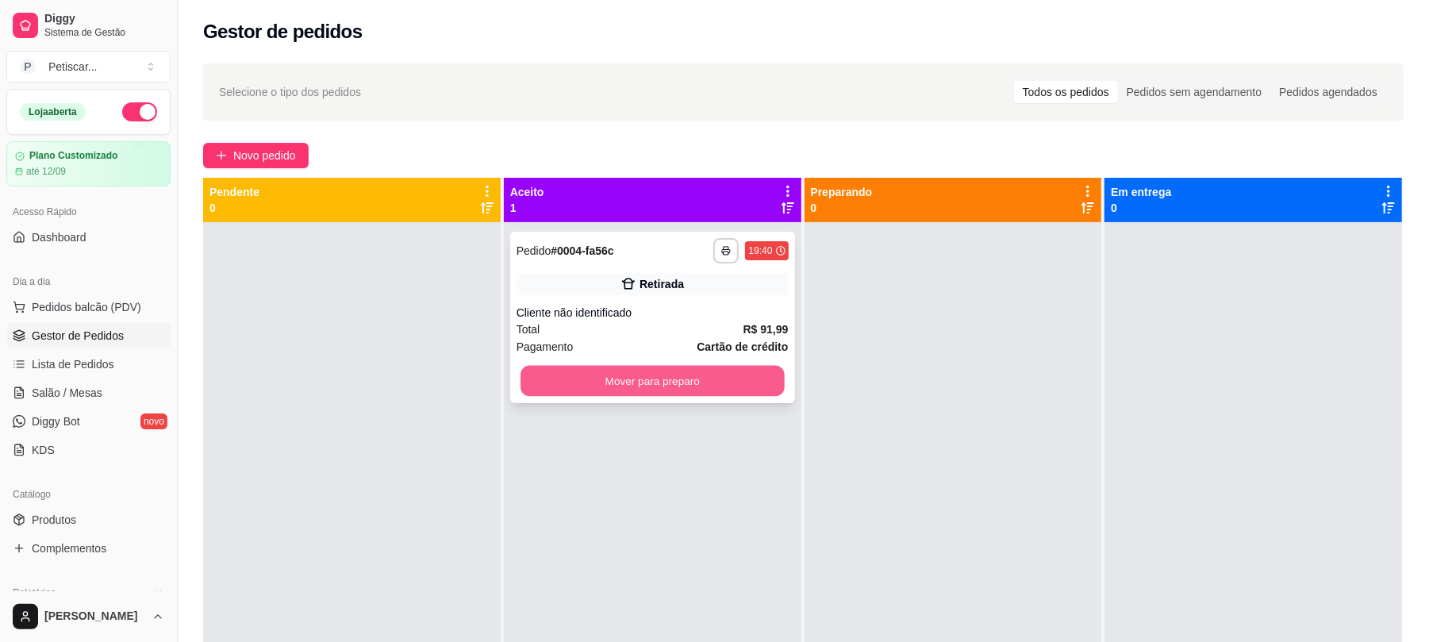
click at [760, 381] on button "Mover para preparo" at bounding box center [652, 381] width 263 height 31
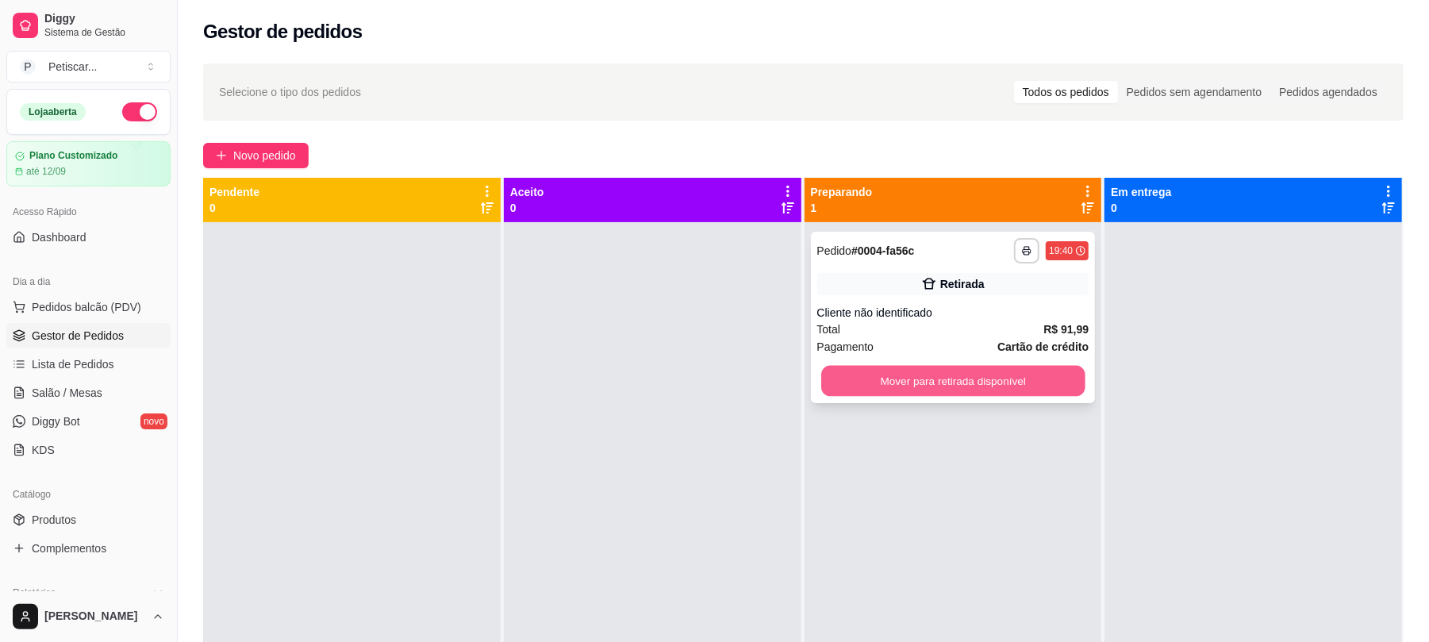
click at [952, 383] on button "Mover para retirada disponível" at bounding box center [952, 381] width 263 height 31
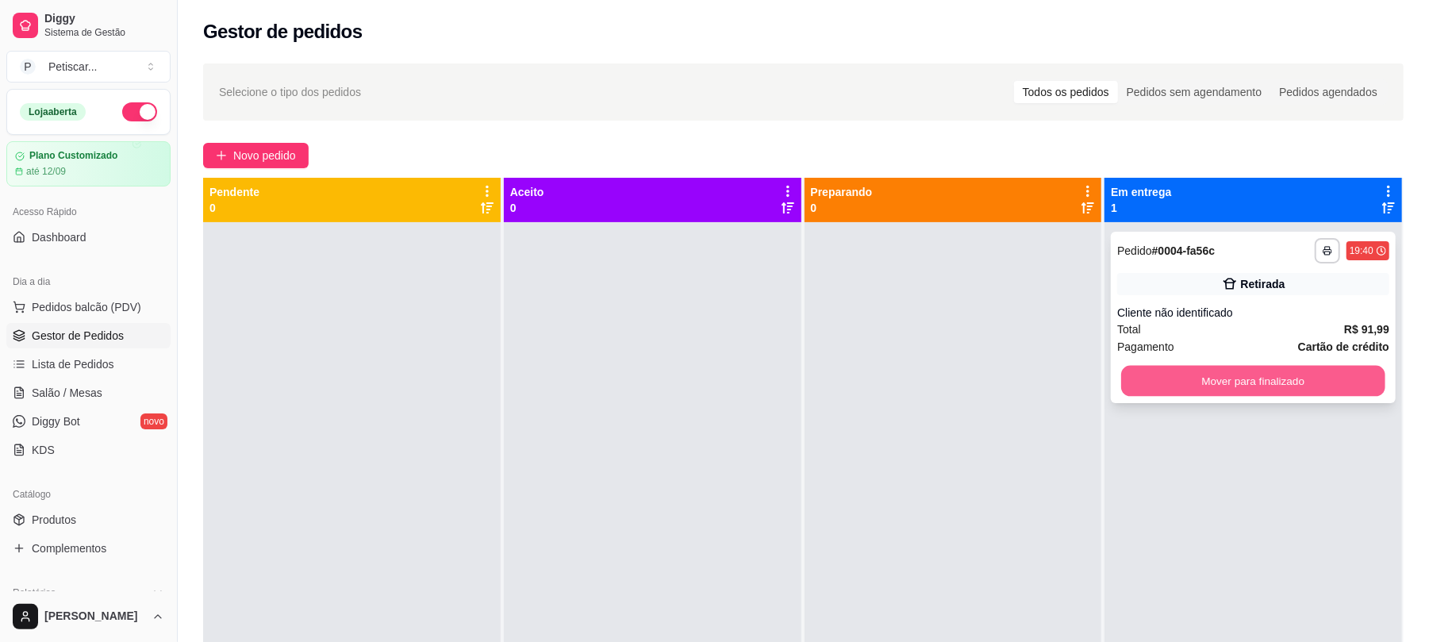
click at [1162, 371] on button "Mover para finalizado" at bounding box center [1252, 381] width 263 height 31
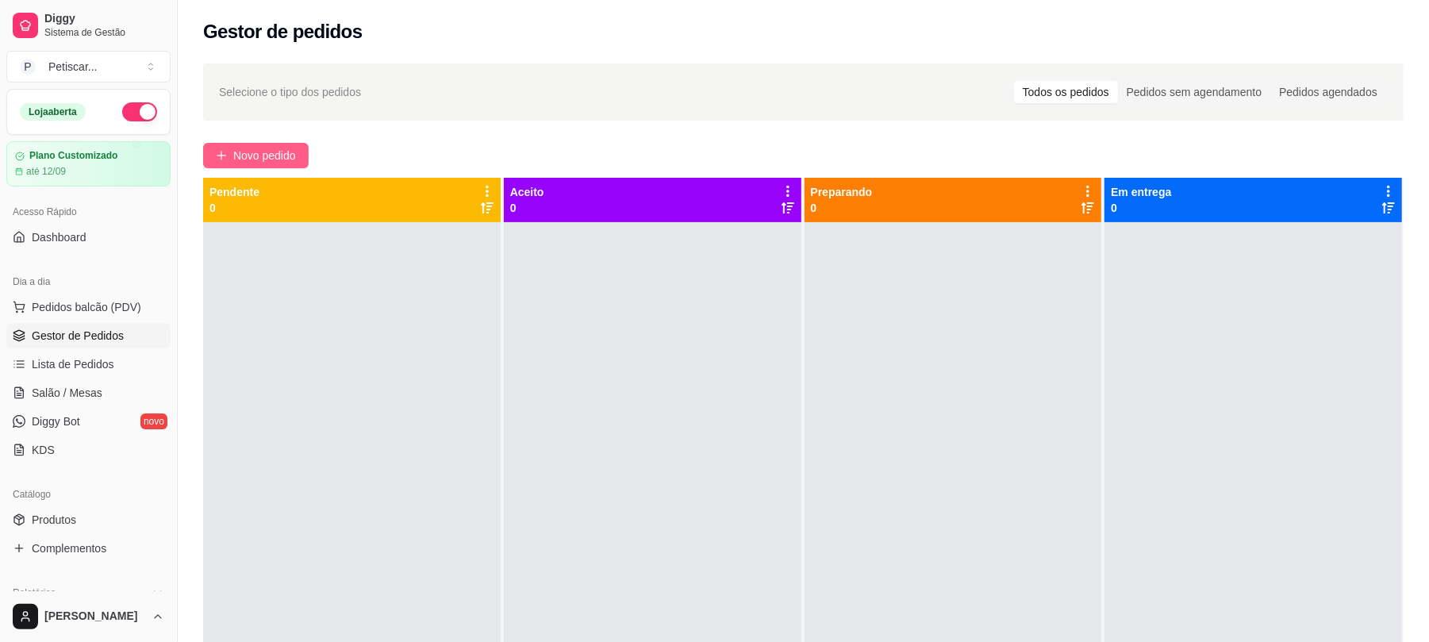
click at [264, 165] on button "Novo pedido" at bounding box center [256, 155] width 106 height 25
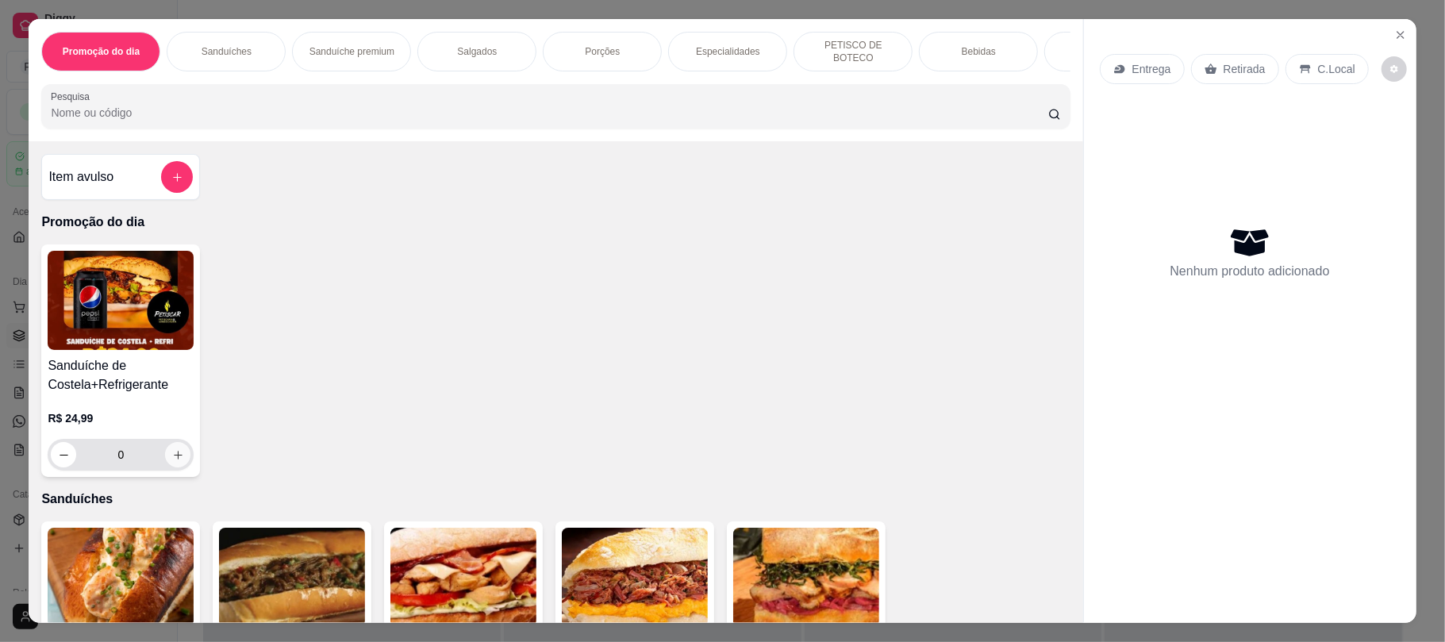
click at [172, 455] on icon "increase-product-quantity" at bounding box center [178, 455] width 12 height 12
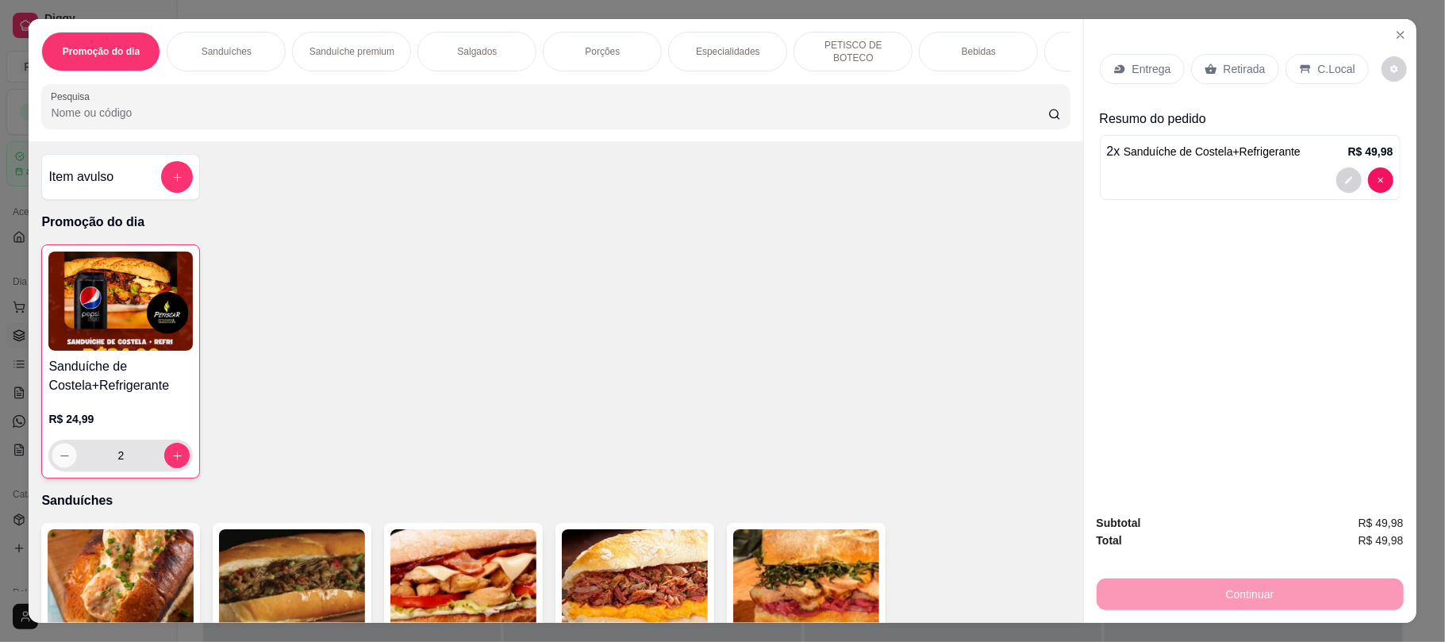
click at [59, 462] on icon "decrease-product-quantity" at bounding box center [65, 456] width 12 height 12
click at [168, 452] on button "increase-product-quantity" at bounding box center [177, 456] width 25 height 25
type input "2"
click at [602, 51] on p "Porções" at bounding box center [602, 51] width 35 height 13
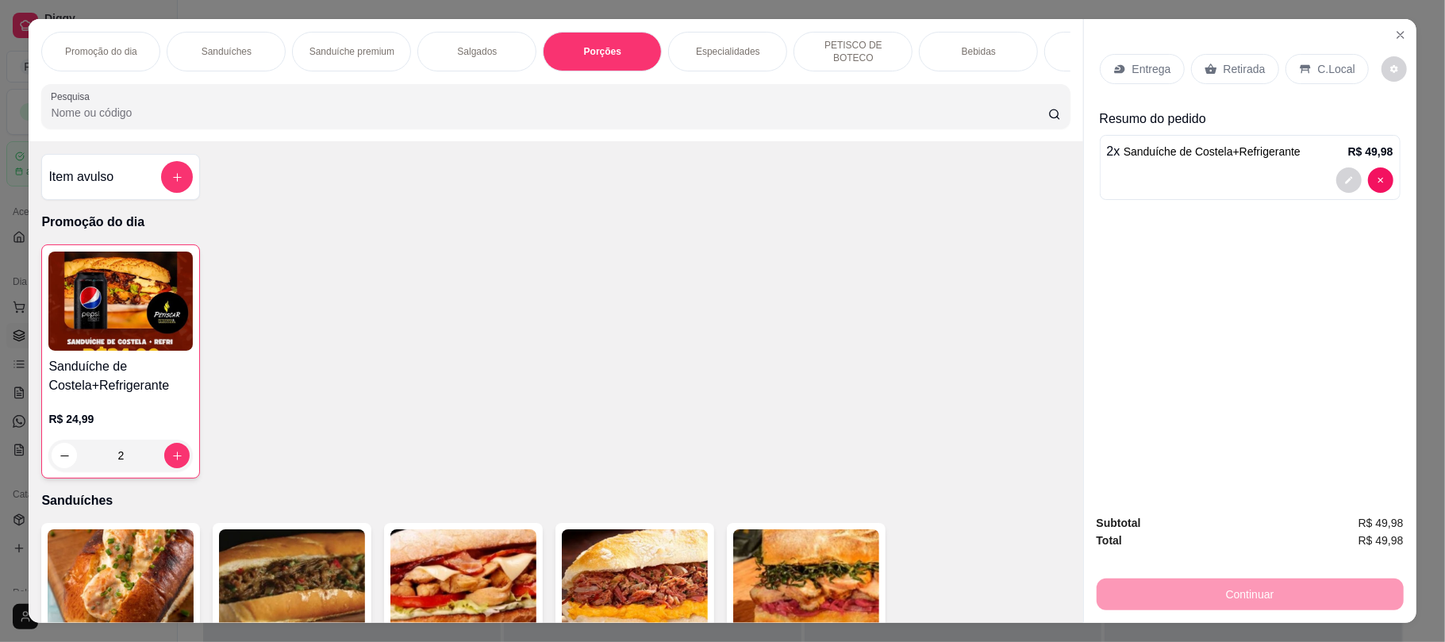
scroll to position [32, 0]
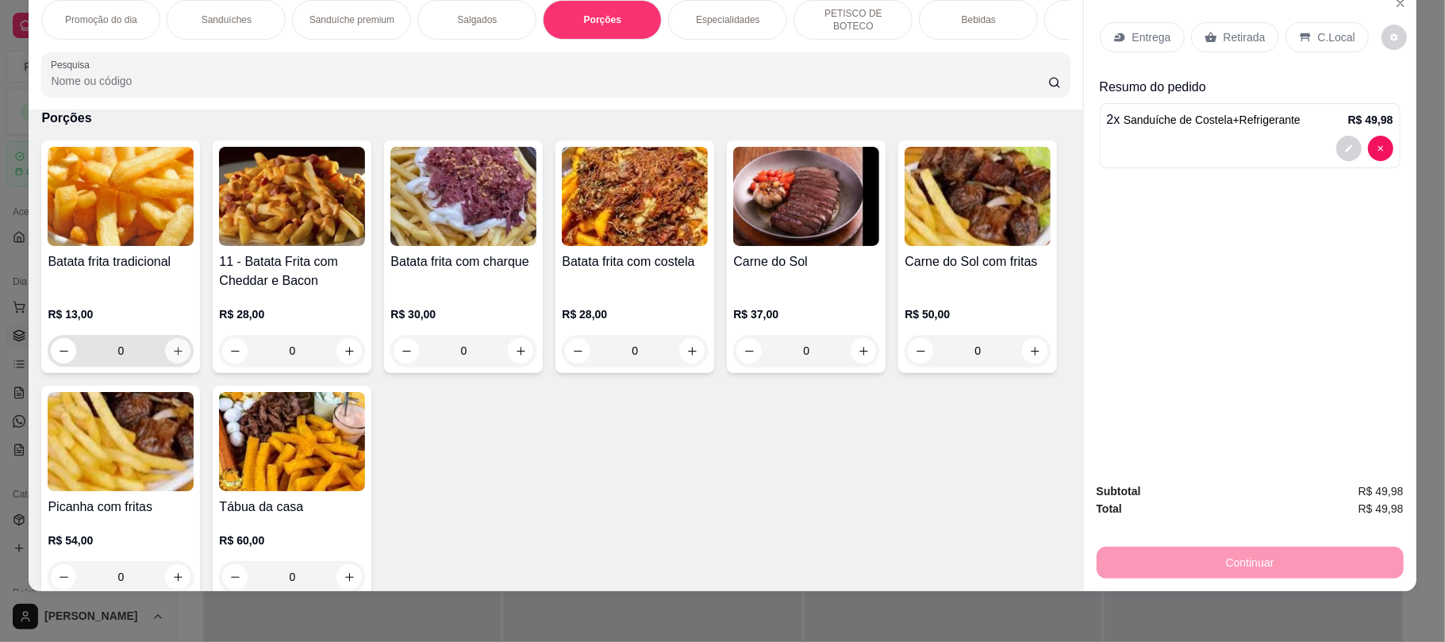
click at [172, 357] on icon "increase-product-quantity" at bounding box center [178, 351] width 12 height 12
type input "1"
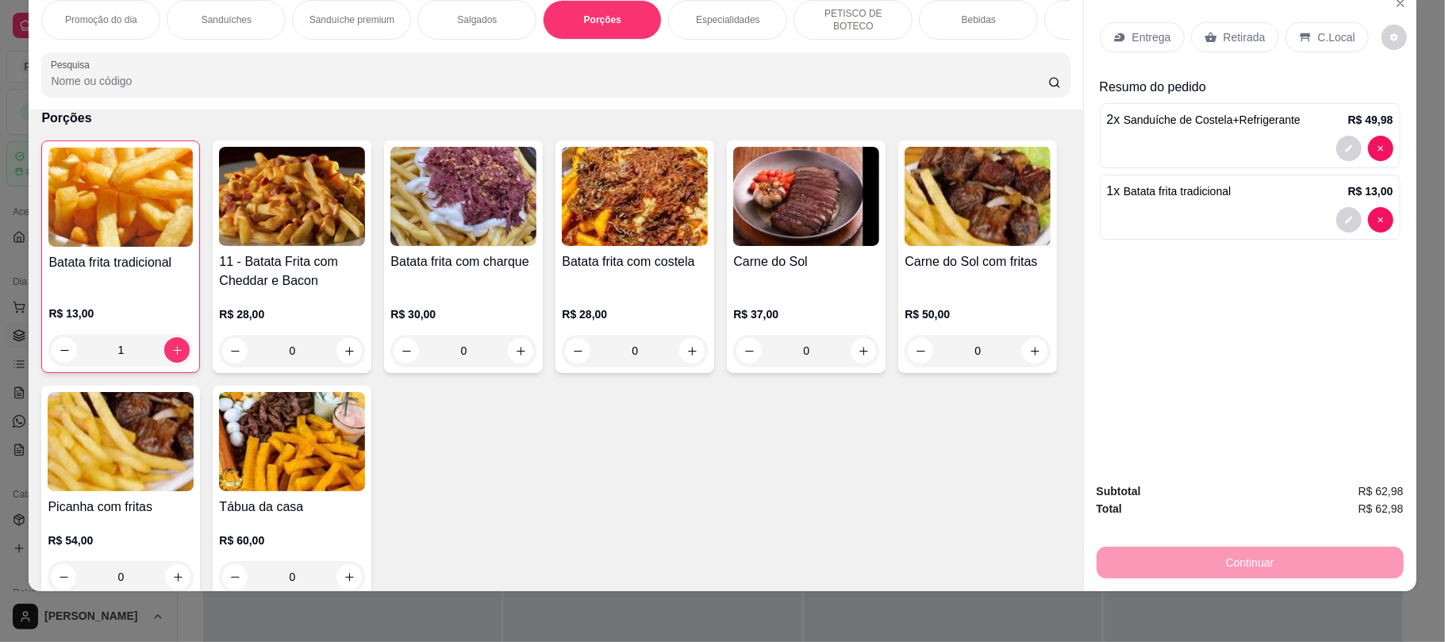
click at [1230, 33] on p "Retirada" at bounding box center [1245, 37] width 42 height 16
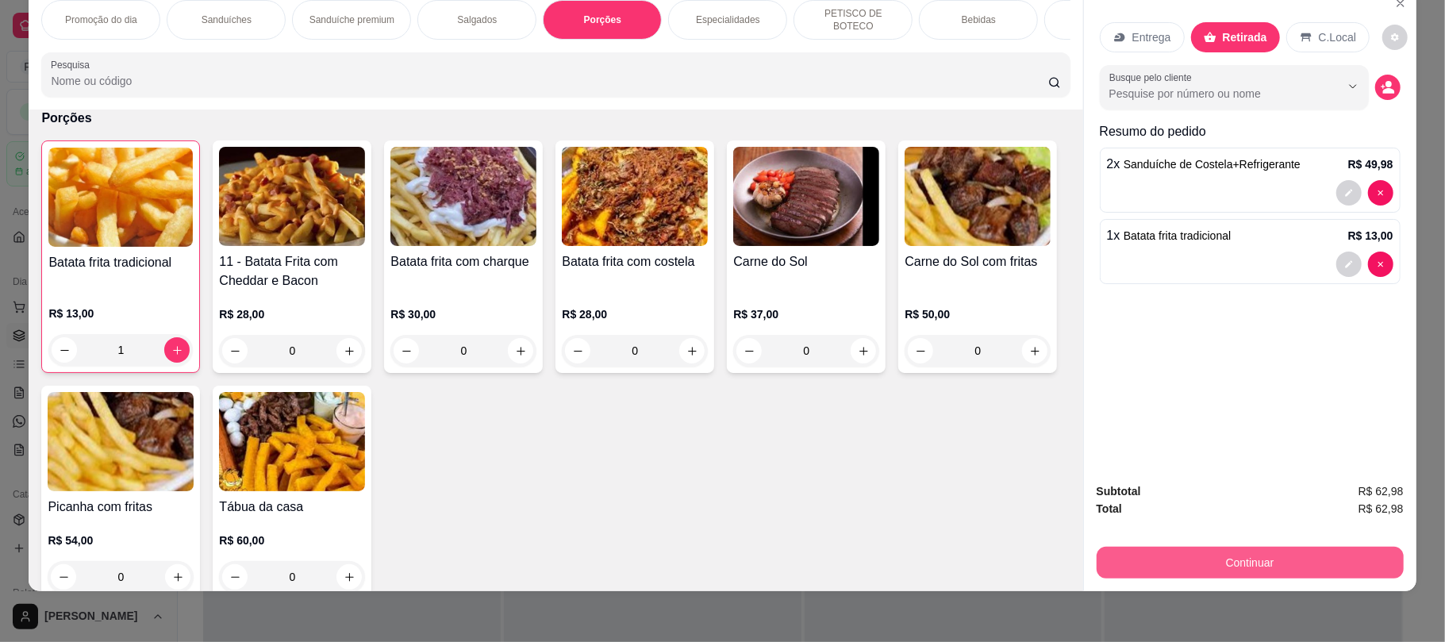
click at [1251, 556] on button "Continuar" at bounding box center [1250, 563] width 307 height 32
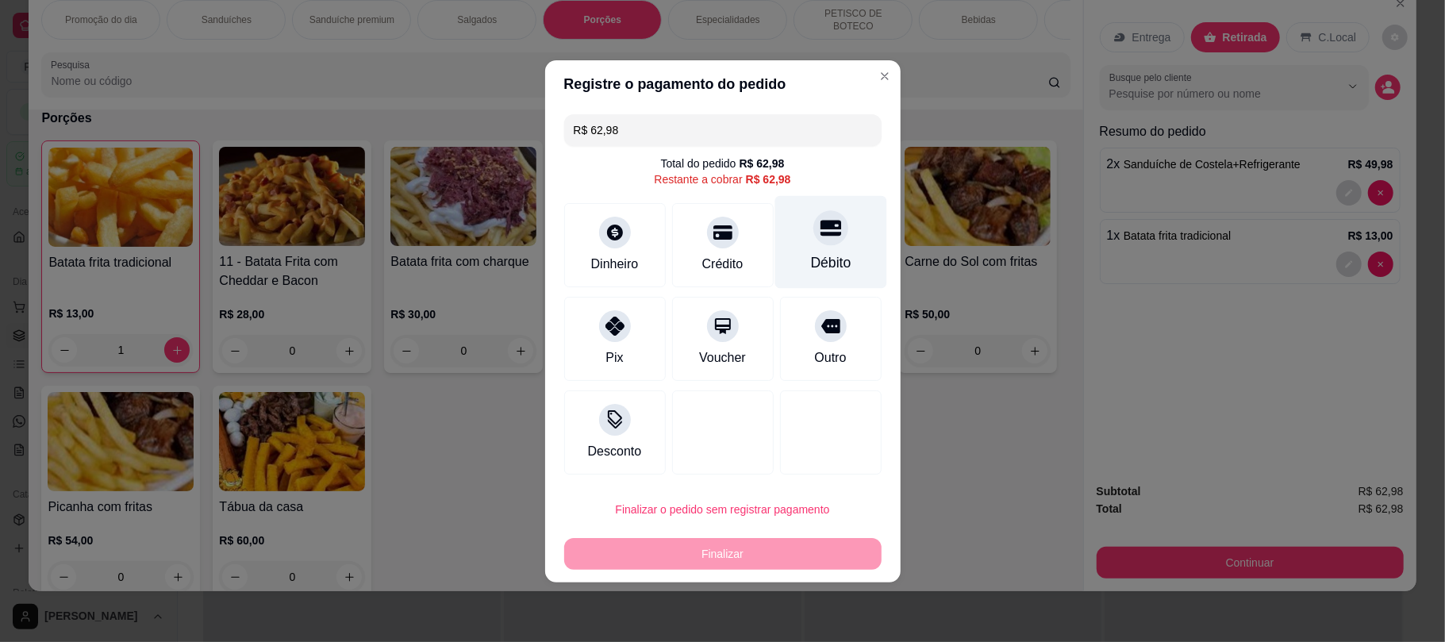
click at [848, 229] on div "Débito" at bounding box center [831, 241] width 112 height 93
type input "R$ 0,00"
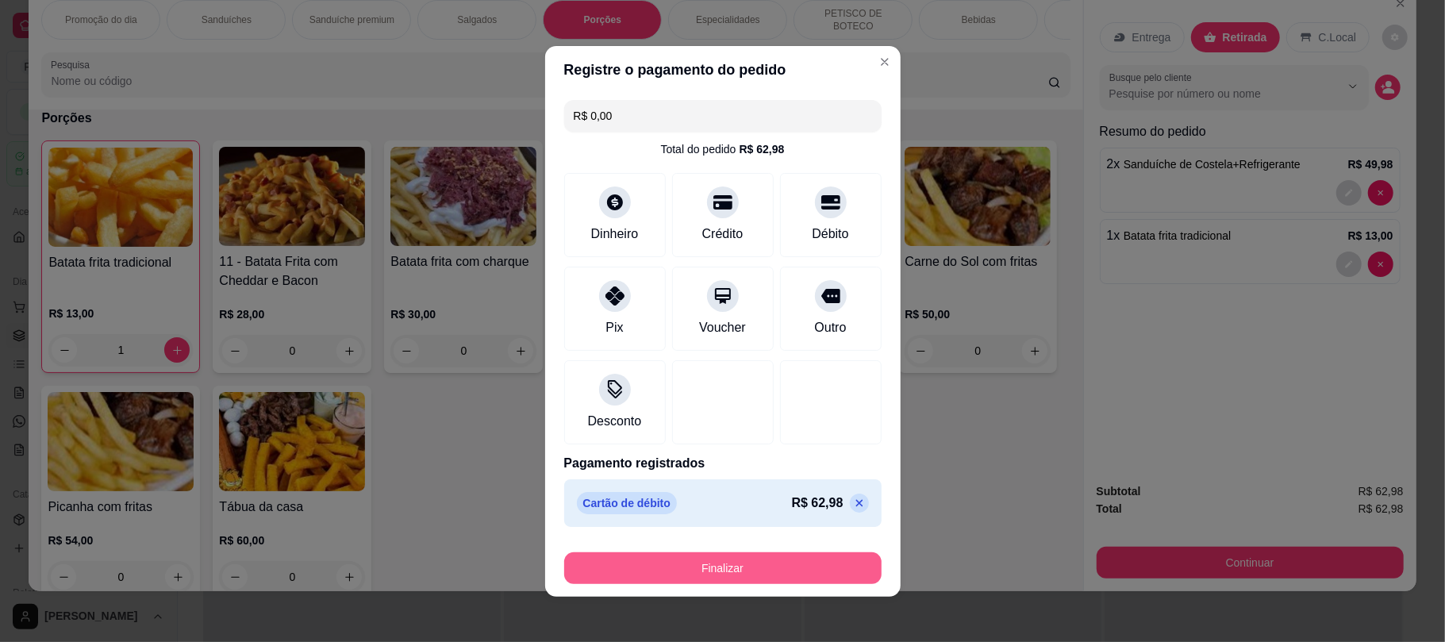
click at [786, 563] on button "Finalizar" at bounding box center [722, 568] width 317 height 32
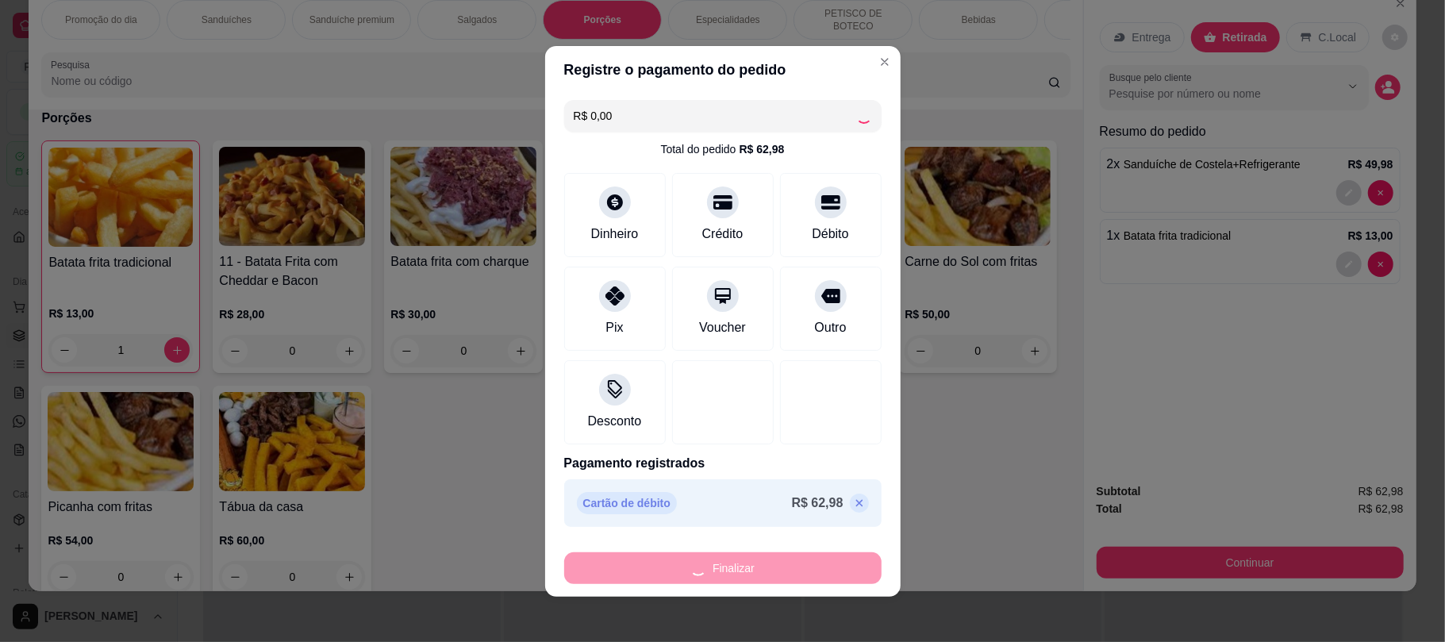
type input "0"
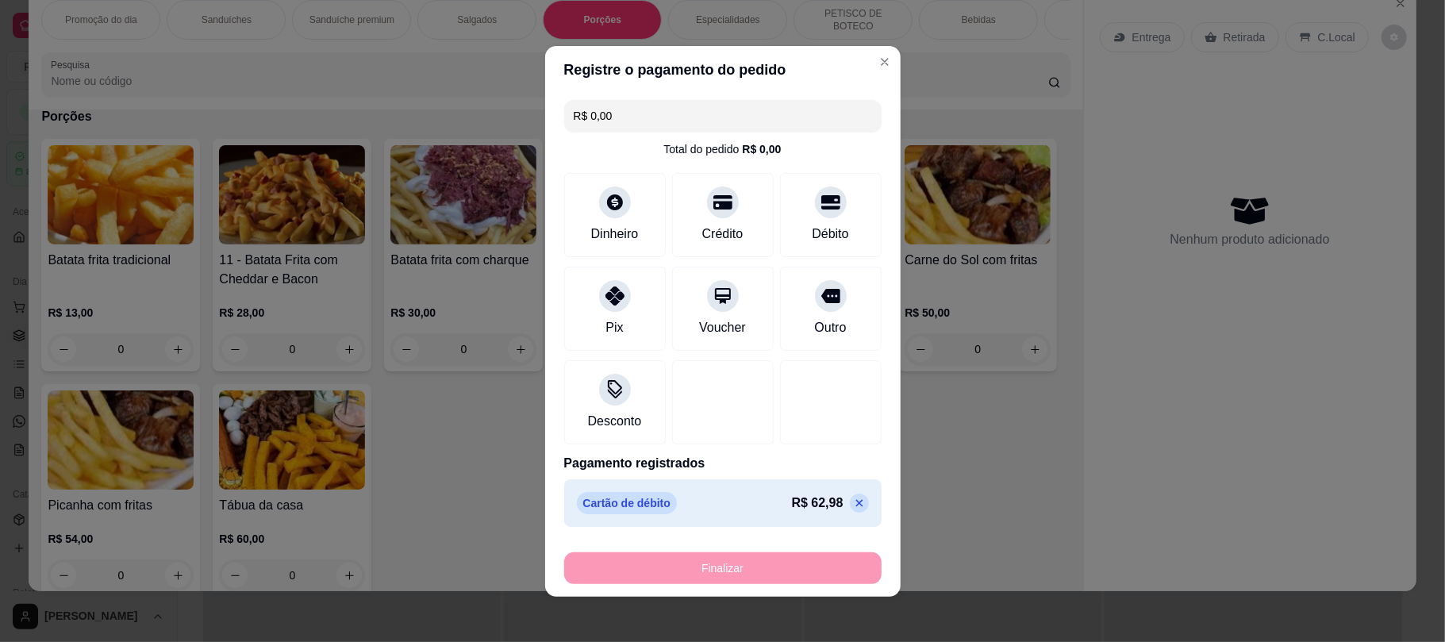
type input "-R$ 62,98"
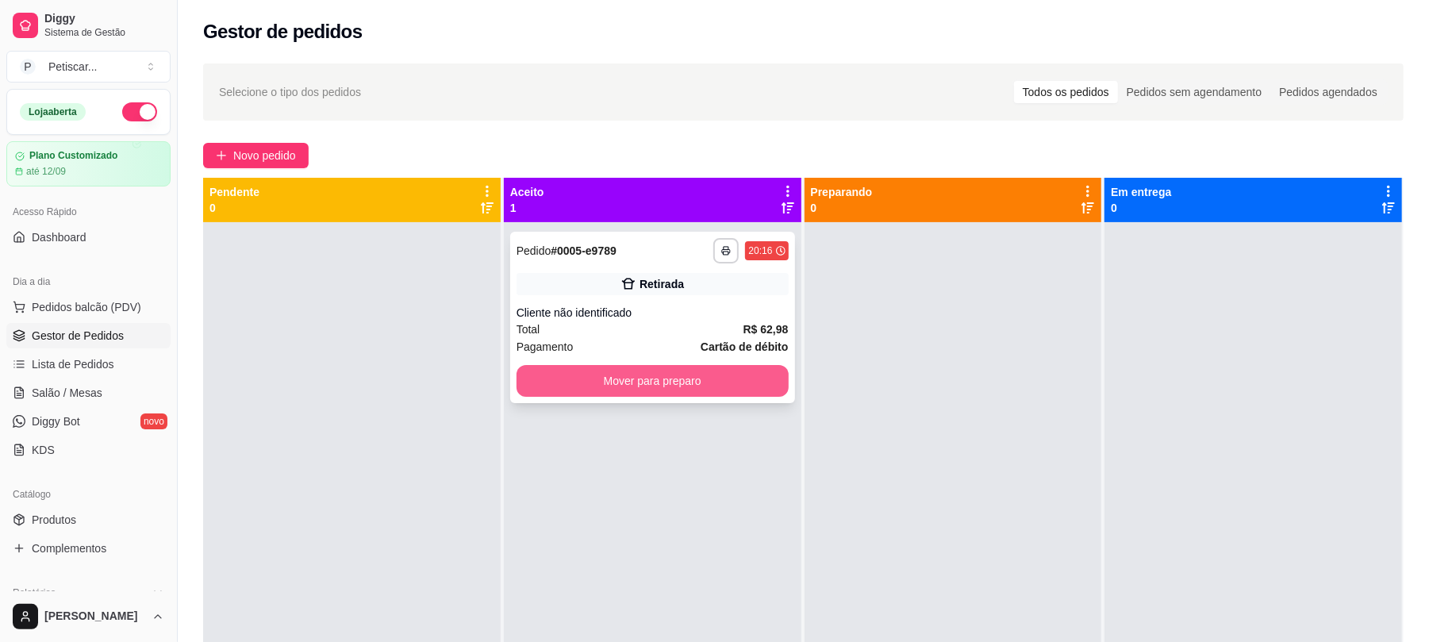
click at [663, 383] on button "Mover para preparo" at bounding box center [653, 381] width 272 height 32
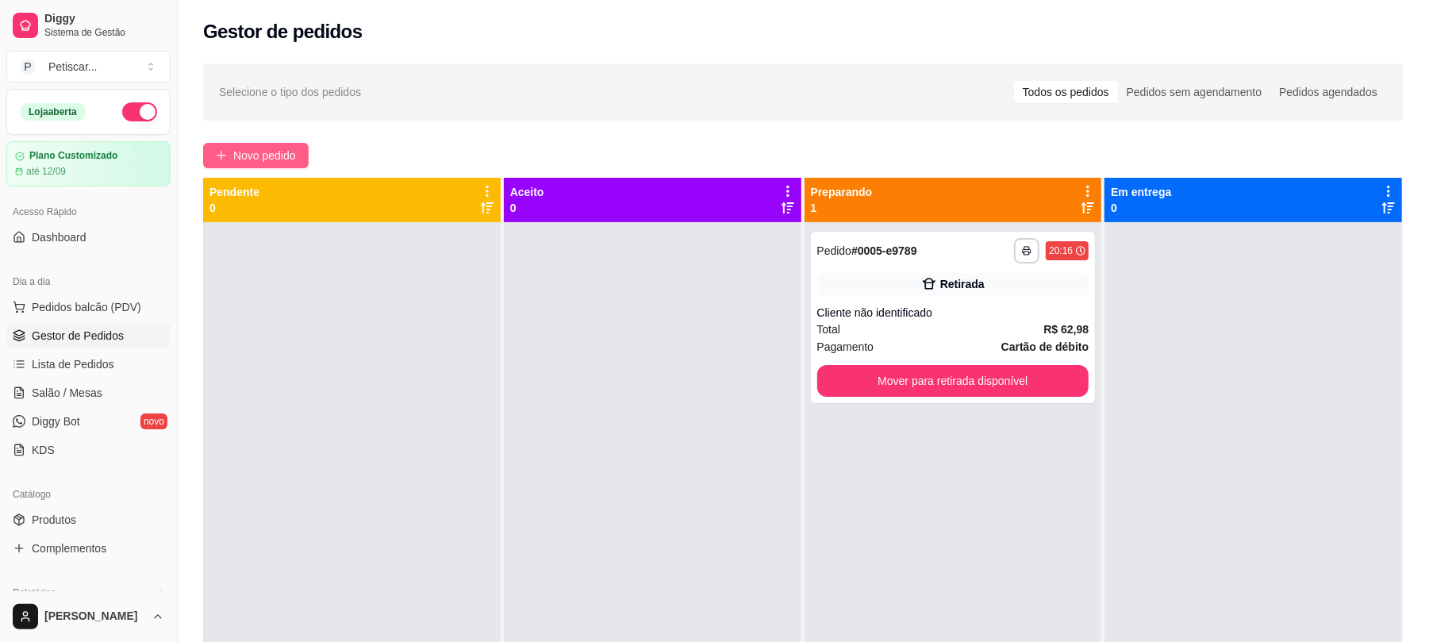
click at [289, 159] on span "Novo pedido" at bounding box center [264, 155] width 63 height 17
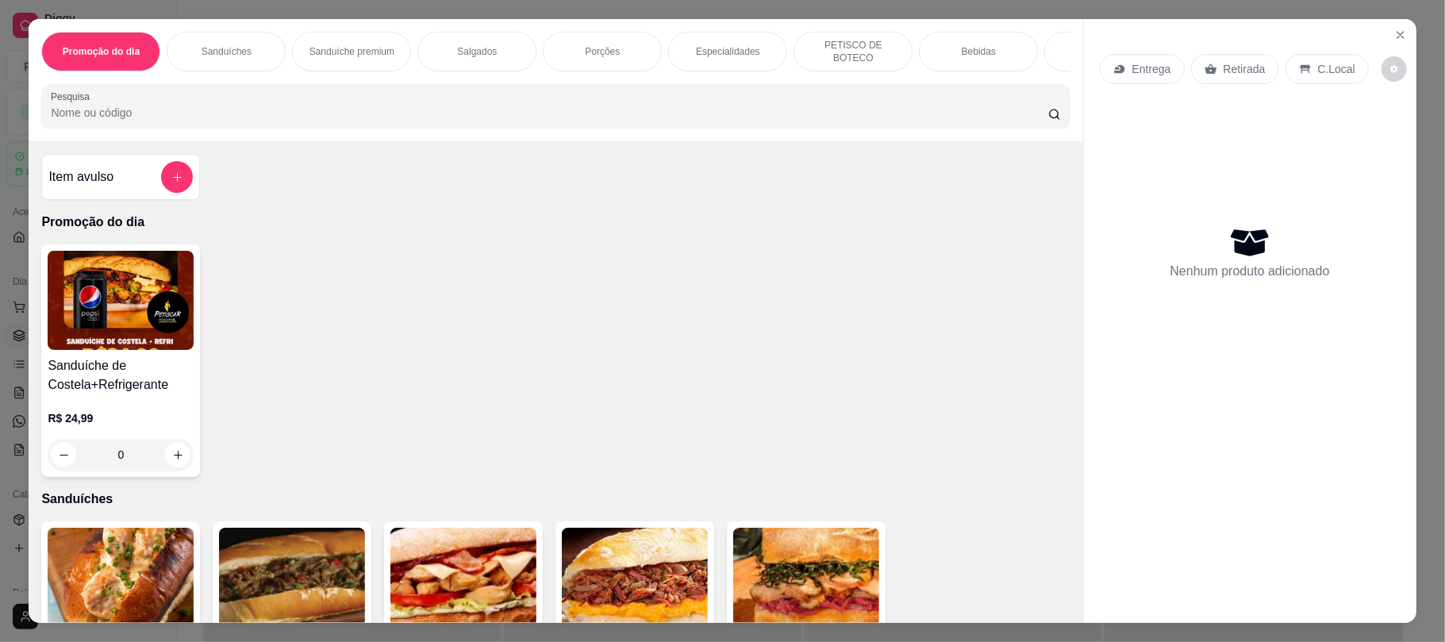
click at [584, 33] on div "Porções" at bounding box center [602, 52] width 119 height 40
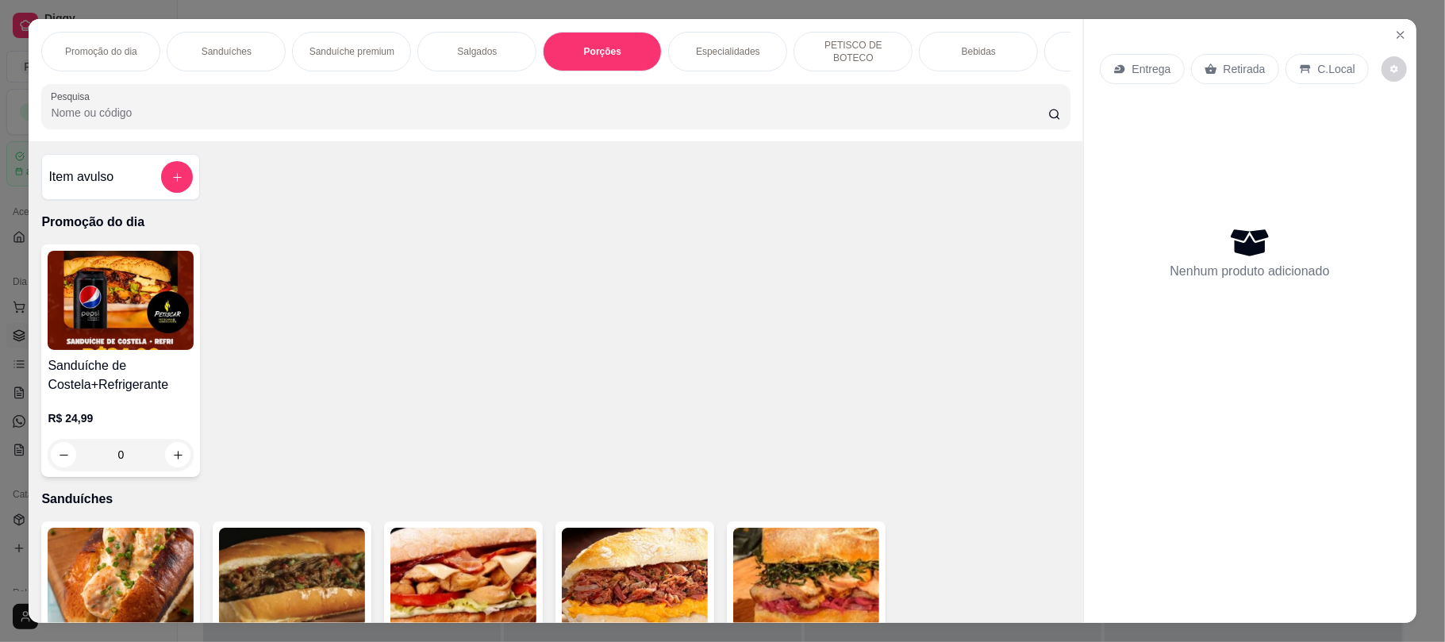
scroll to position [32, 0]
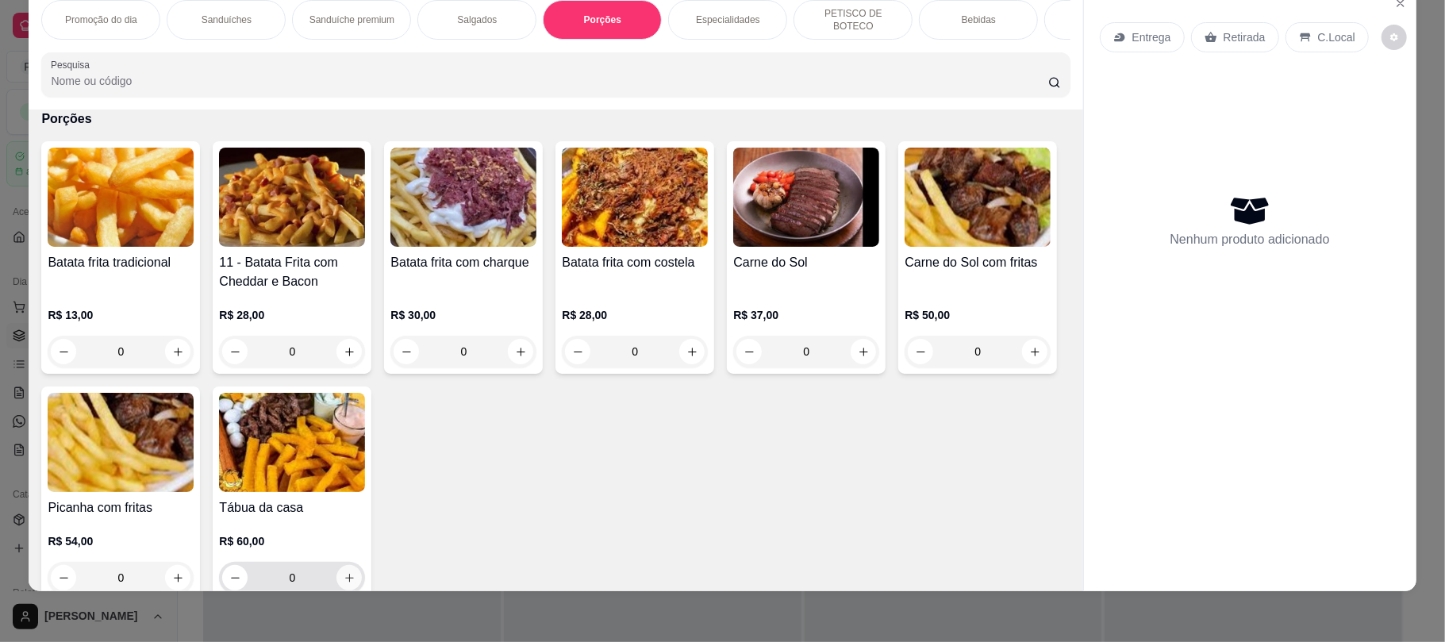
click at [354, 583] on icon "increase-product-quantity" at bounding box center [349, 578] width 9 height 9
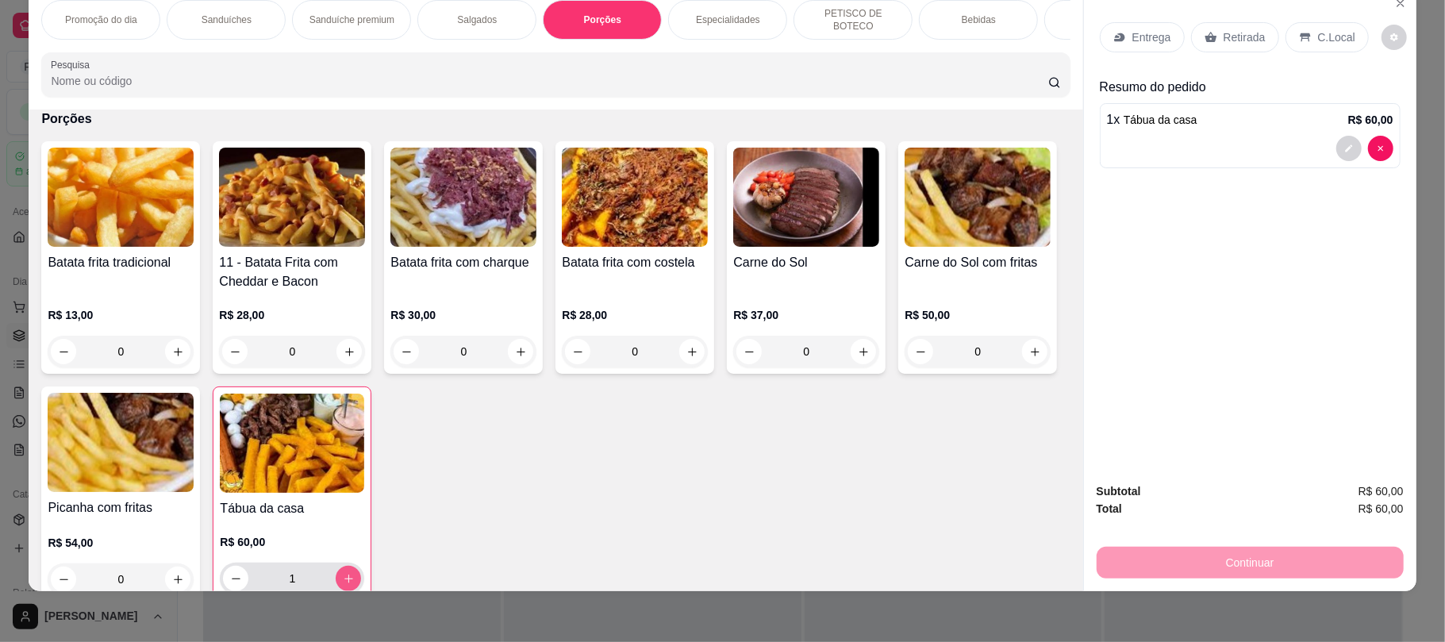
type input "1"
click at [1238, 39] on p "Retirada" at bounding box center [1245, 37] width 42 height 16
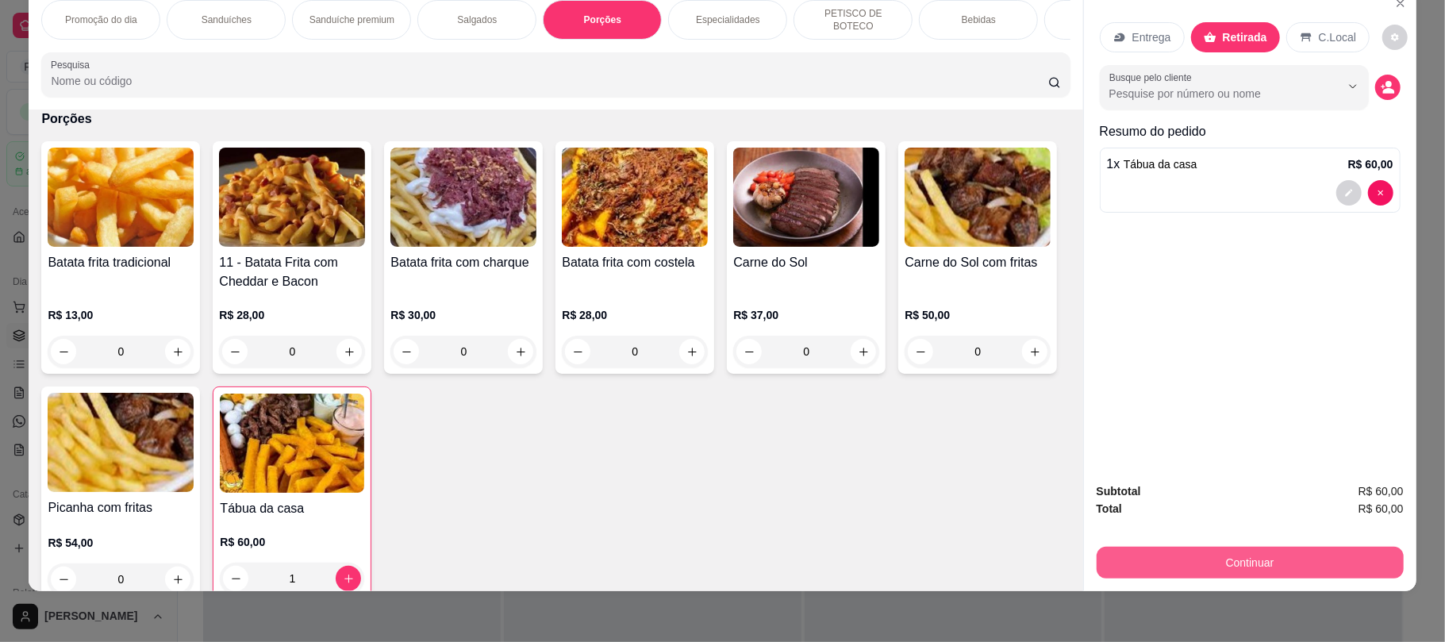
click at [1222, 552] on button "Continuar" at bounding box center [1250, 563] width 307 height 32
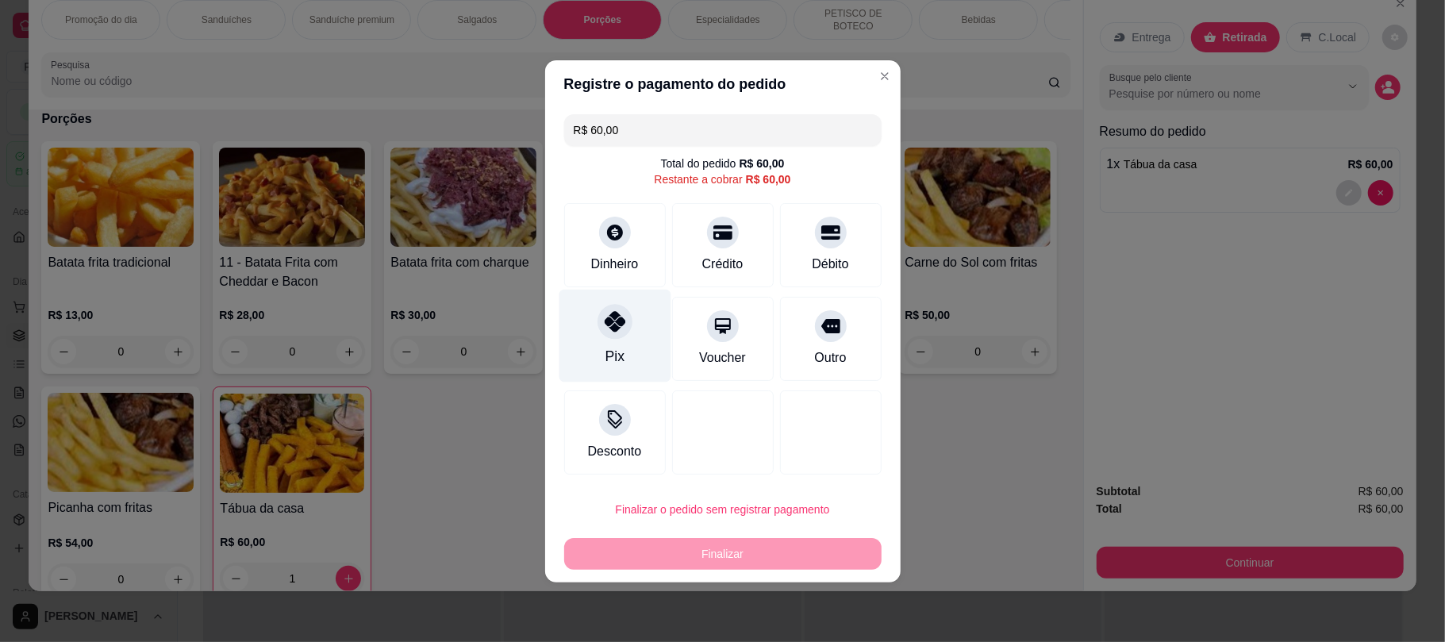
click at [627, 322] on div at bounding box center [615, 321] width 35 height 35
type input "R$ 0,00"
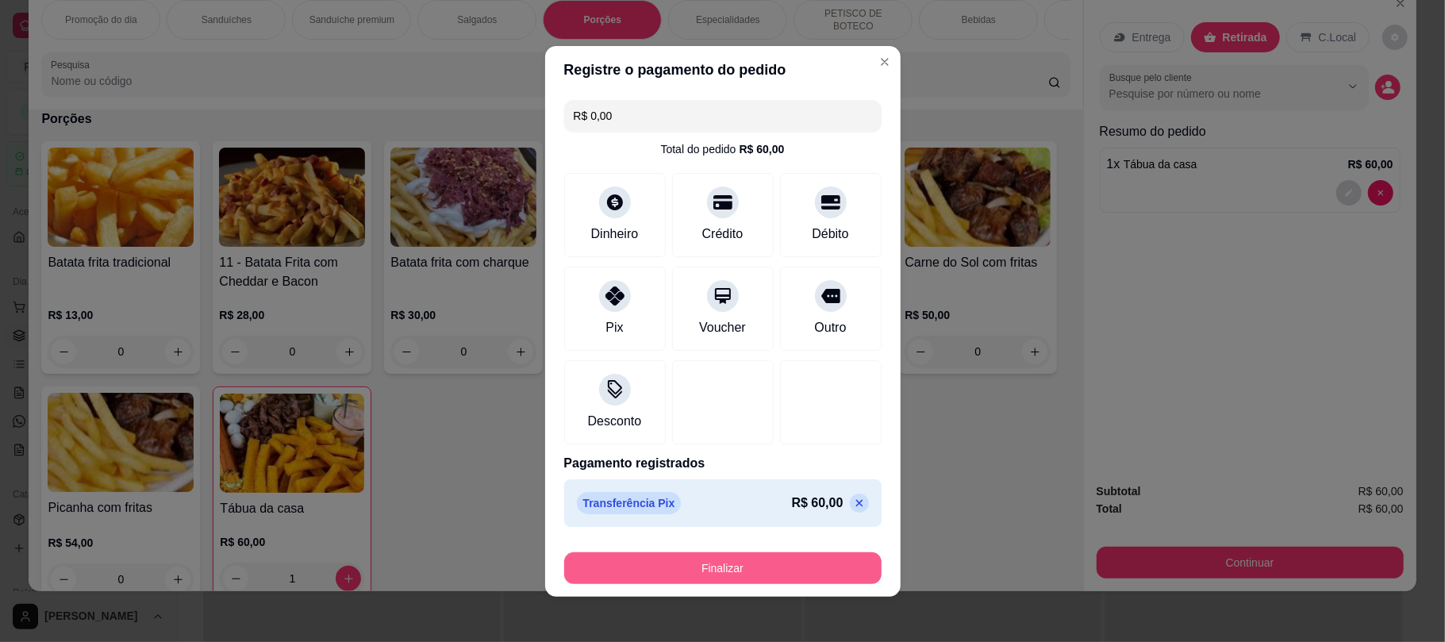
click at [773, 575] on button "Finalizar" at bounding box center [722, 568] width 317 height 32
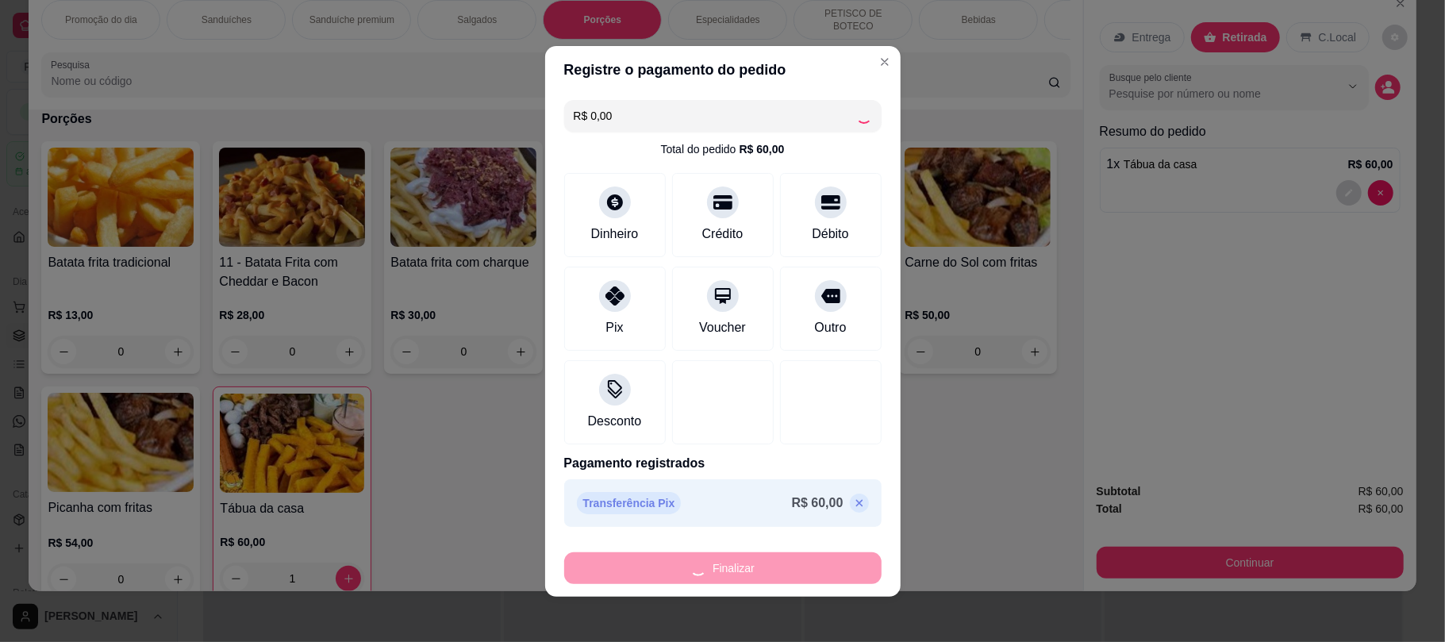
type input "0"
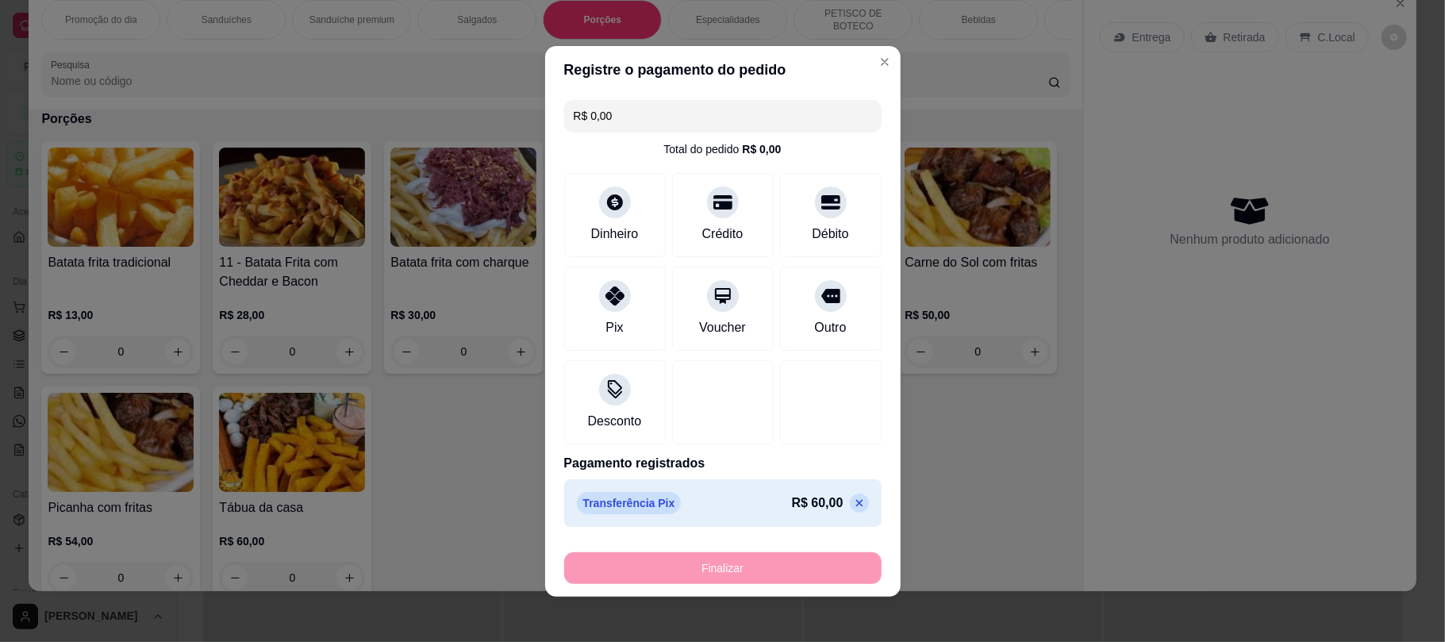
type input "-R$ 60,00"
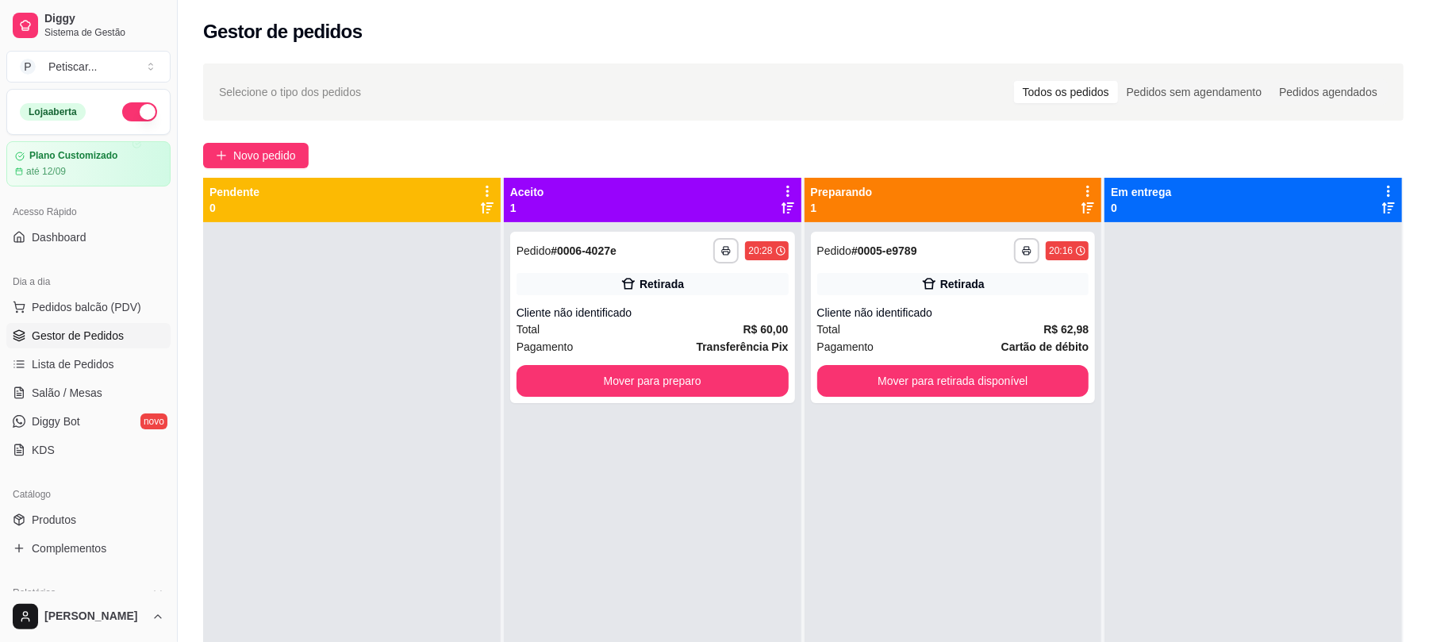
click at [972, 344] on div "Pagamento Cartão de débito" at bounding box center [953, 346] width 272 height 17
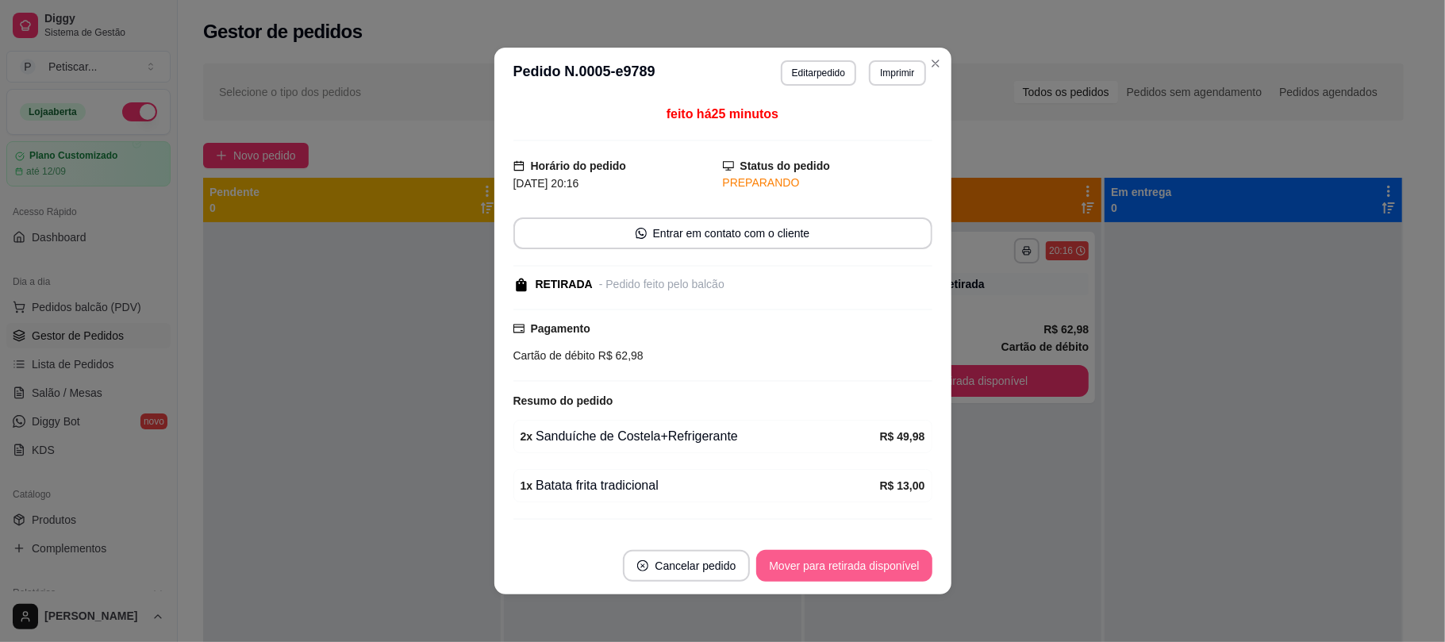
click at [794, 578] on button "Mover para retirada disponível" at bounding box center [843, 566] width 175 height 32
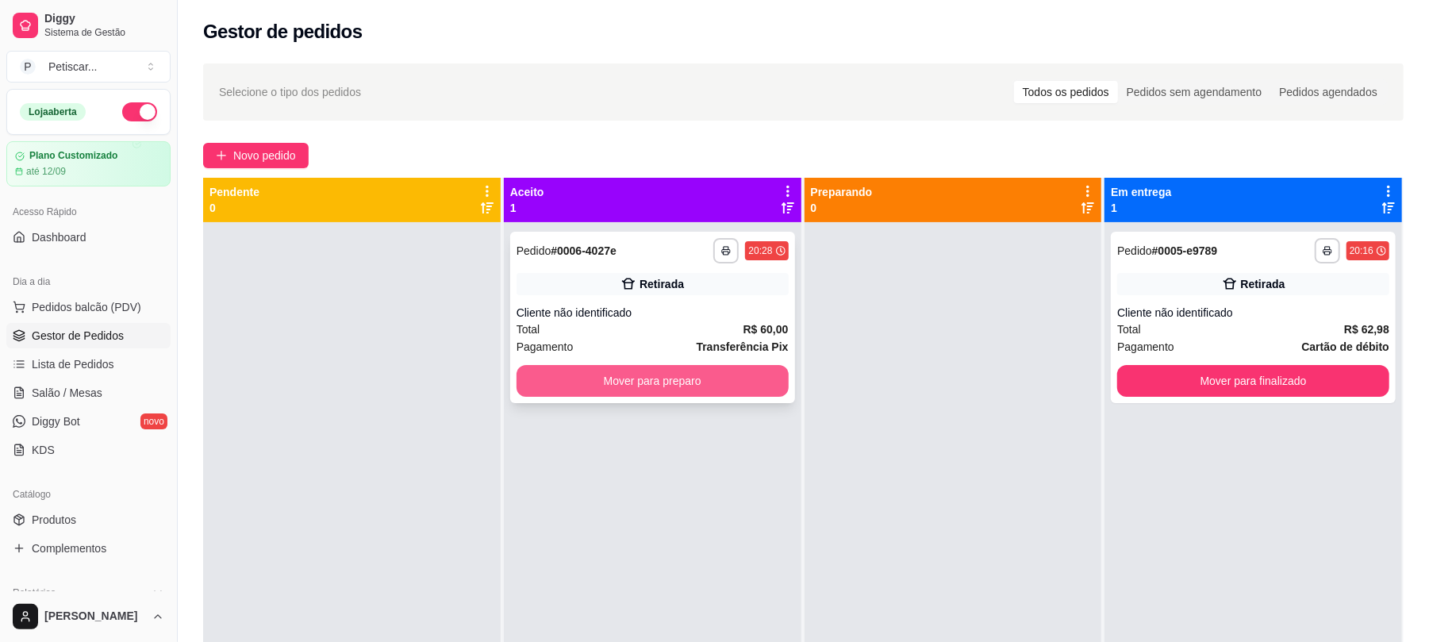
click at [760, 370] on button "Mover para preparo" at bounding box center [653, 381] width 272 height 32
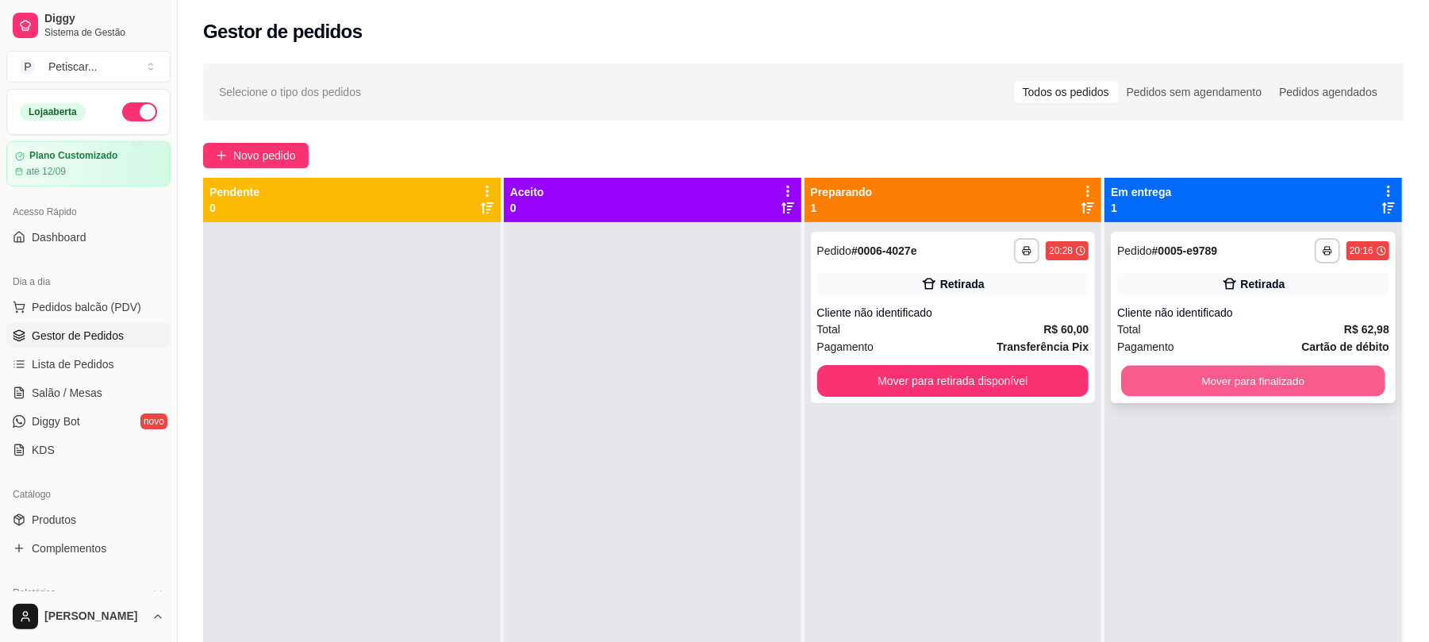
click at [1176, 389] on button "Mover para finalizado" at bounding box center [1252, 381] width 263 height 31
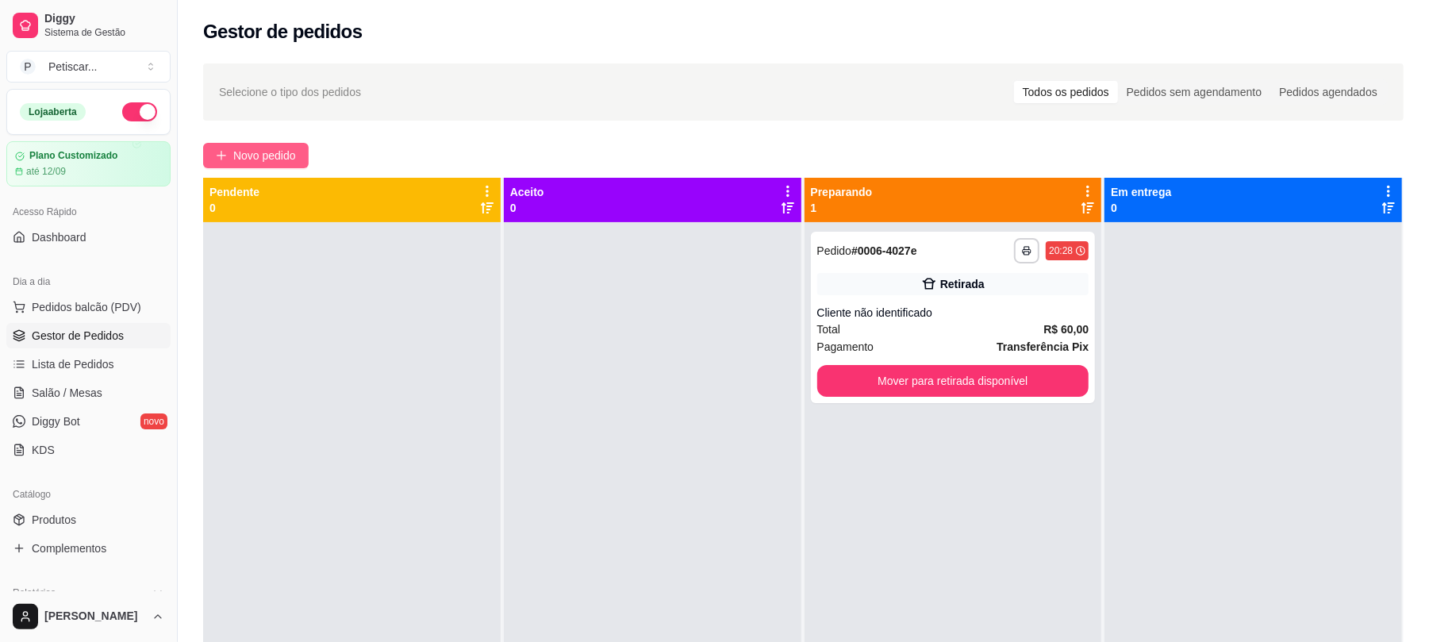
click at [305, 144] on button "Novo pedido" at bounding box center [256, 155] width 106 height 25
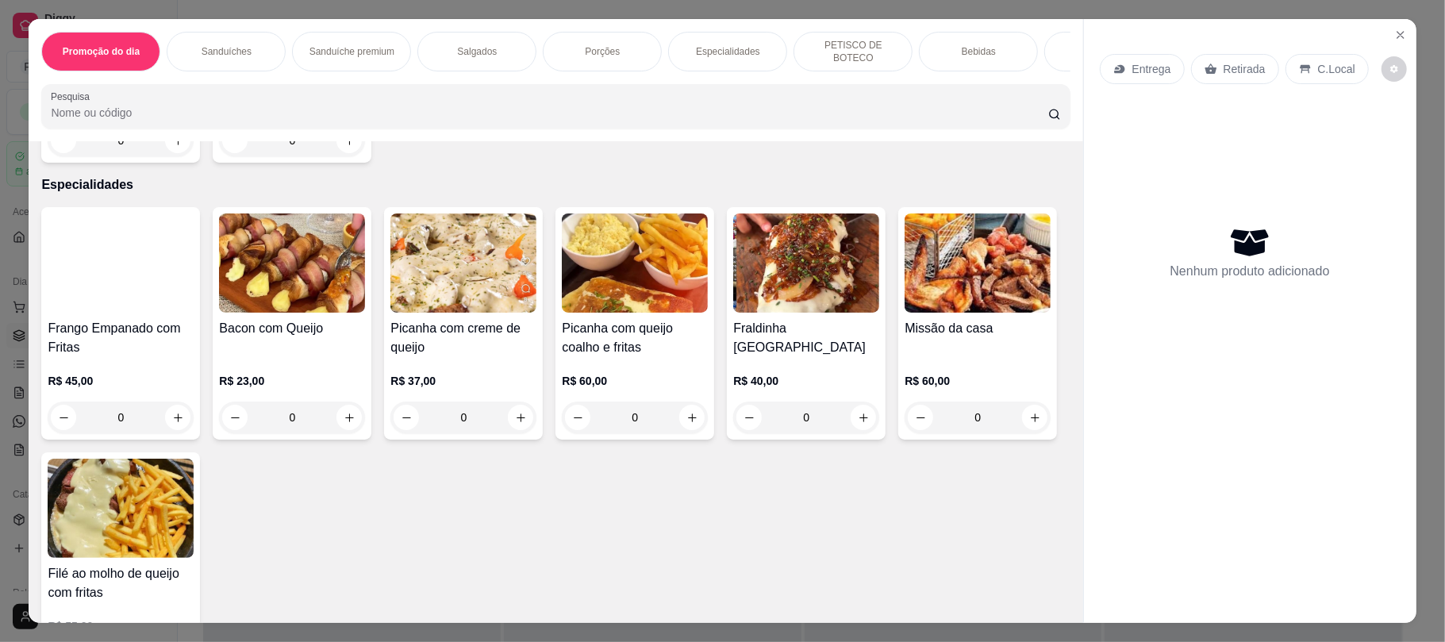
scroll to position [1608, 0]
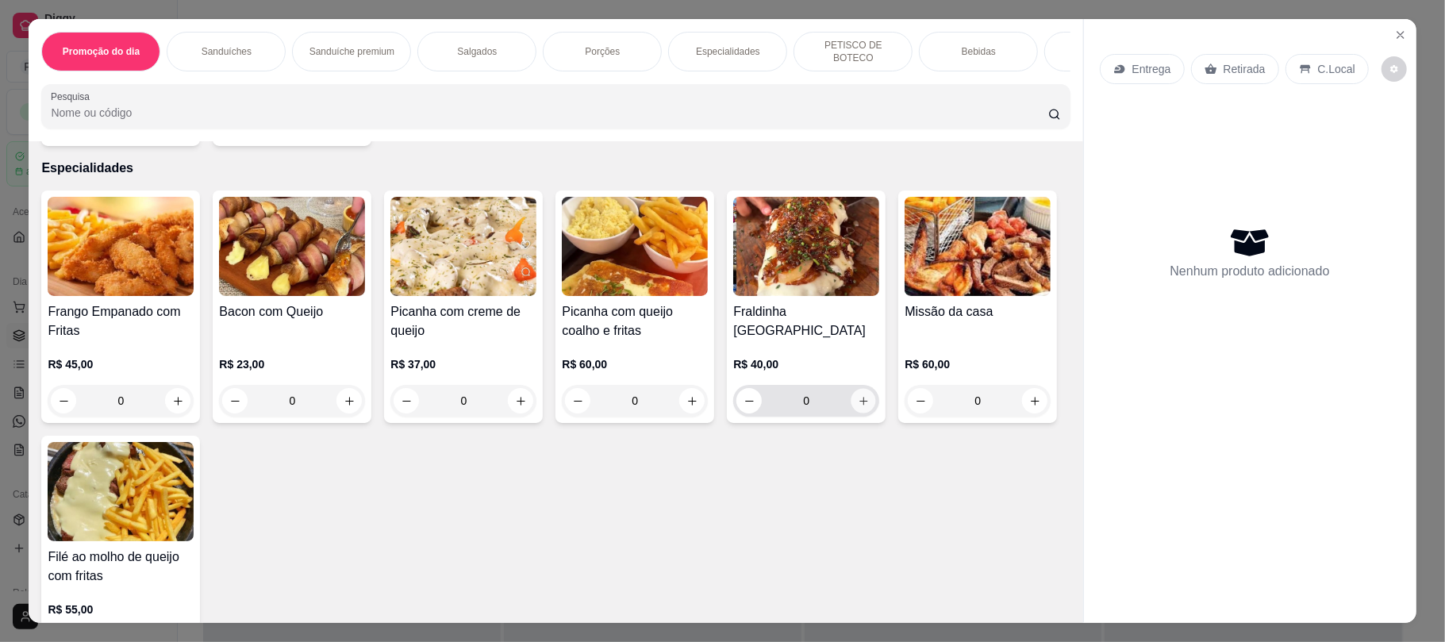
click at [856, 413] on button "increase-product-quantity" at bounding box center [864, 401] width 25 height 25
type input "1"
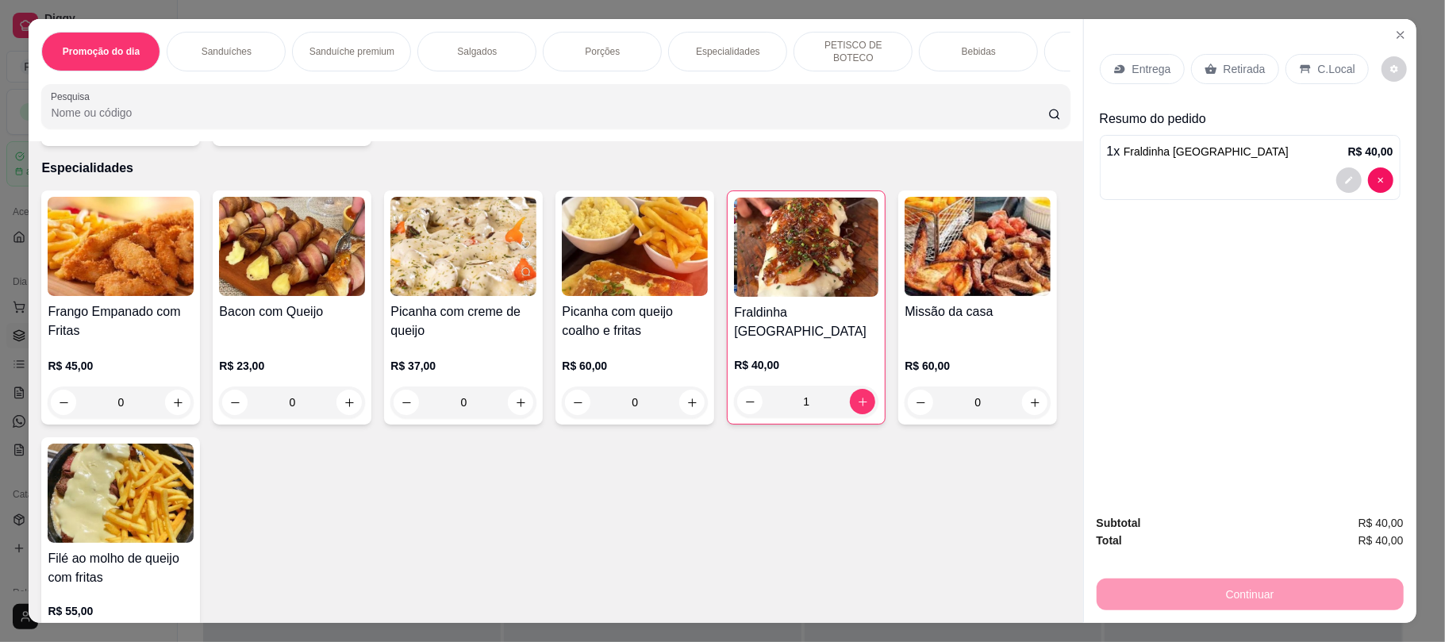
click at [1227, 74] on p "Retirada" at bounding box center [1245, 69] width 42 height 16
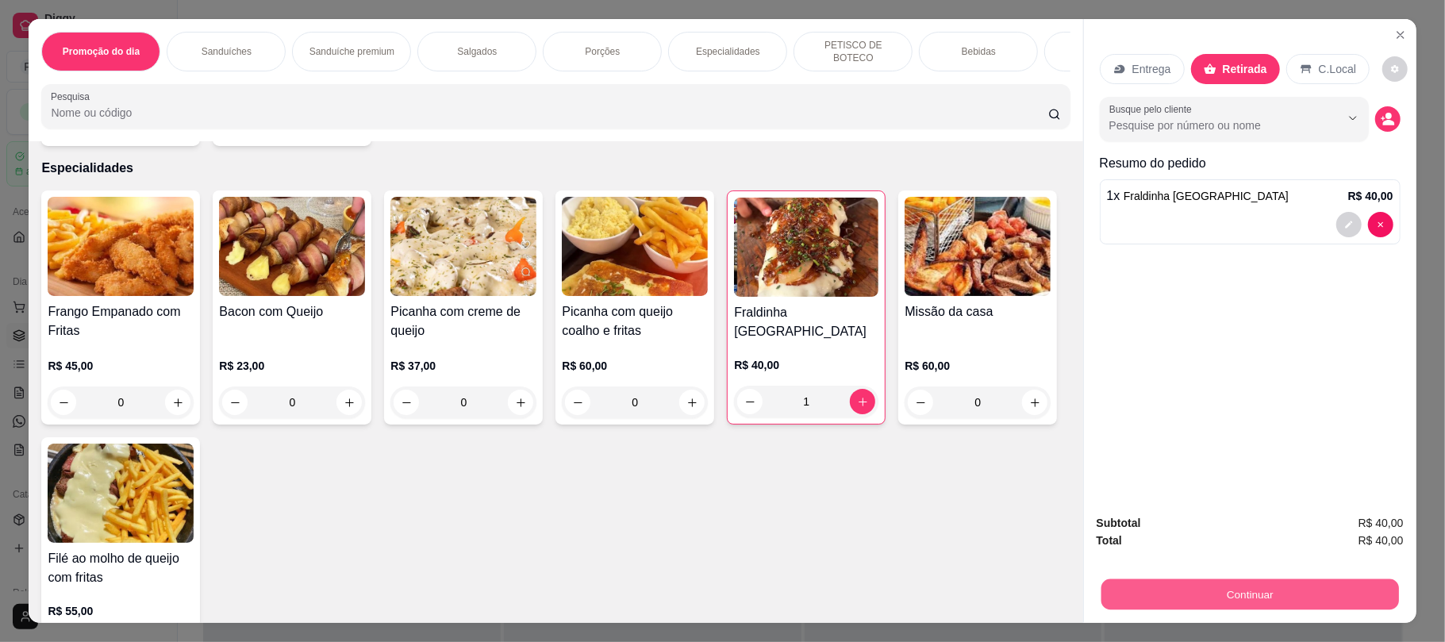
click at [1217, 591] on button "Continuar" at bounding box center [1250, 594] width 298 height 31
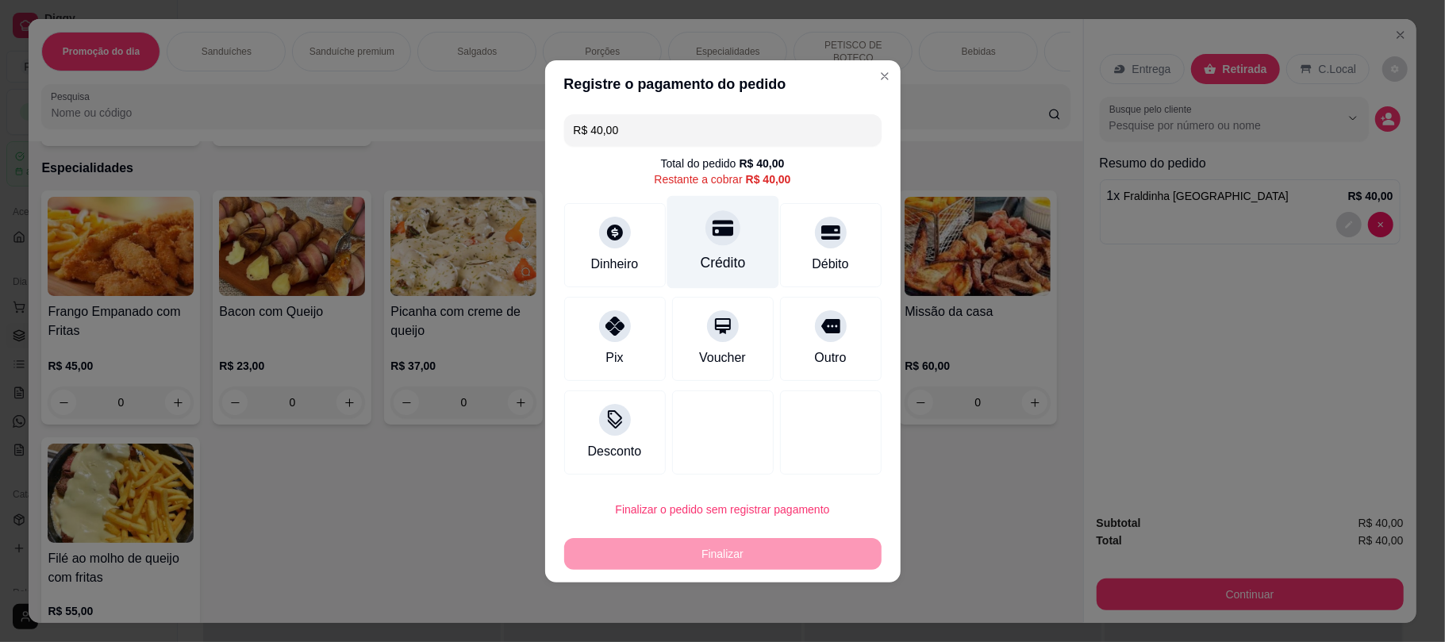
click at [730, 246] on div "Crédito" at bounding box center [723, 241] width 112 height 93
type input "R$ 0,00"
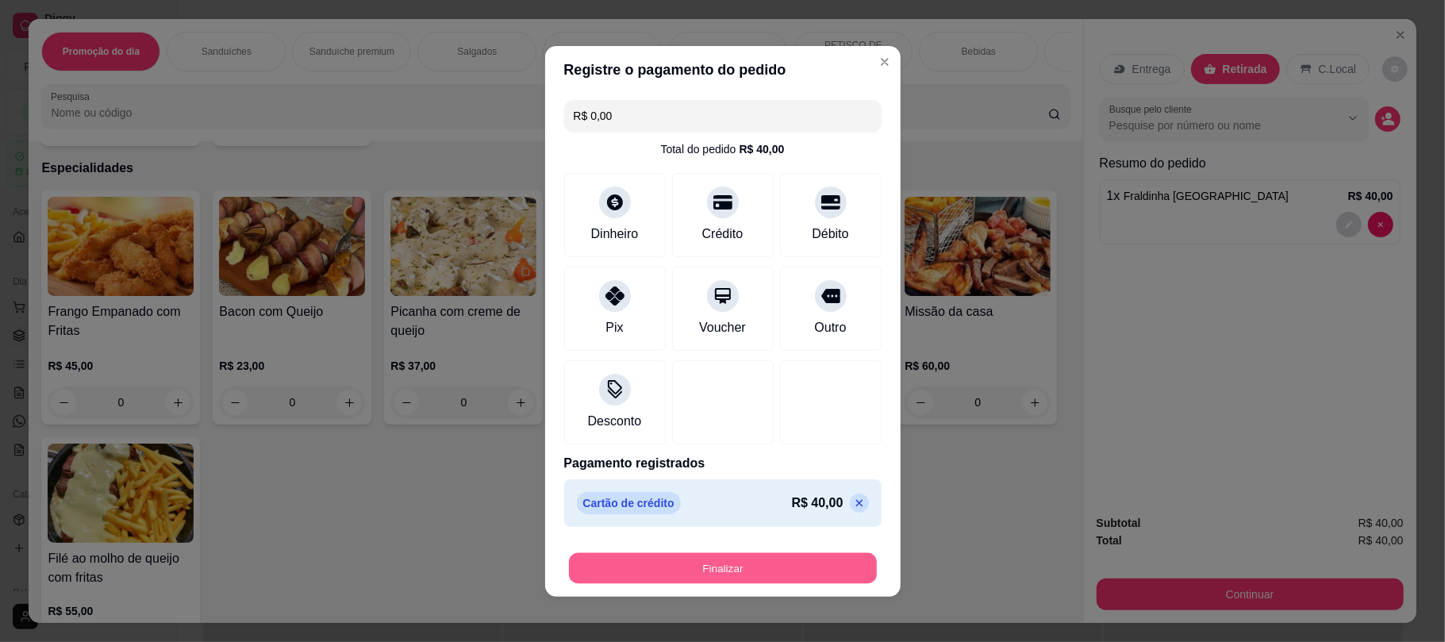
click at [751, 575] on button "Finalizar" at bounding box center [723, 567] width 308 height 31
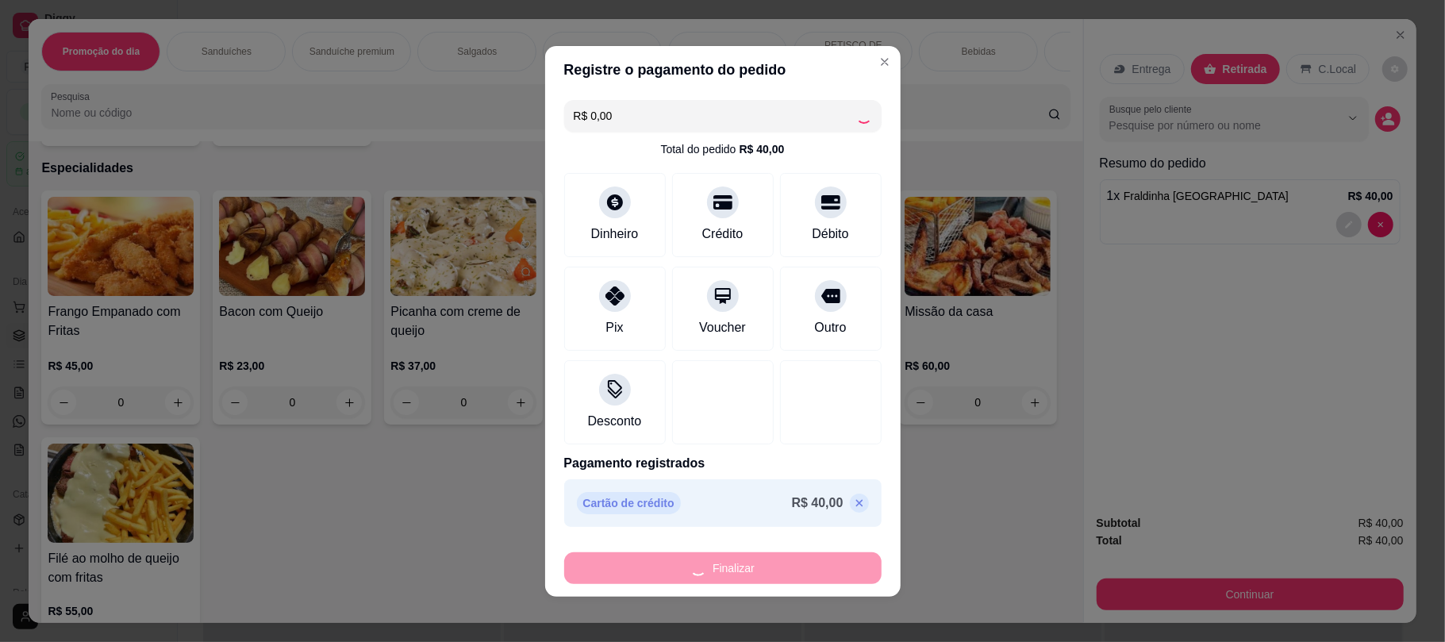
type input "0"
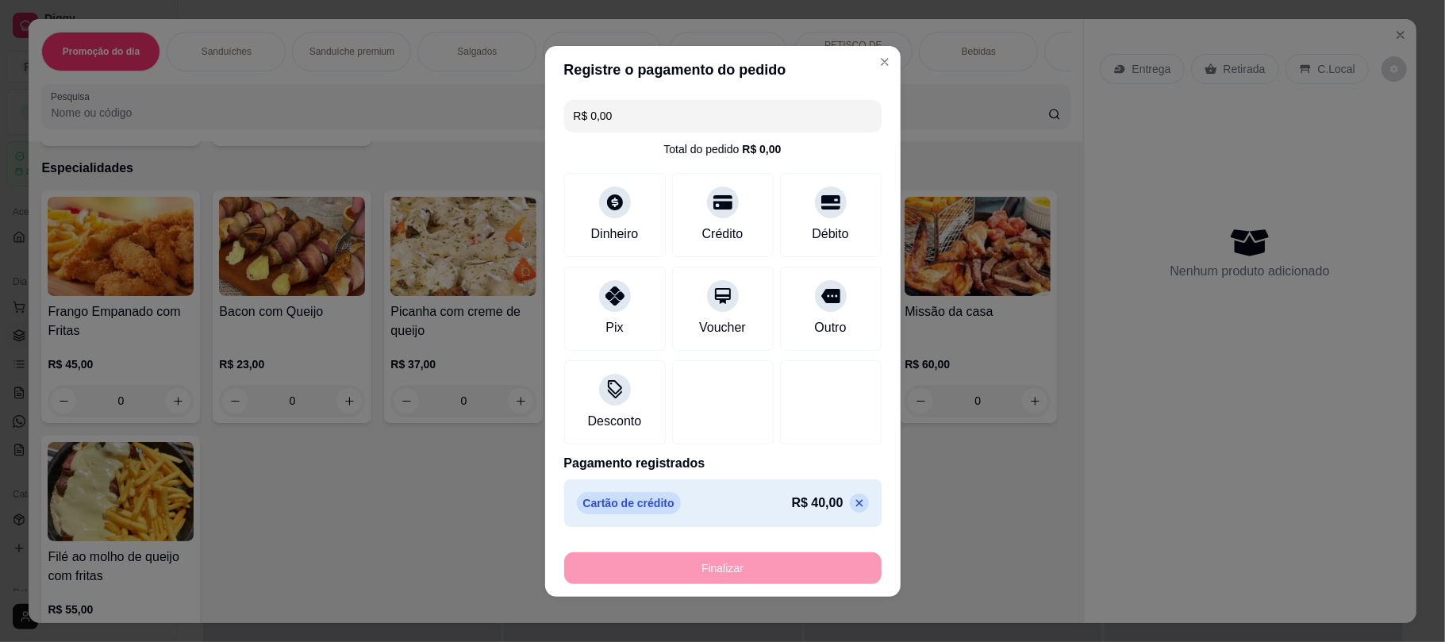
type input "-R$ 40,00"
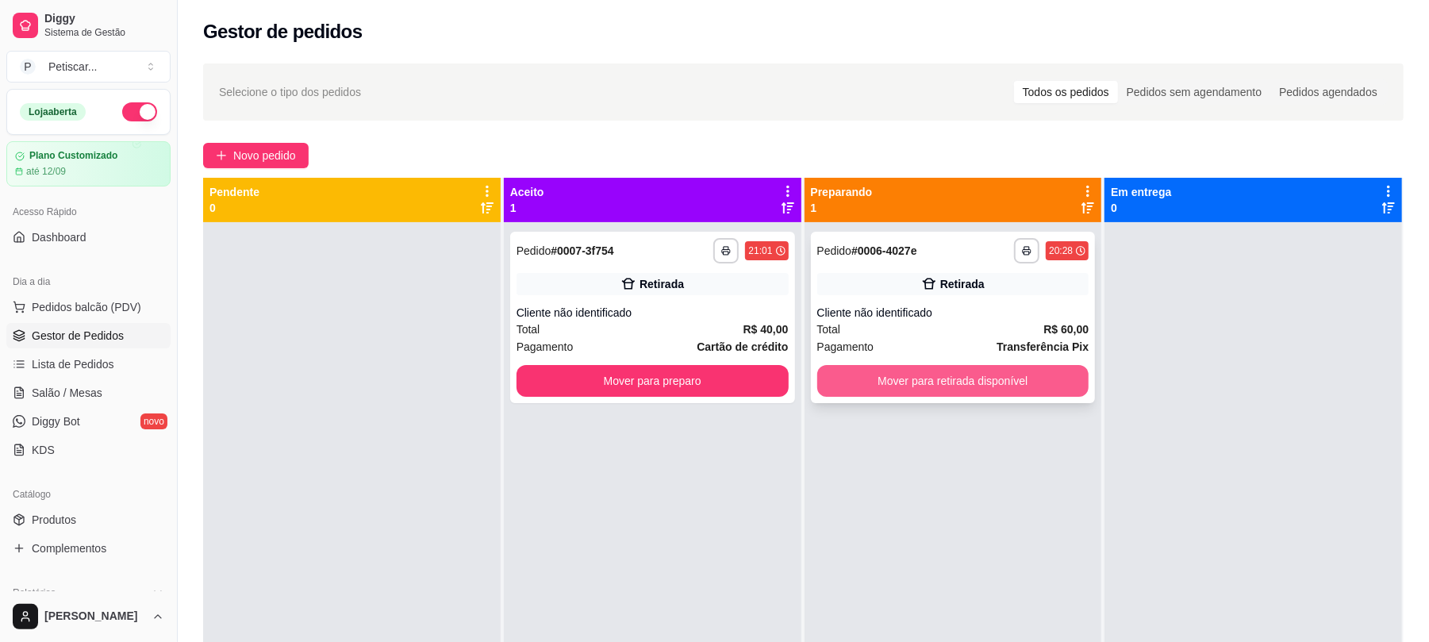
click at [843, 391] on button "Mover para retirada disponível" at bounding box center [953, 381] width 272 height 32
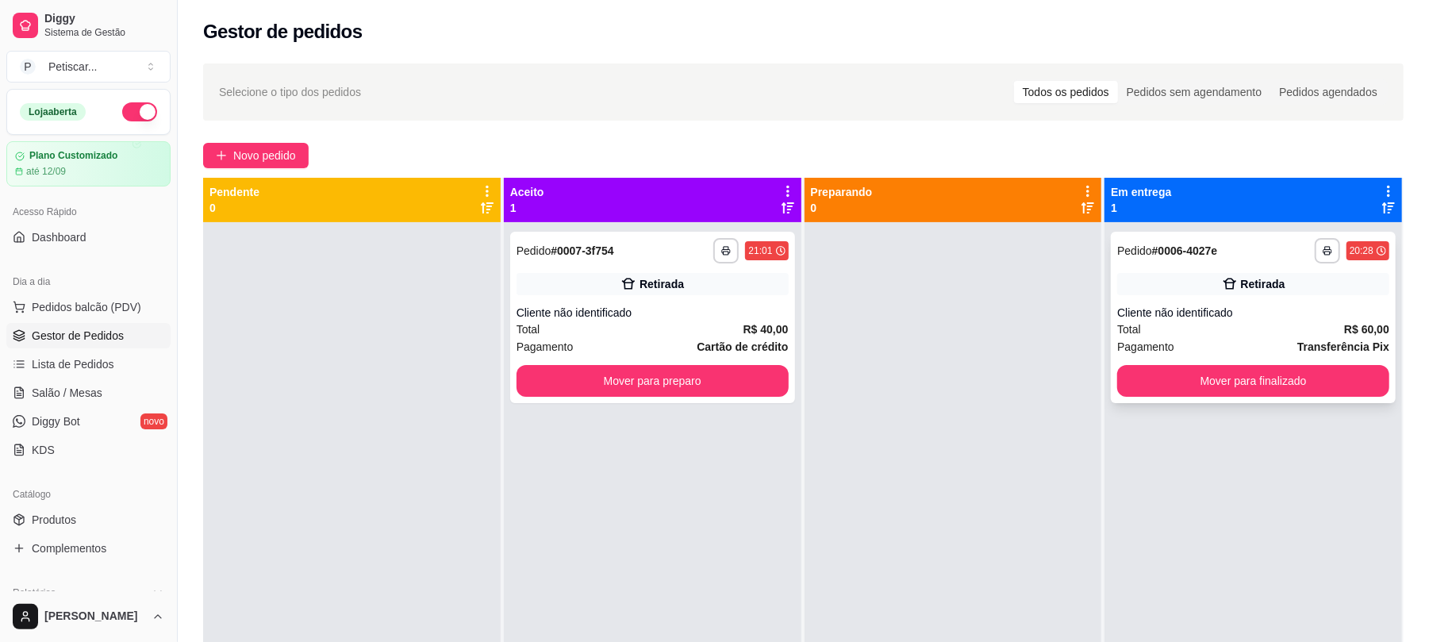
click at [1192, 267] on div "**********" at bounding box center [1253, 317] width 285 height 171
click at [641, 383] on button "Mover para preparo" at bounding box center [653, 381] width 272 height 32
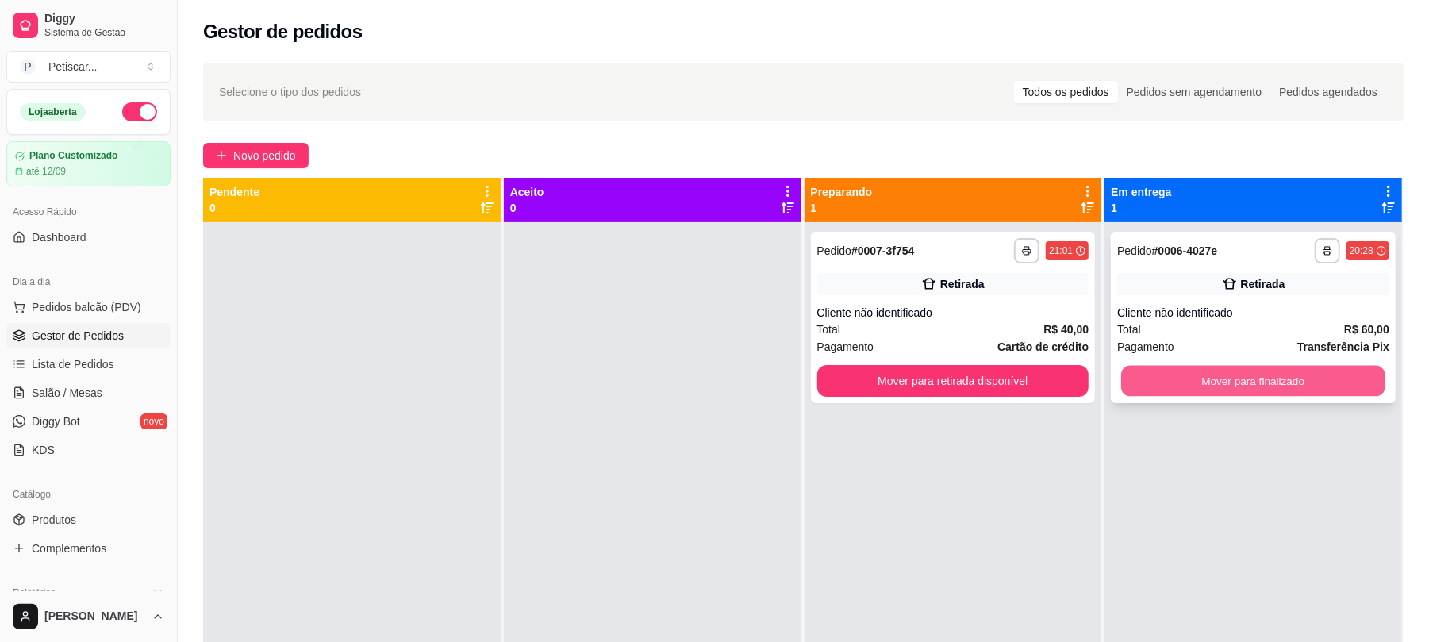
click at [1162, 385] on button "Mover para finalizado" at bounding box center [1252, 381] width 263 height 31
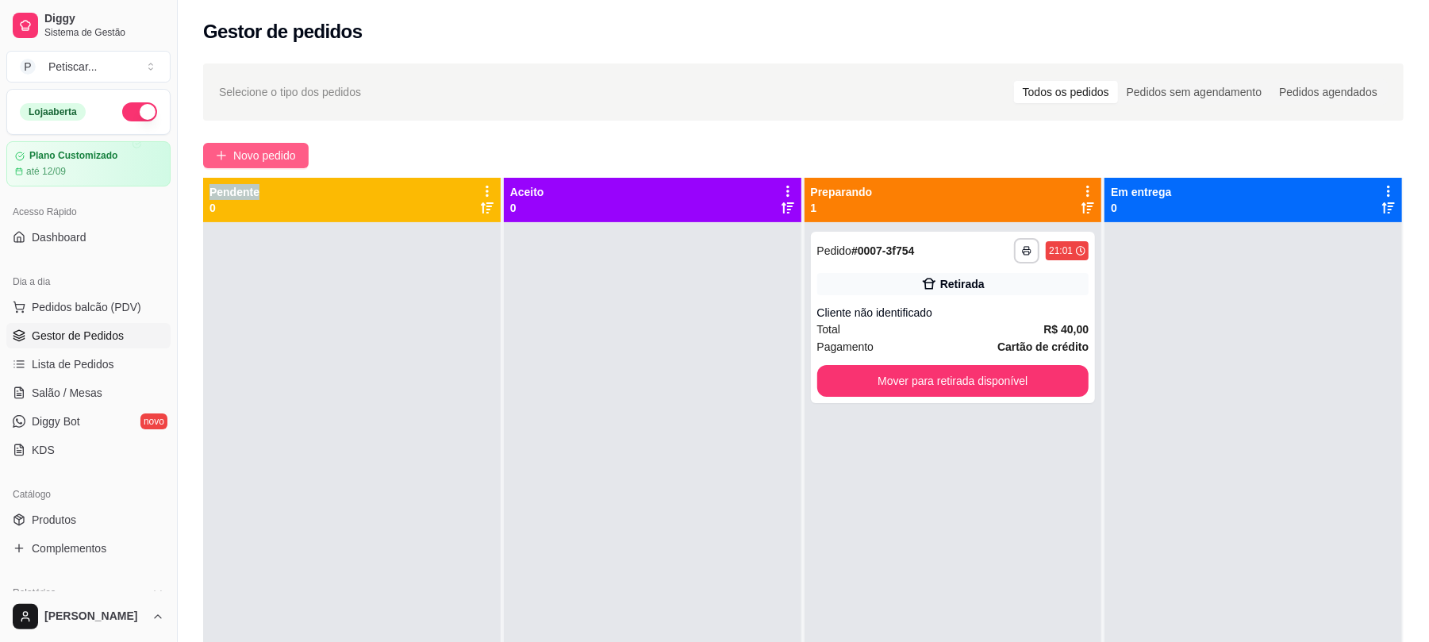
drag, startPoint x: 279, startPoint y: 175, endPoint x: 276, endPoint y: 163, distance: 12.3
click at [276, 163] on div "**********" at bounding box center [804, 446] width 1252 height 785
click at [276, 163] on span "Novo pedido" at bounding box center [264, 155] width 63 height 17
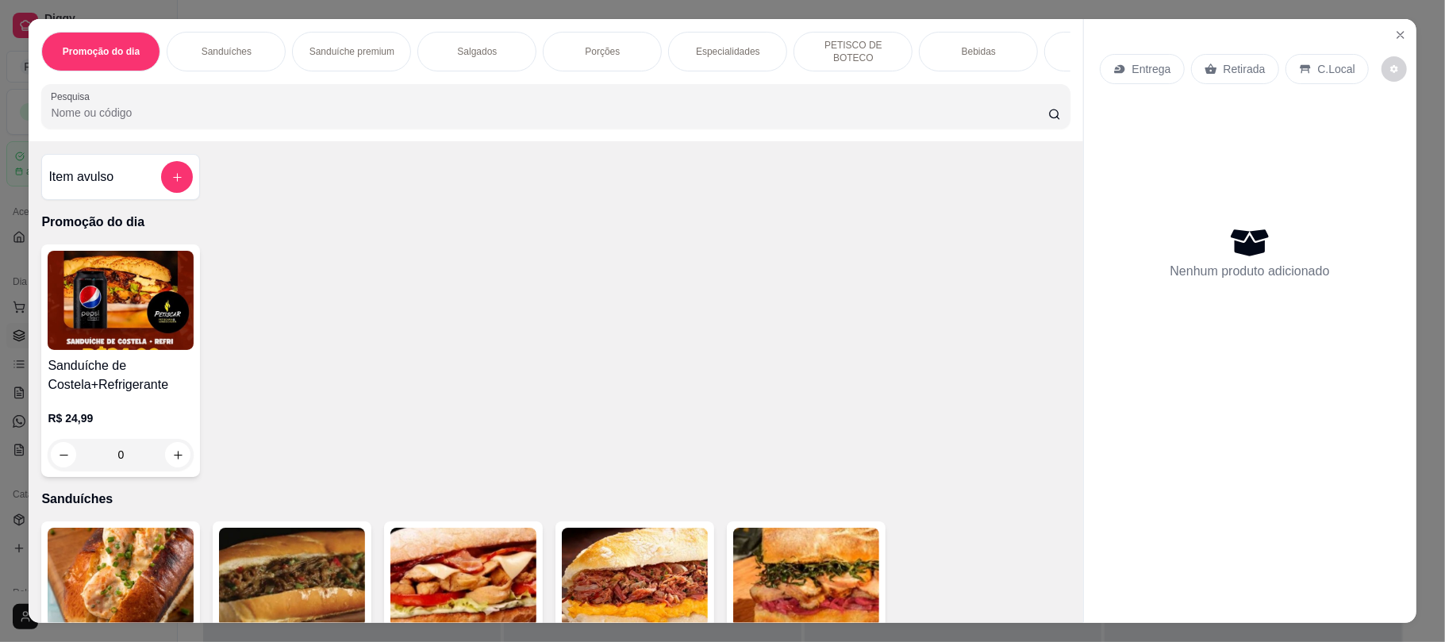
click at [962, 48] on p "Bebidas" at bounding box center [979, 51] width 34 height 13
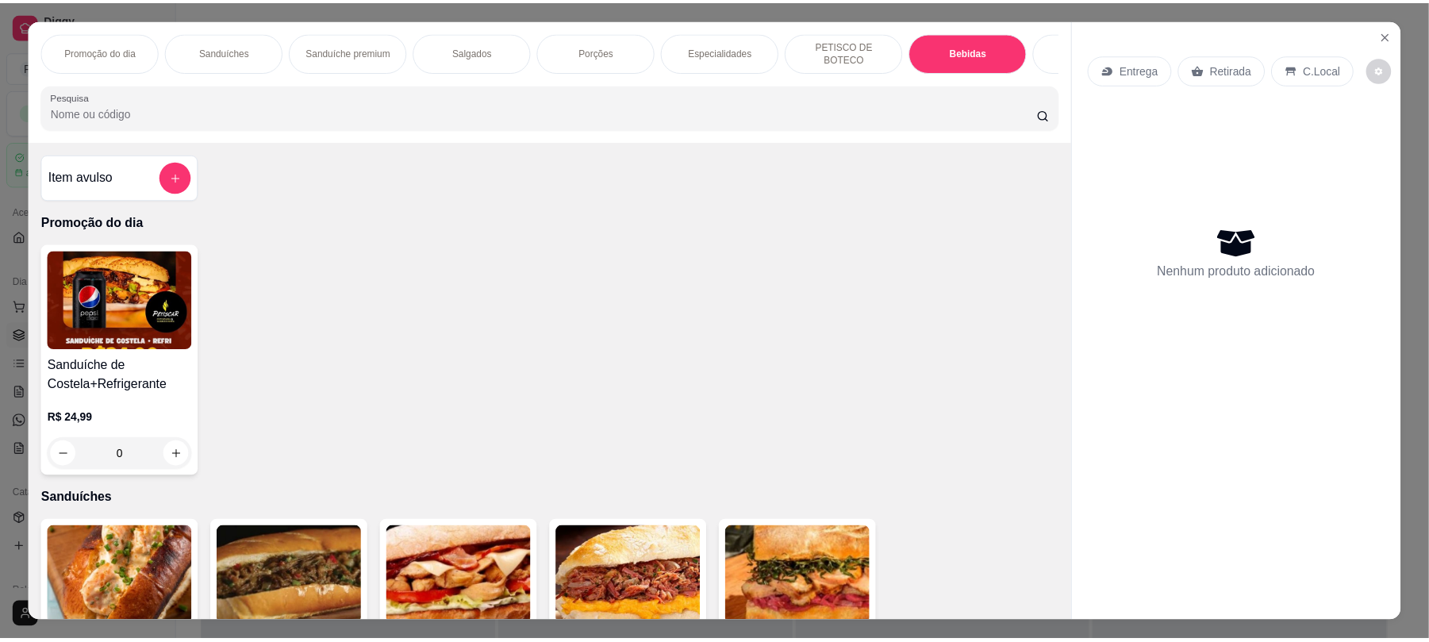
scroll to position [32, 0]
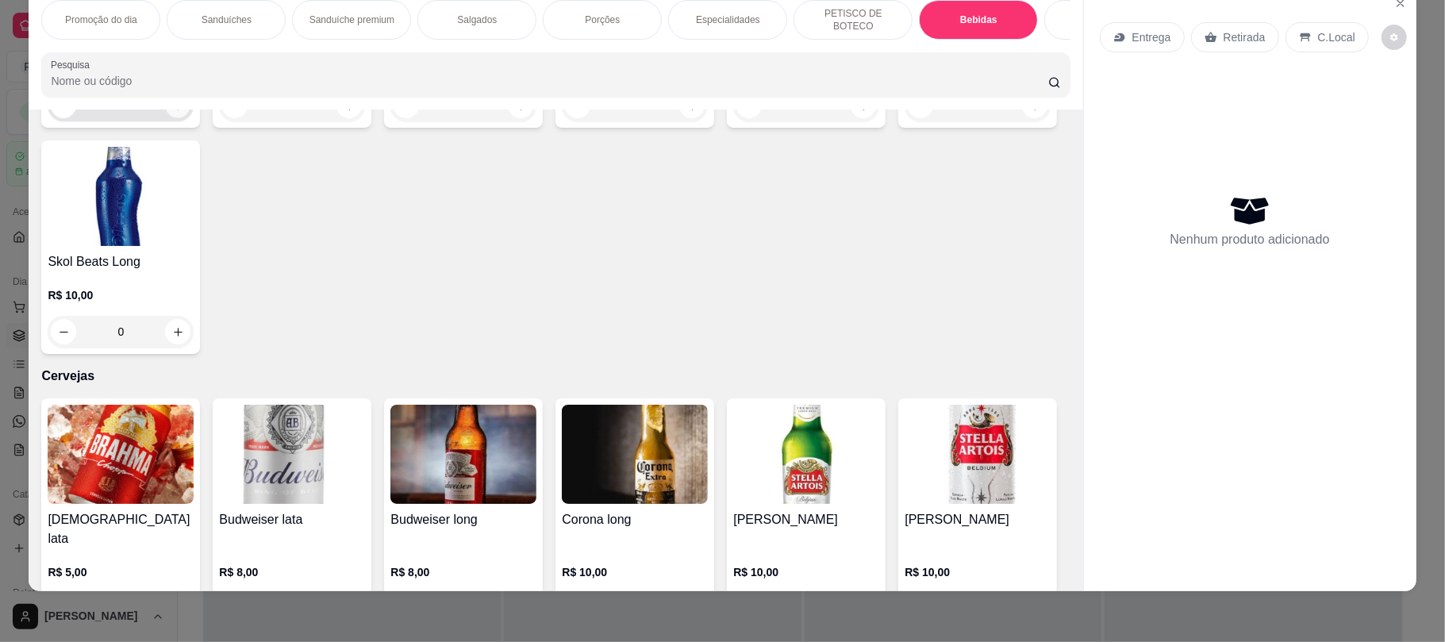
click at [166, 118] on button "increase-product-quantity" at bounding box center [178, 106] width 25 height 25
type input "1"
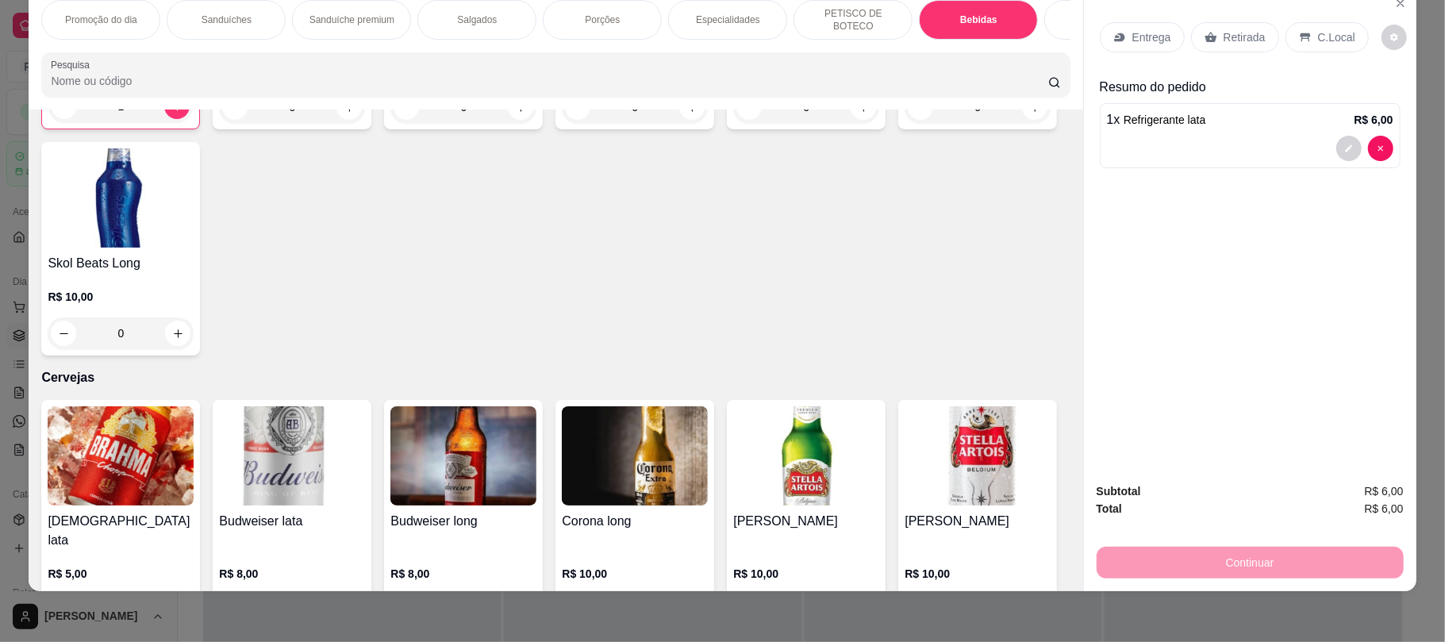
click at [1187, 41] on div "Entrega Retirada C.Local" at bounding box center [1234, 37] width 269 height 30
click at [1191, 41] on div "Retirada" at bounding box center [1235, 37] width 88 height 30
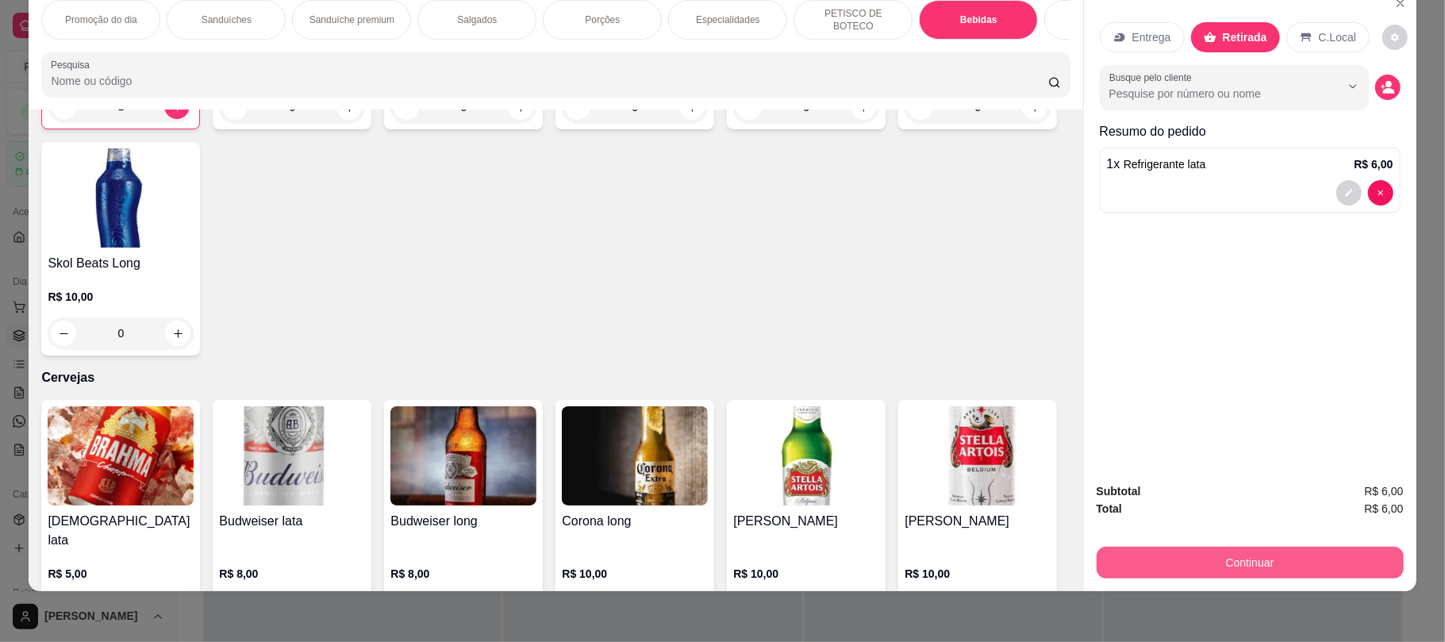
click at [1143, 553] on button "Continuar" at bounding box center [1250, 563] width 307 height 32
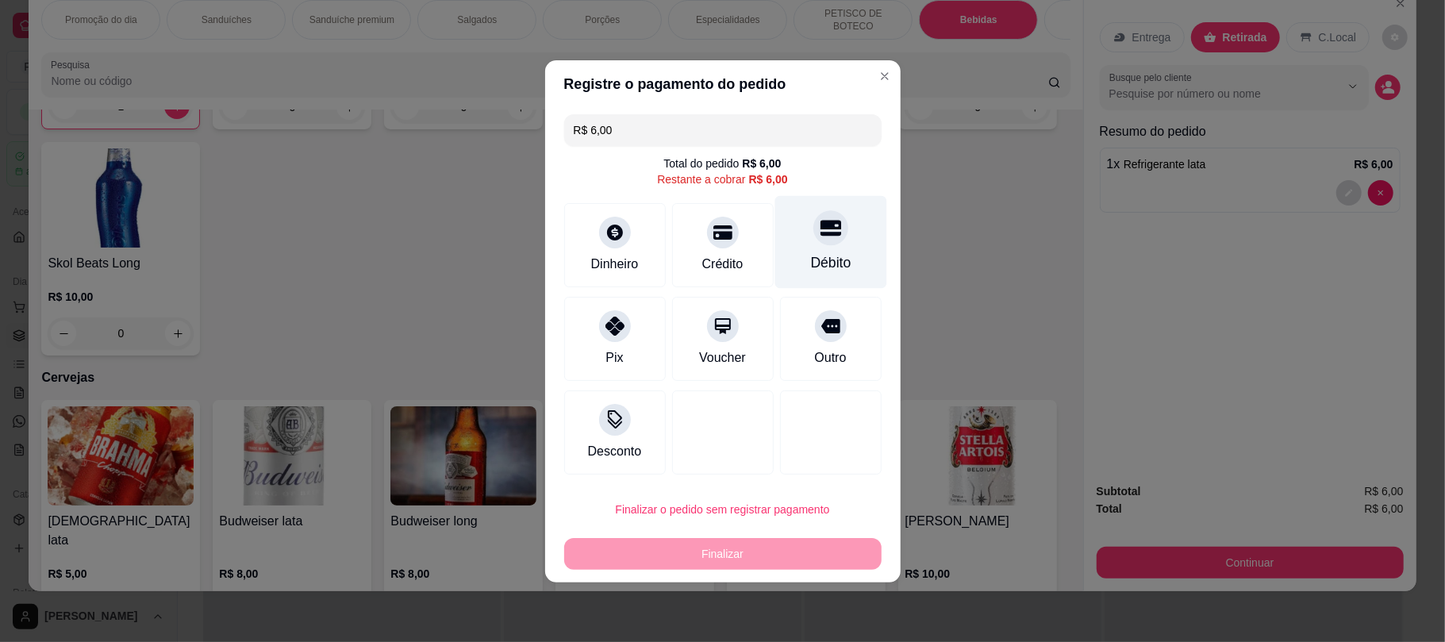
click at [781, 249] on div "Débito" at bounding box center [831, 241] width 112 height 93
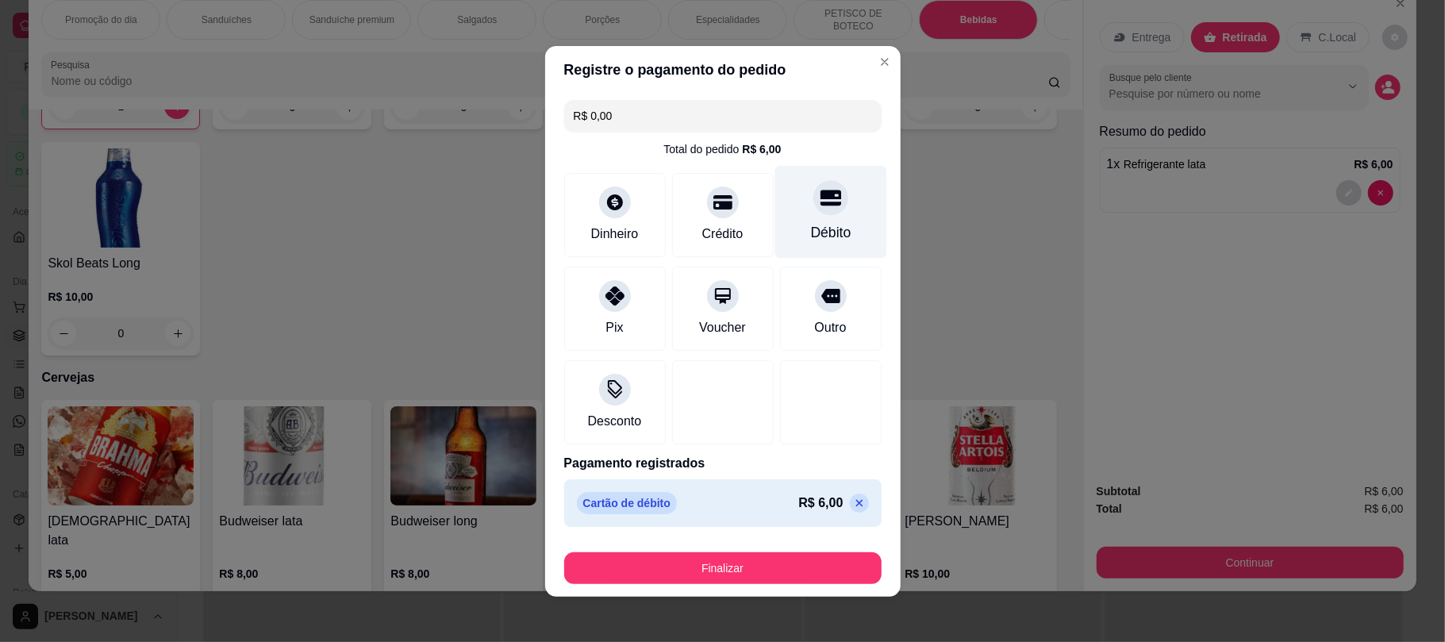
type input "R$ 0,00"
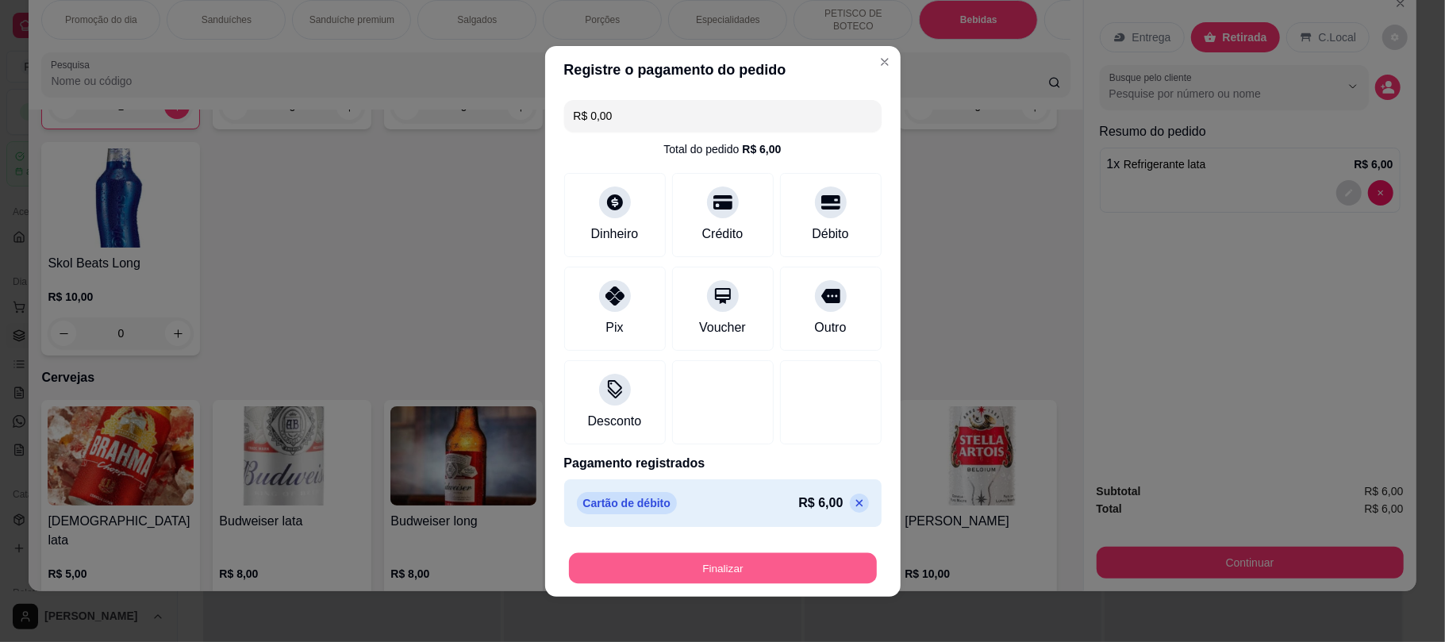
click at [821, 575] on button "Finalizar" at bounding box center [723, 567] width 308 height 31
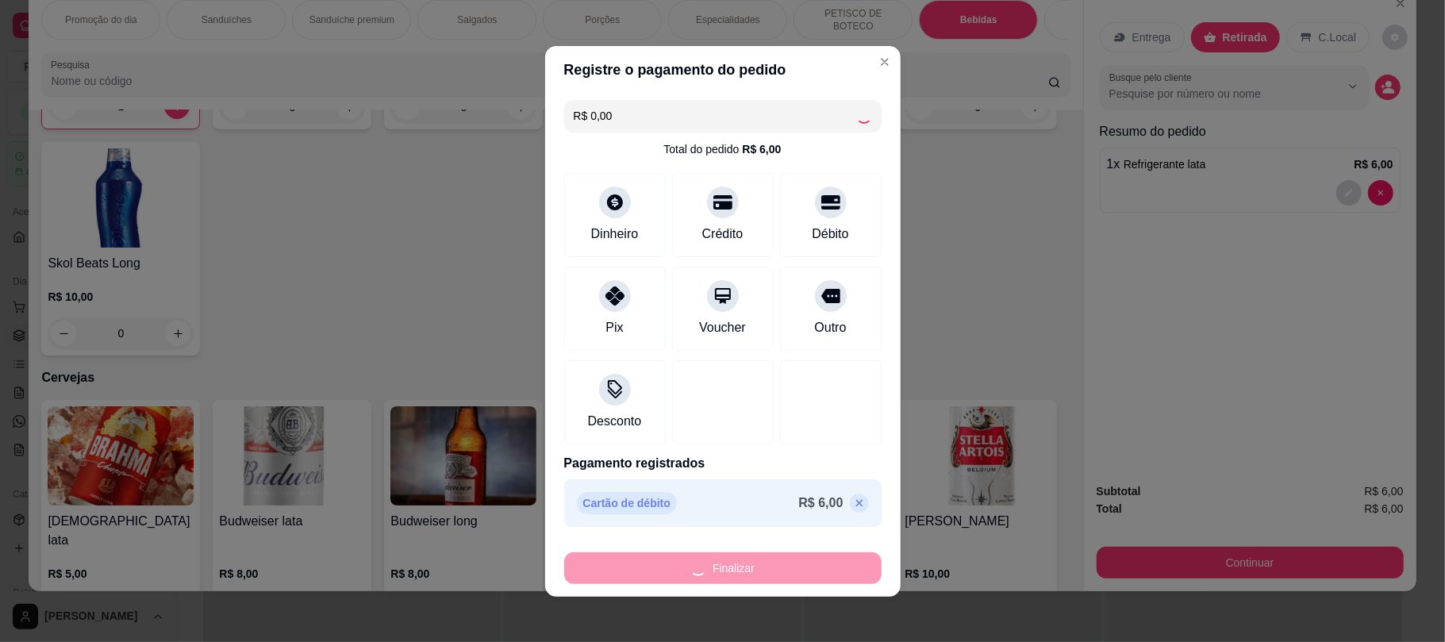
type input "0"
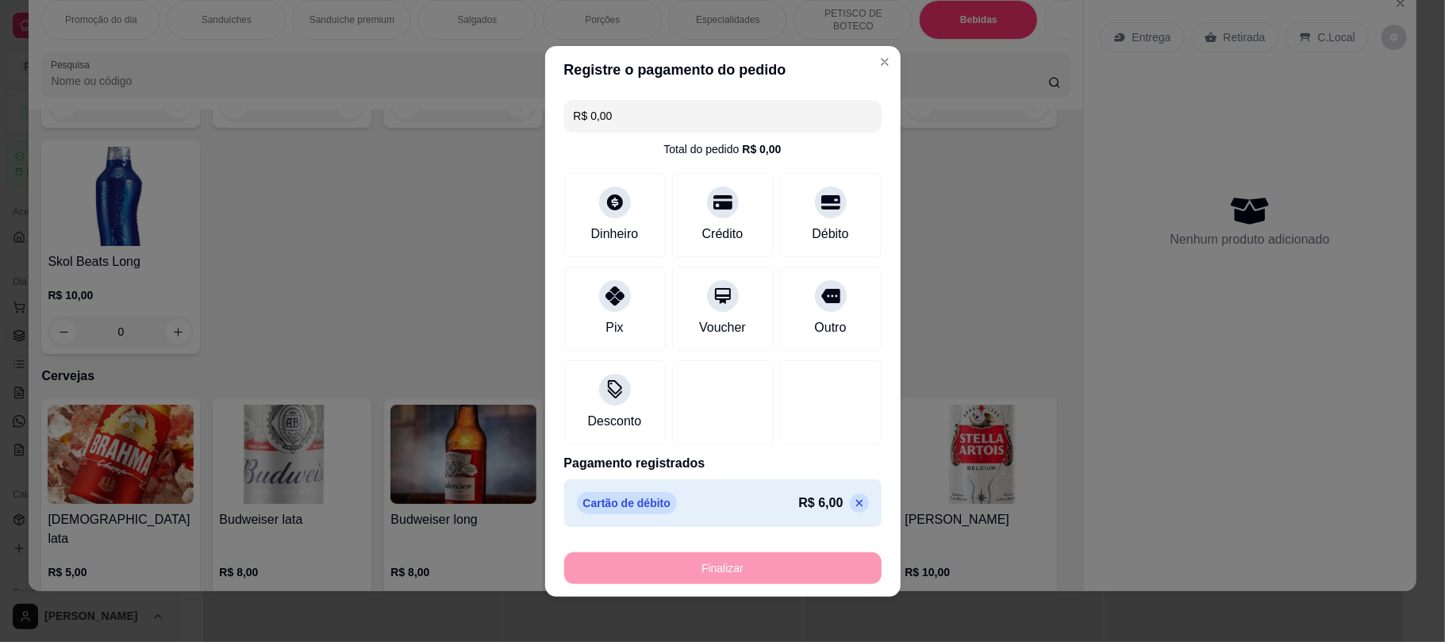
type input "-R$ 6,00"
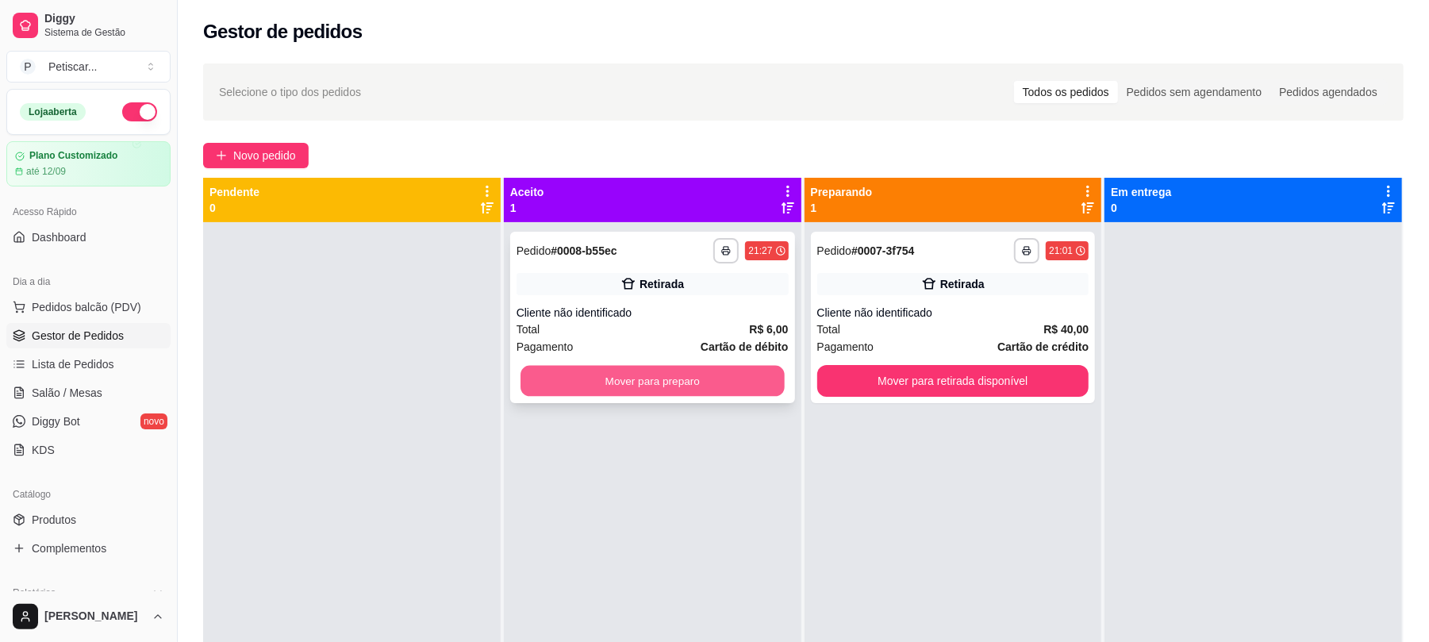
click at [614, 386] on button "Mover para preparo" at bounding box center [652, 381] width 263 height 31
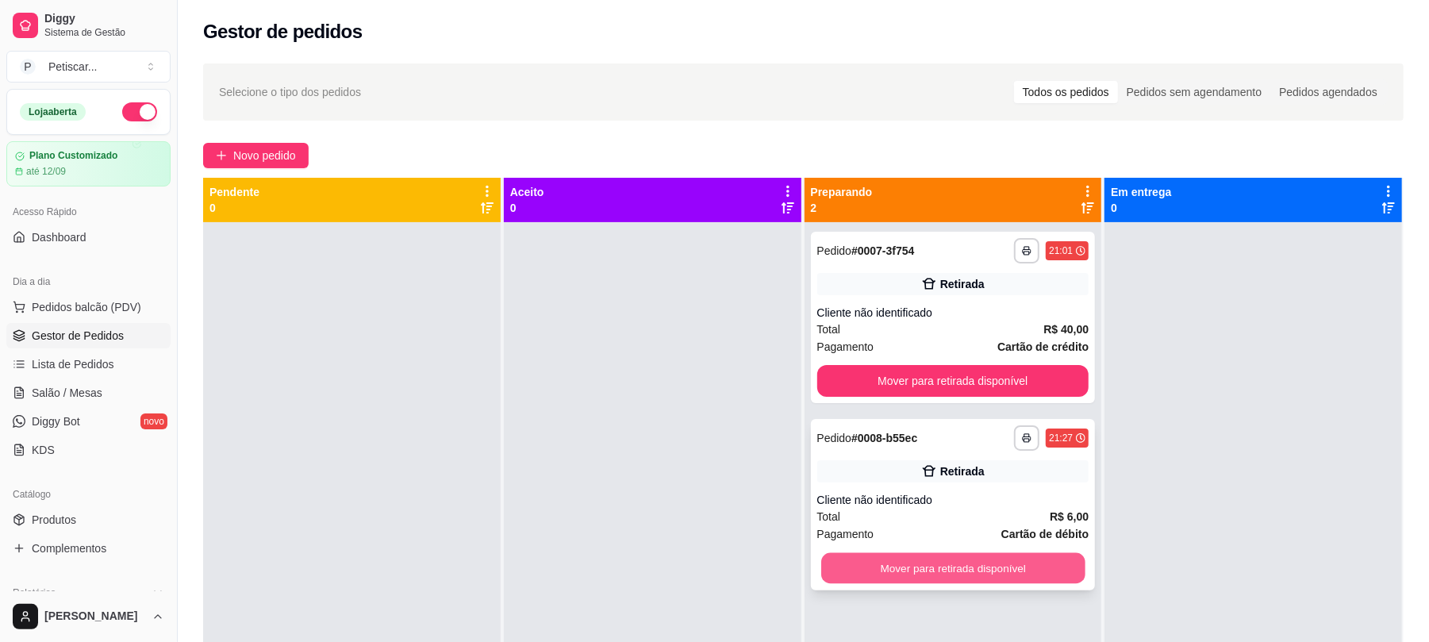
click at [940, 567] on button "Mover para retirada disponível" at bounding box center [952, 568] width 263 height 31
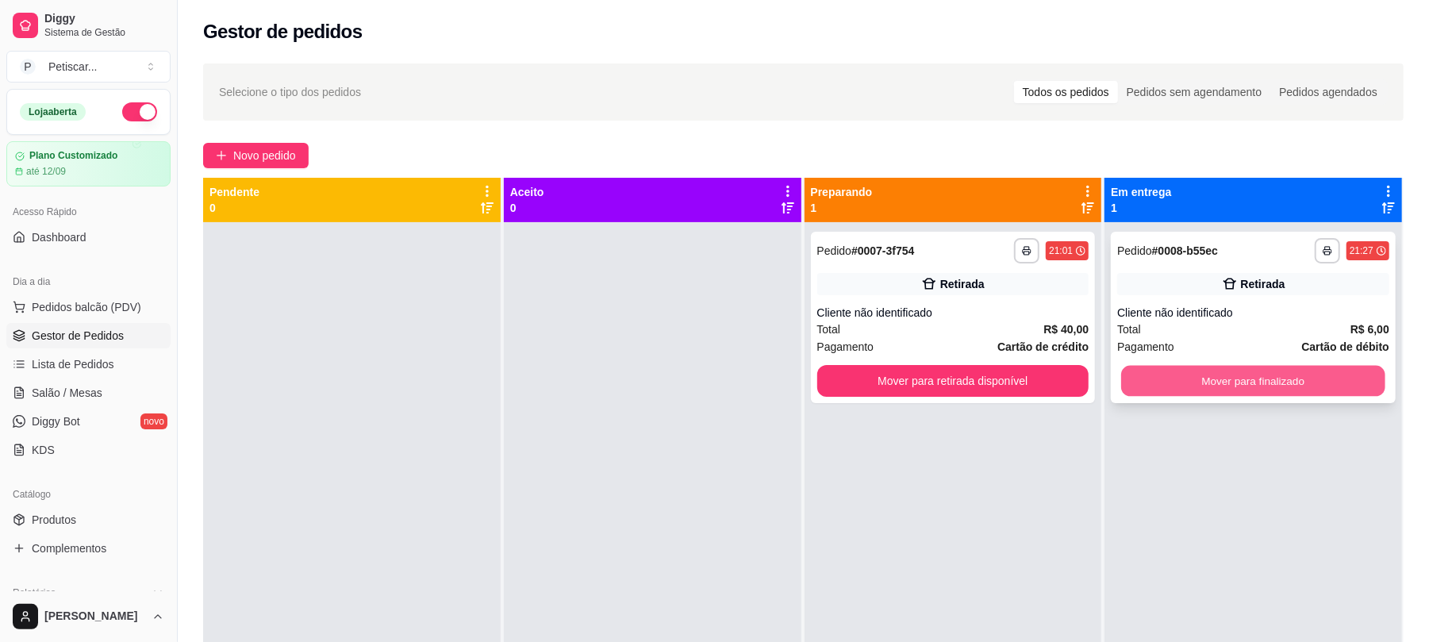
click at [1203, 379] on button "Mover para finalizado" at bounding box center [1252, 381] width 263 height 31
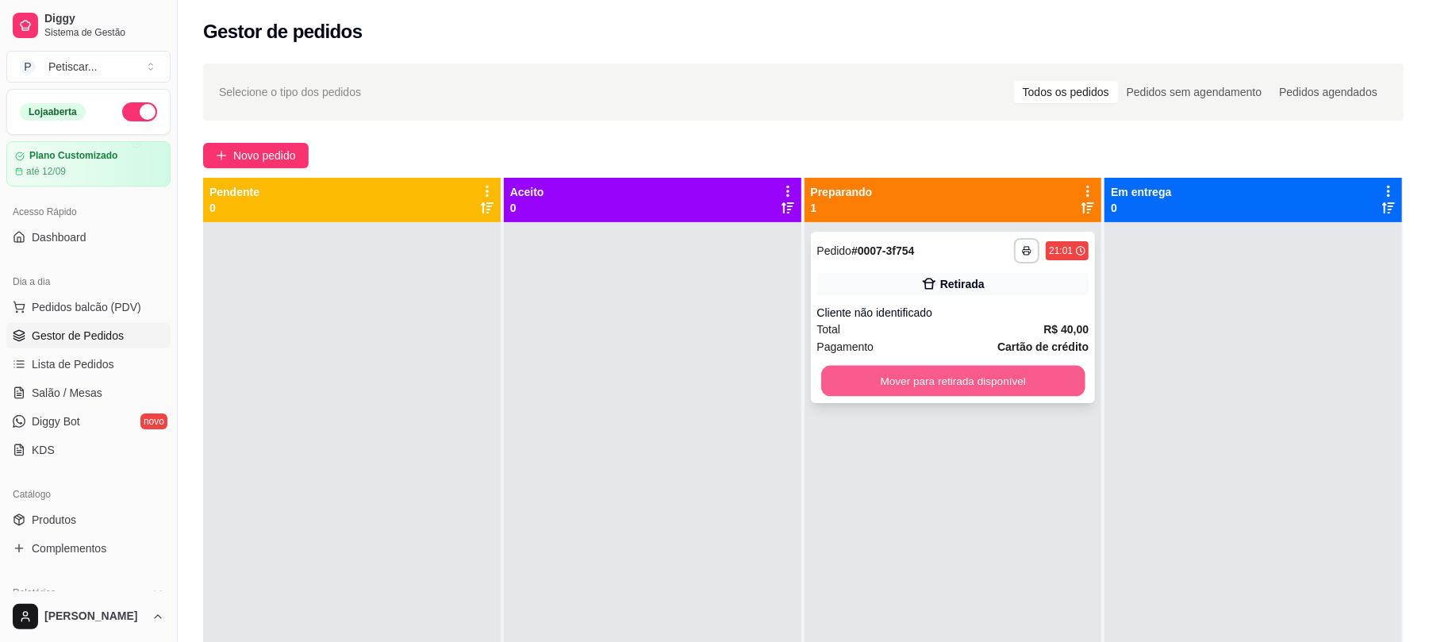
click at [1017, 372] on button "Mover para retirada disponível" at bounding box center [952, 381] width 263 height 31
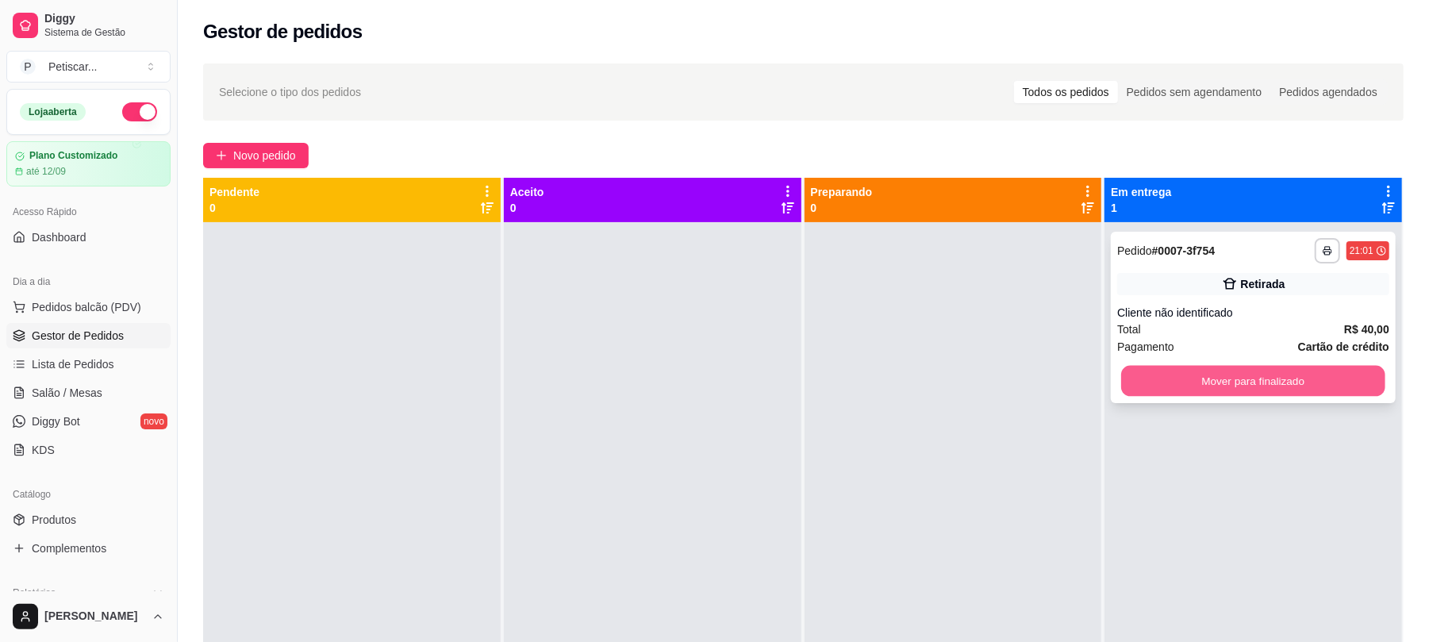
click at [1192, 381] on button "Mover para finalizado" at bounding box center [1252, 381] width 263 height 31
